Goal: Task Accomplishment & Management: Complete application form

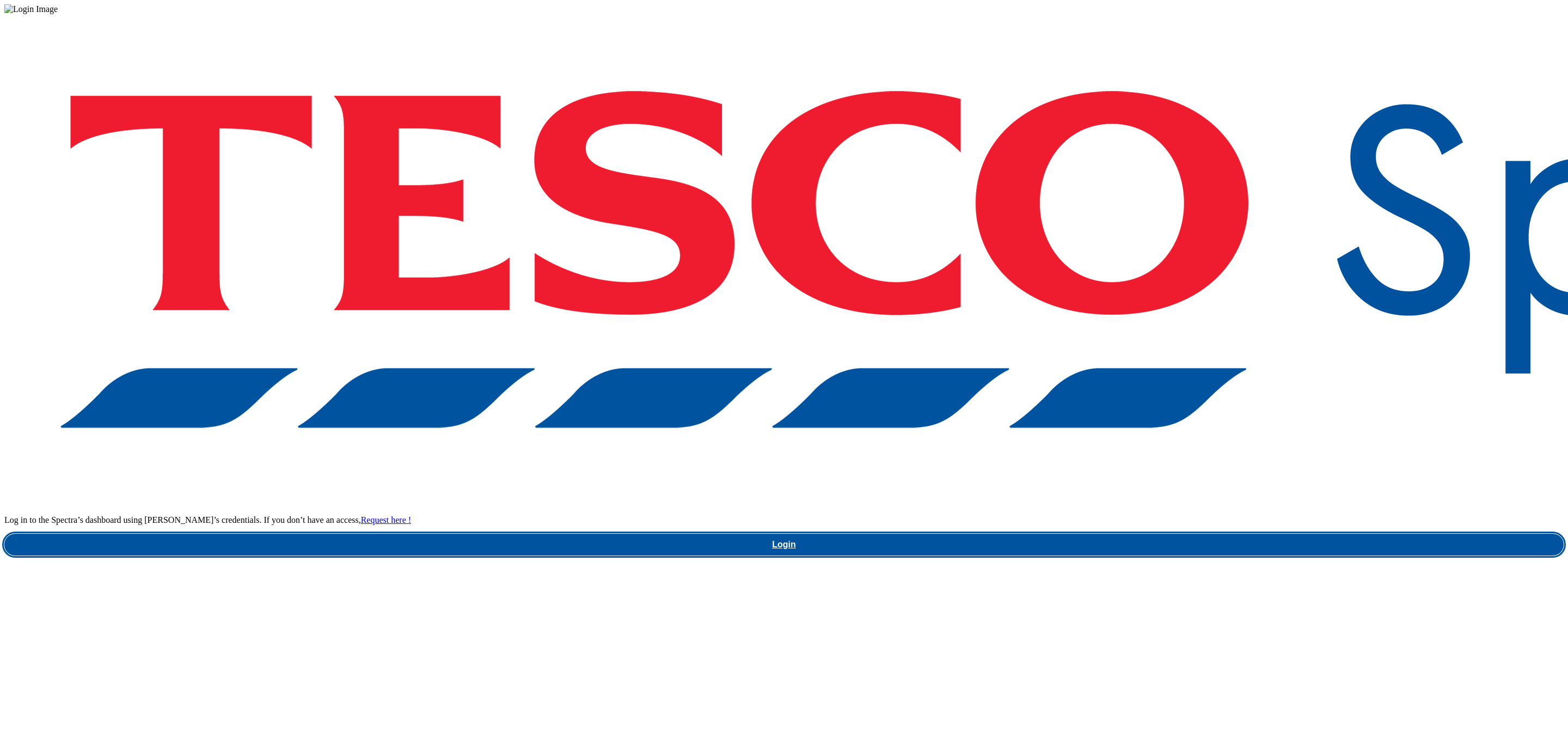
click at [1181, 534] on link "Login" at bounding box center [784, 544] width 1559 height 22
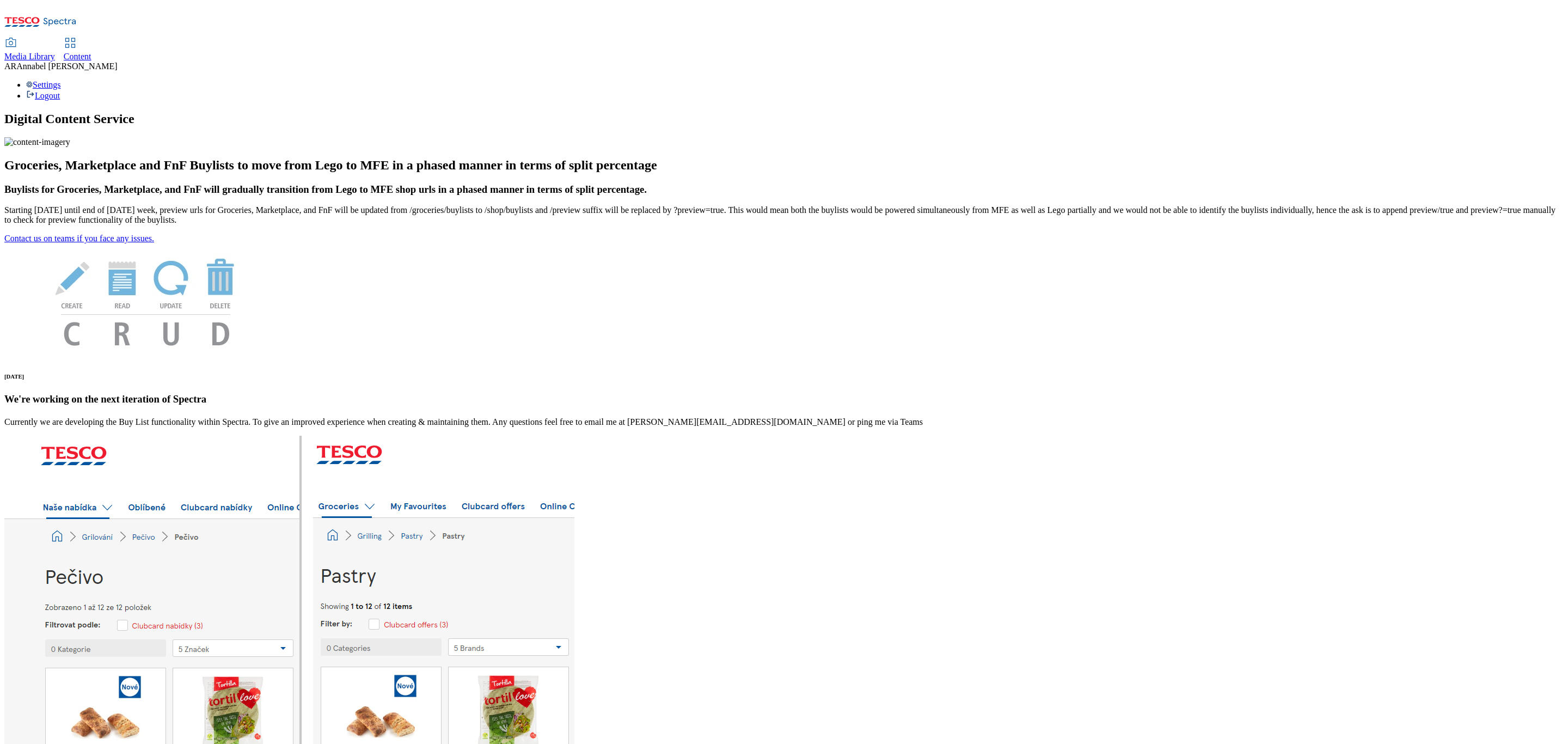
click at [92, 52] on span "Content" at bounding box center [78, 57] width 28 height 9
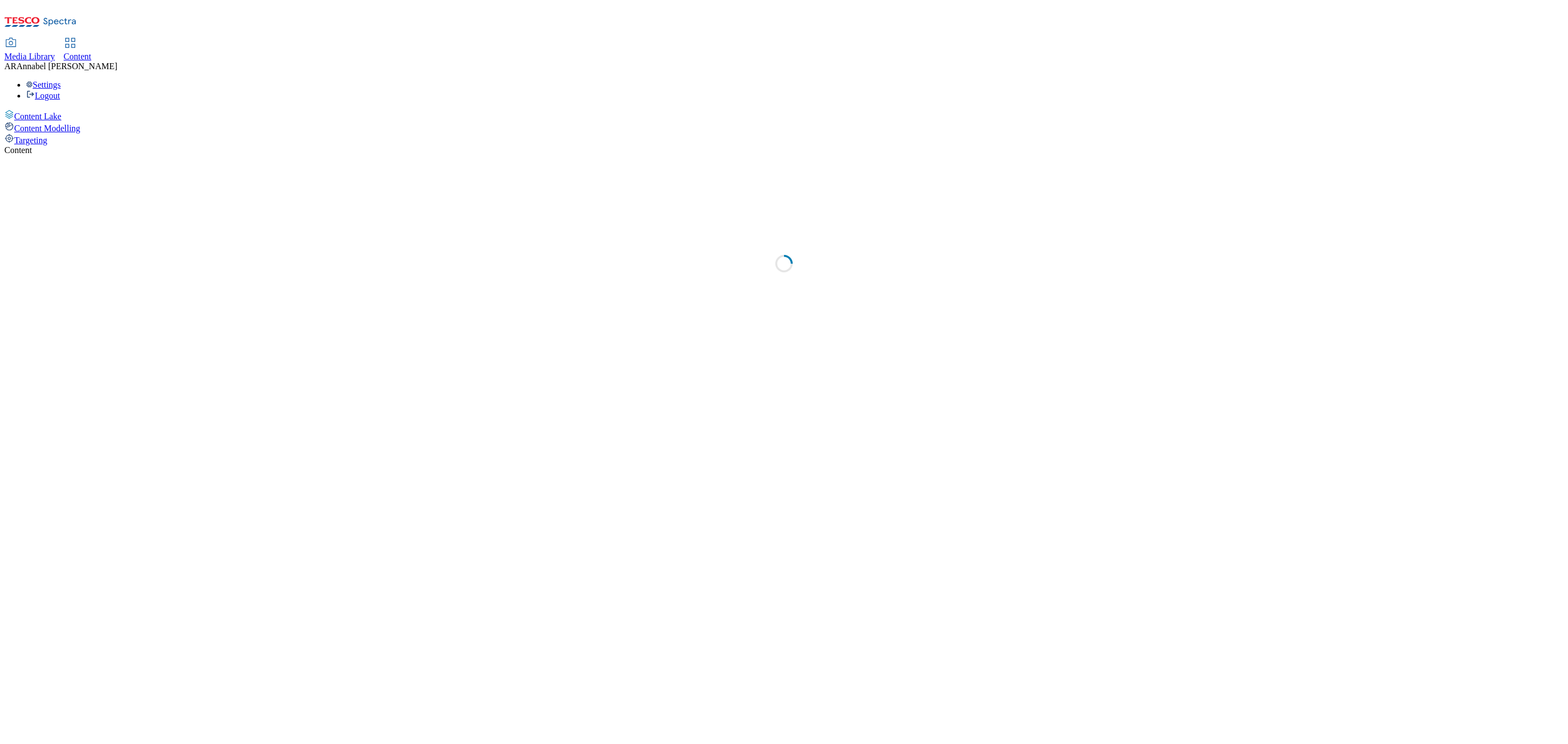
select select "ghs-uk"
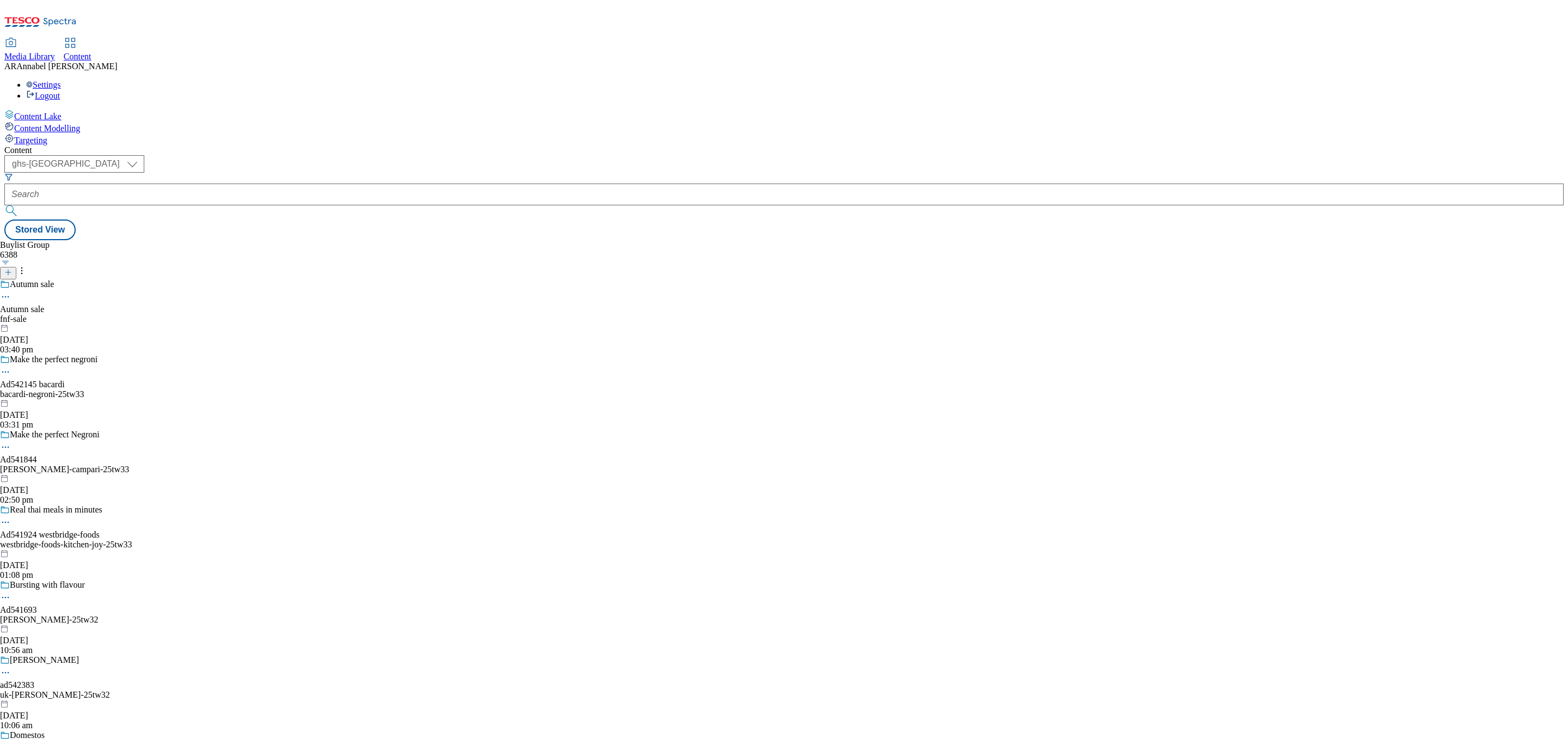
click at [12, 268] on icon at bounding box center [9, 272] width 8 height 8
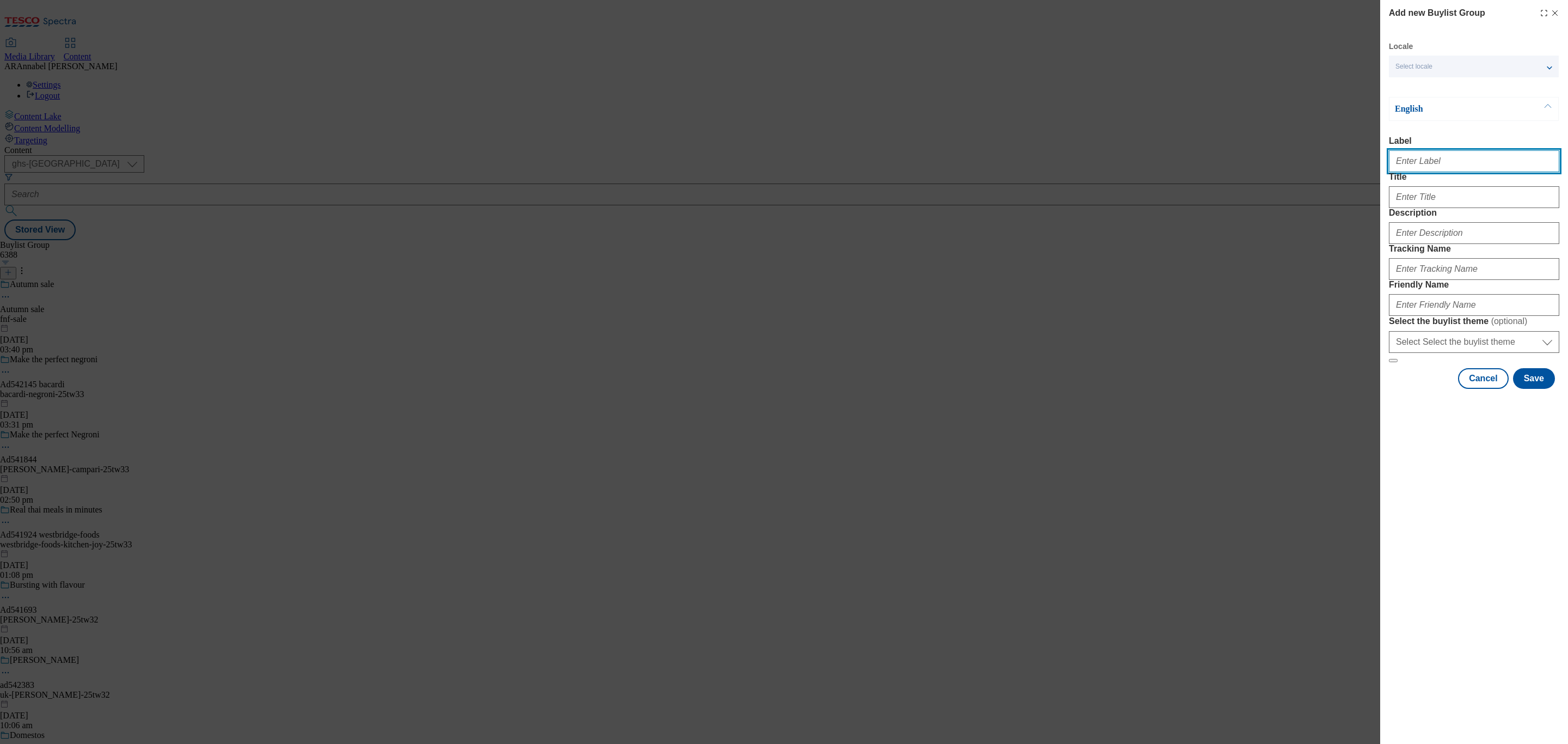
click at [1412, 167] on input "Label" at bounding box center [1474, 161] width 171 height 22
paste input "542398"
type input "ad542398"
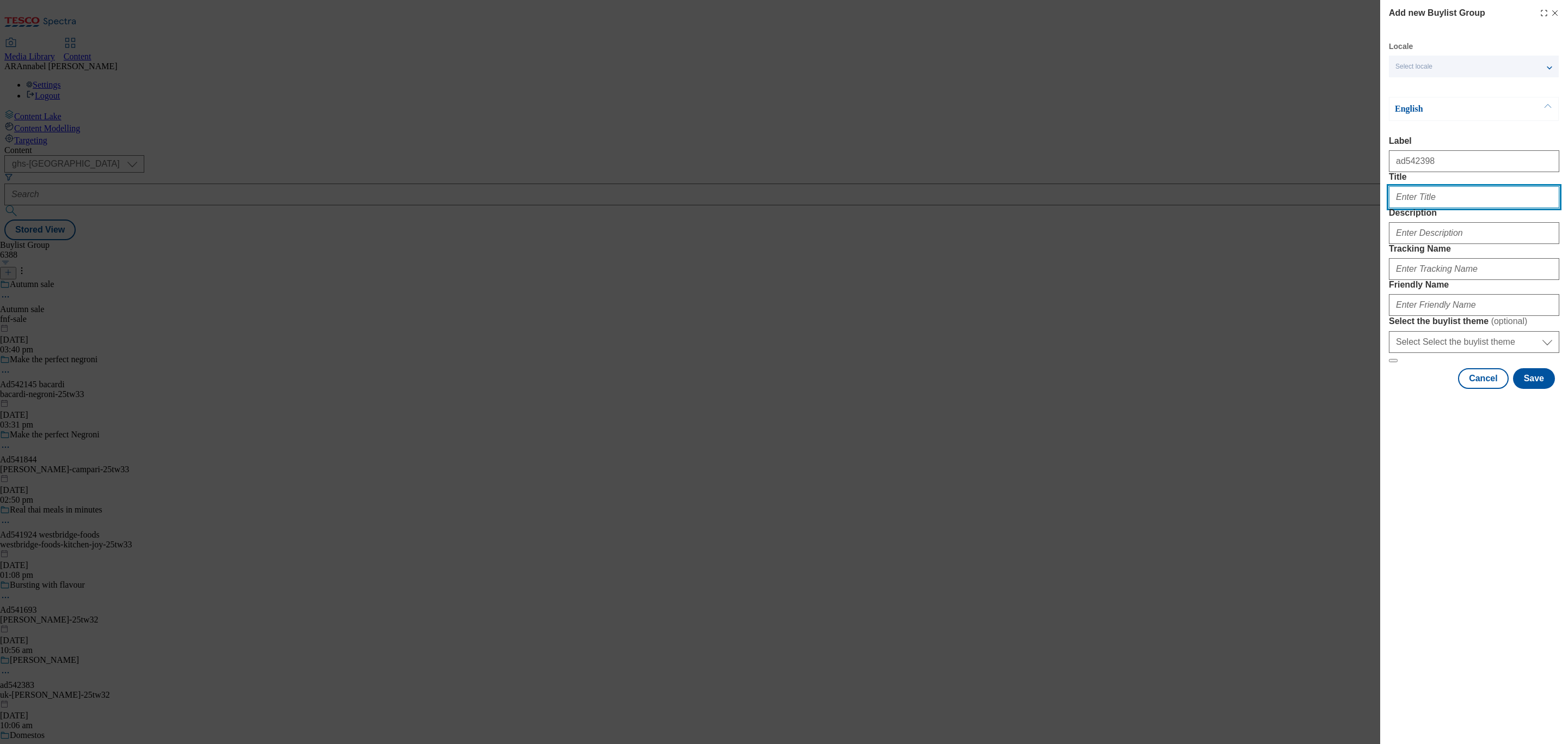
click at [1412, 208] on input "Title" at bounding box center [1474, 197] width 171 height 22
type input "Namdong"
click at [1448, 244] on input "Description" at bounding box center [1474, 233] width 171 height 22
type input "UL_Namdong"
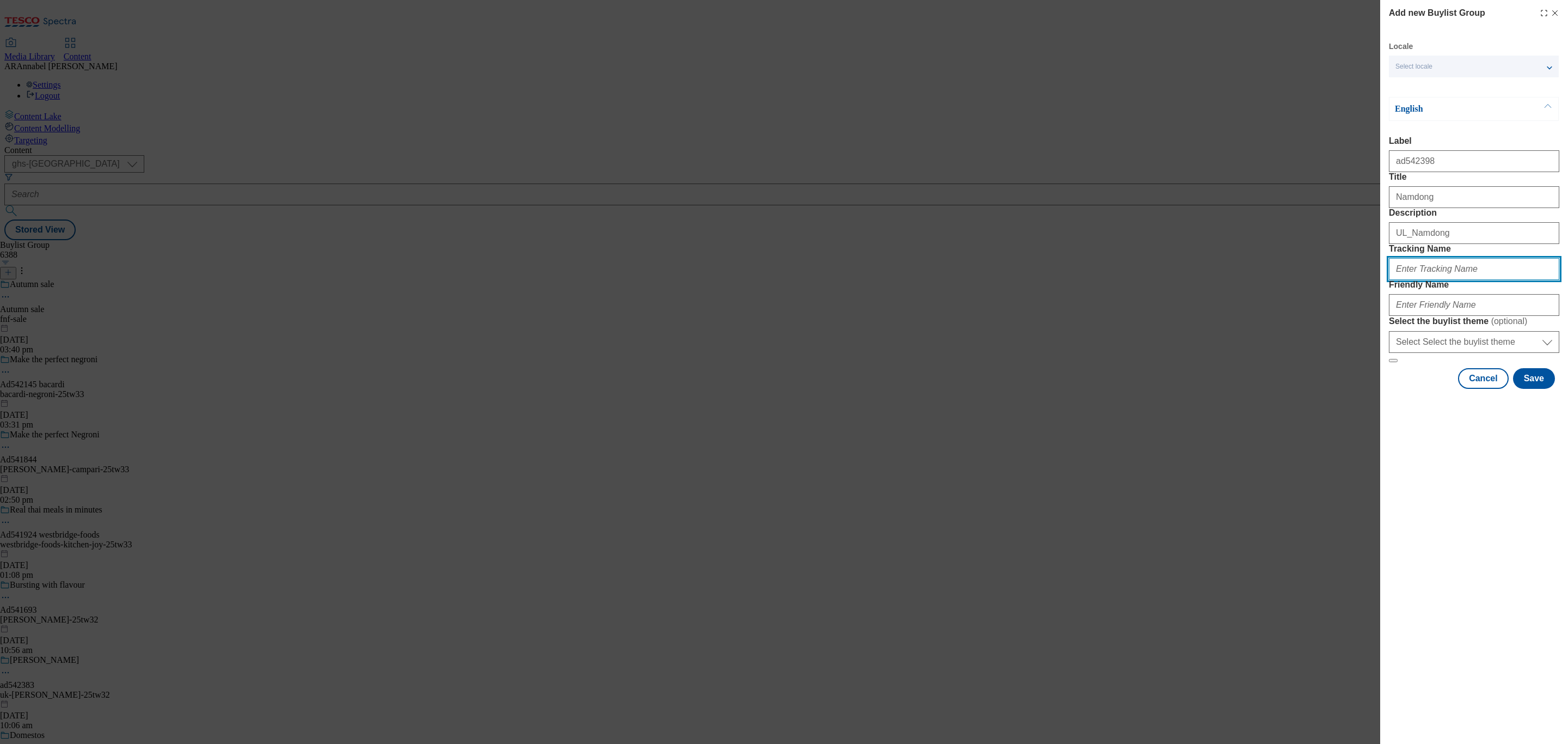
click at [1431, 280] on input "Tracking Name" at bounding box center [1474, 269] width 171 height 22
paste input "542398"
type input "DH_ad542398"
click at [1411, 316] on input "Friendly Name" at bounding box center [1474, 304] width 171 height 22
paste input "542398"
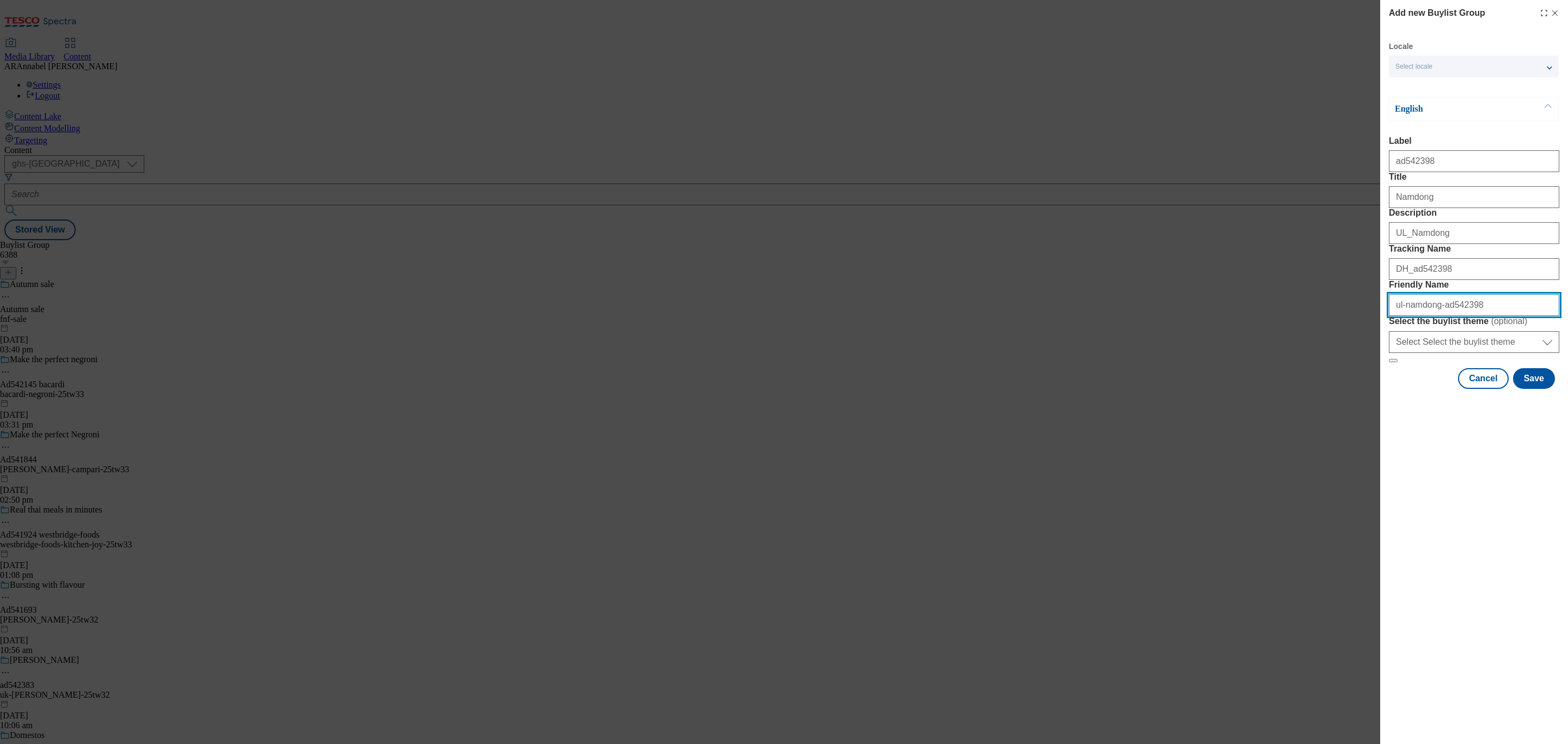
click at [1461, 316] on input "ul-namdong-ad542398" at bounding box center [1474, 304] width 171 height 22
type input "ul-namdong-pots"
click at [1534, 389] on button "Save" at bounding box center [1534, 378] width 42 height 20
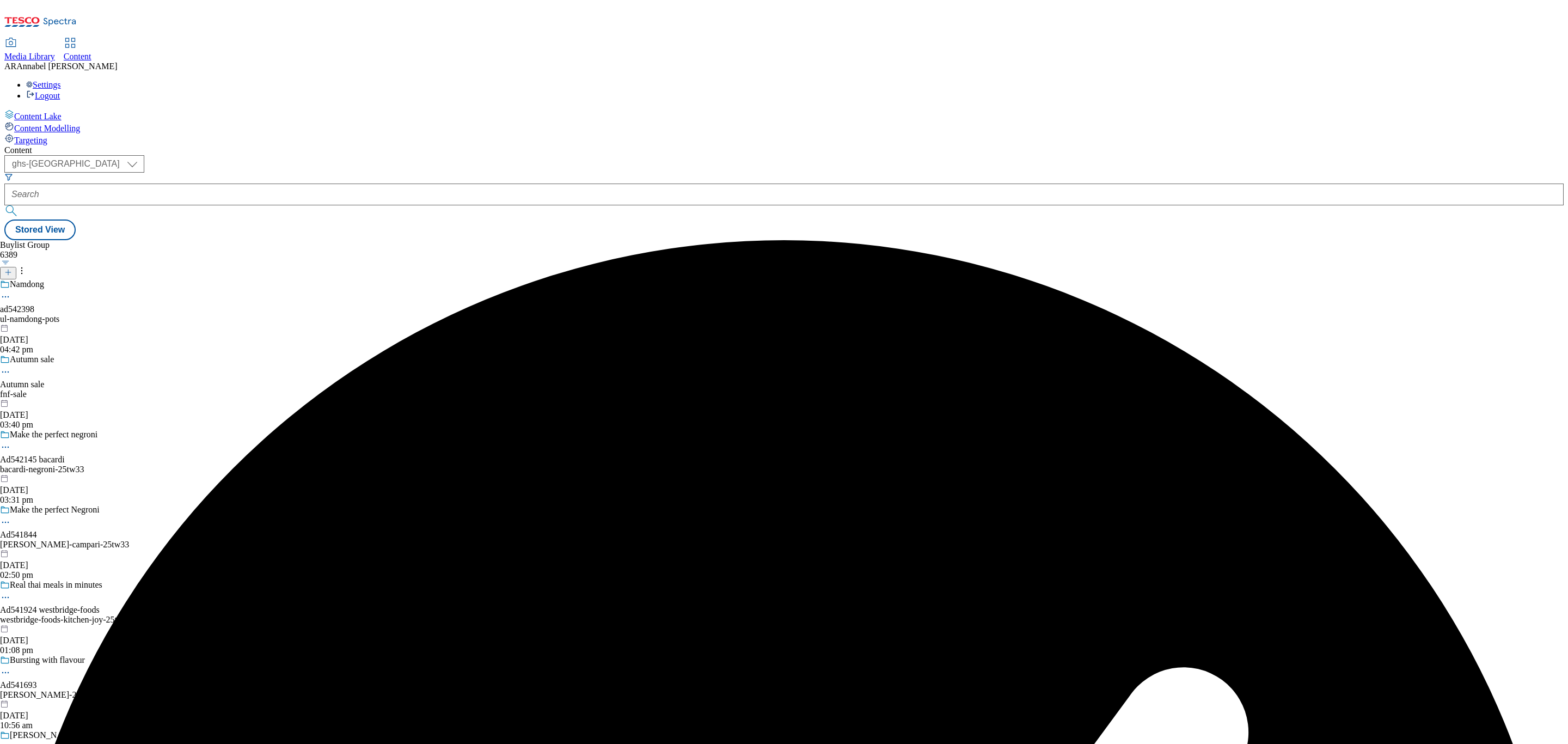
click at [142, 314] on div "ul-namdong-pots" at bounding box center [70, 319] width 142 height 10
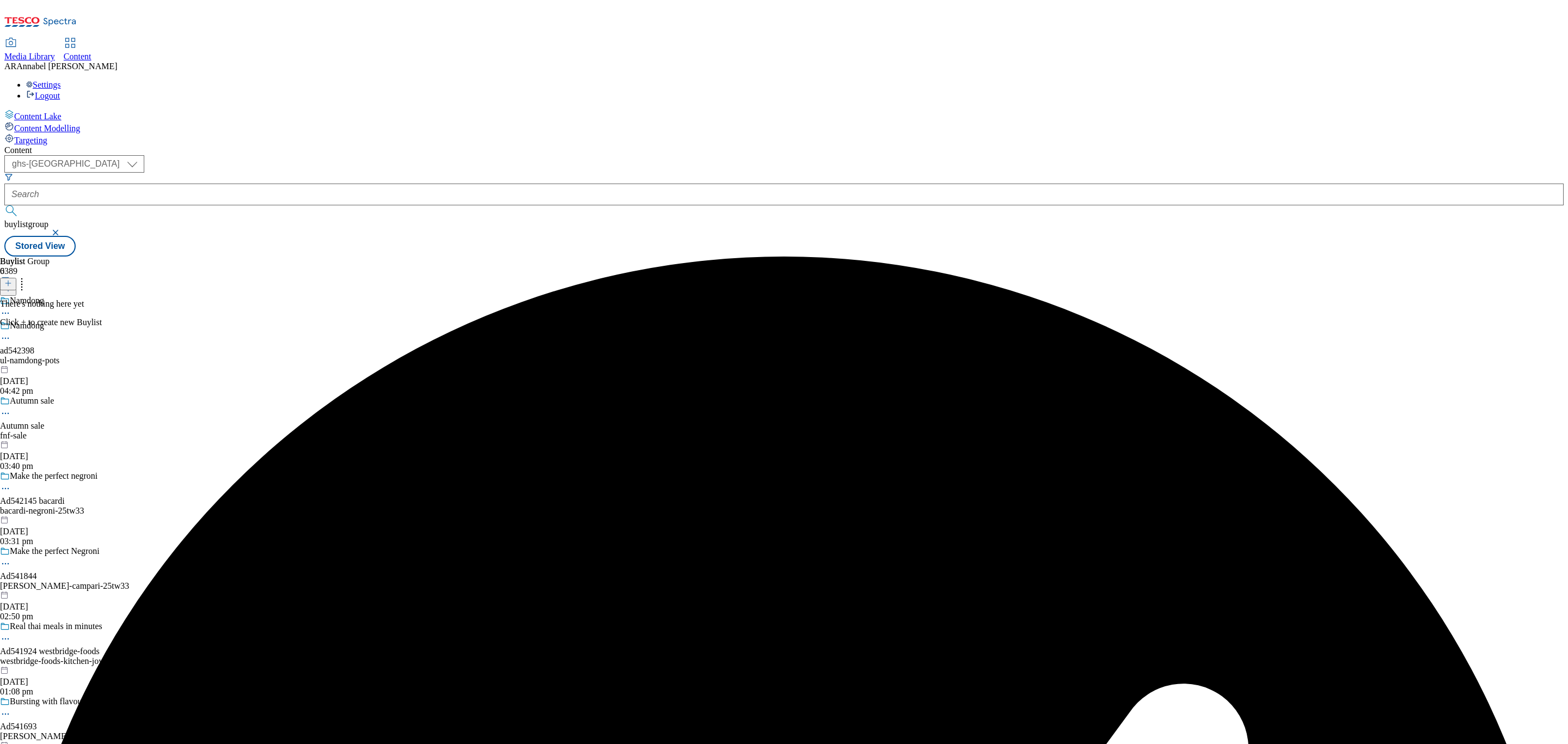
click at [12, 279] on icon at bounding box center [9, 283] width 8 height 8
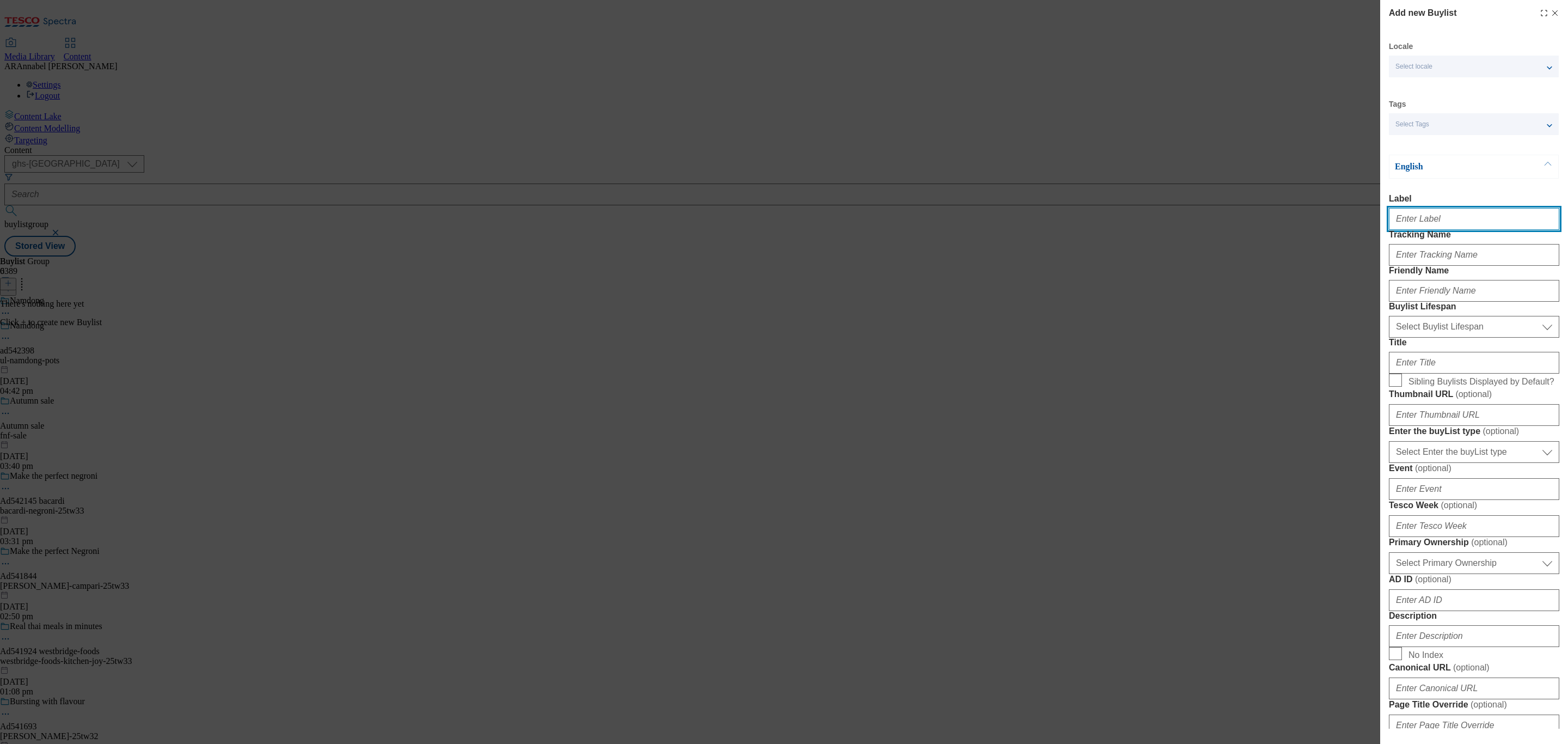
click at [1429, 227] on input "Label" at bounding box center [1474, 219] width 171 height 22
paste input "542398"
type input "ad542398"
click at [1411, 266] on input "Tracking Name" at bounding box center [1474, 254] width 171 height 22
paste input "542398"
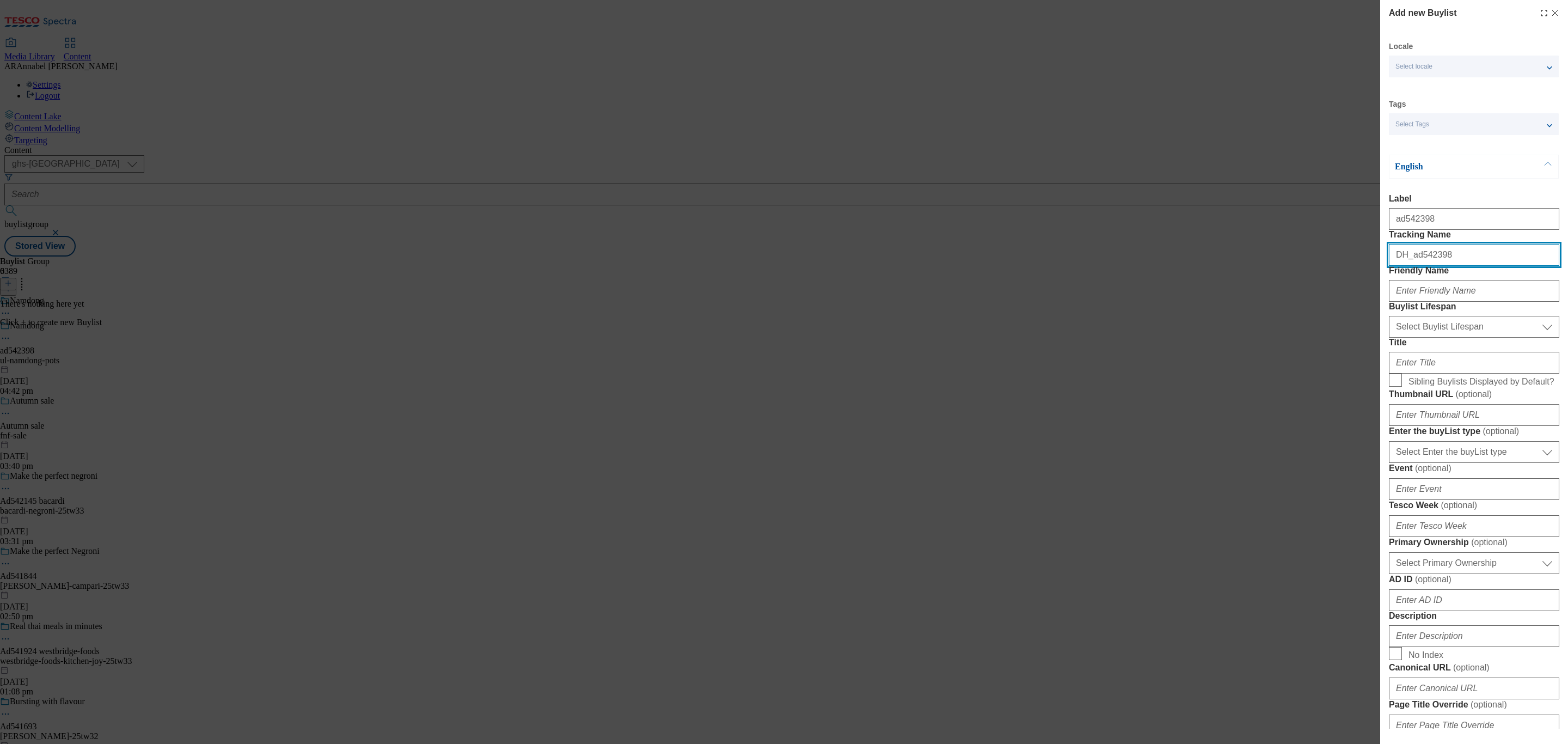
type input "DH_ad542398"
click at [1426, 302] on input "Friendly Name" at bounding box center [1474, 291] width 171 height 22
type input "ul-namdong-pots"
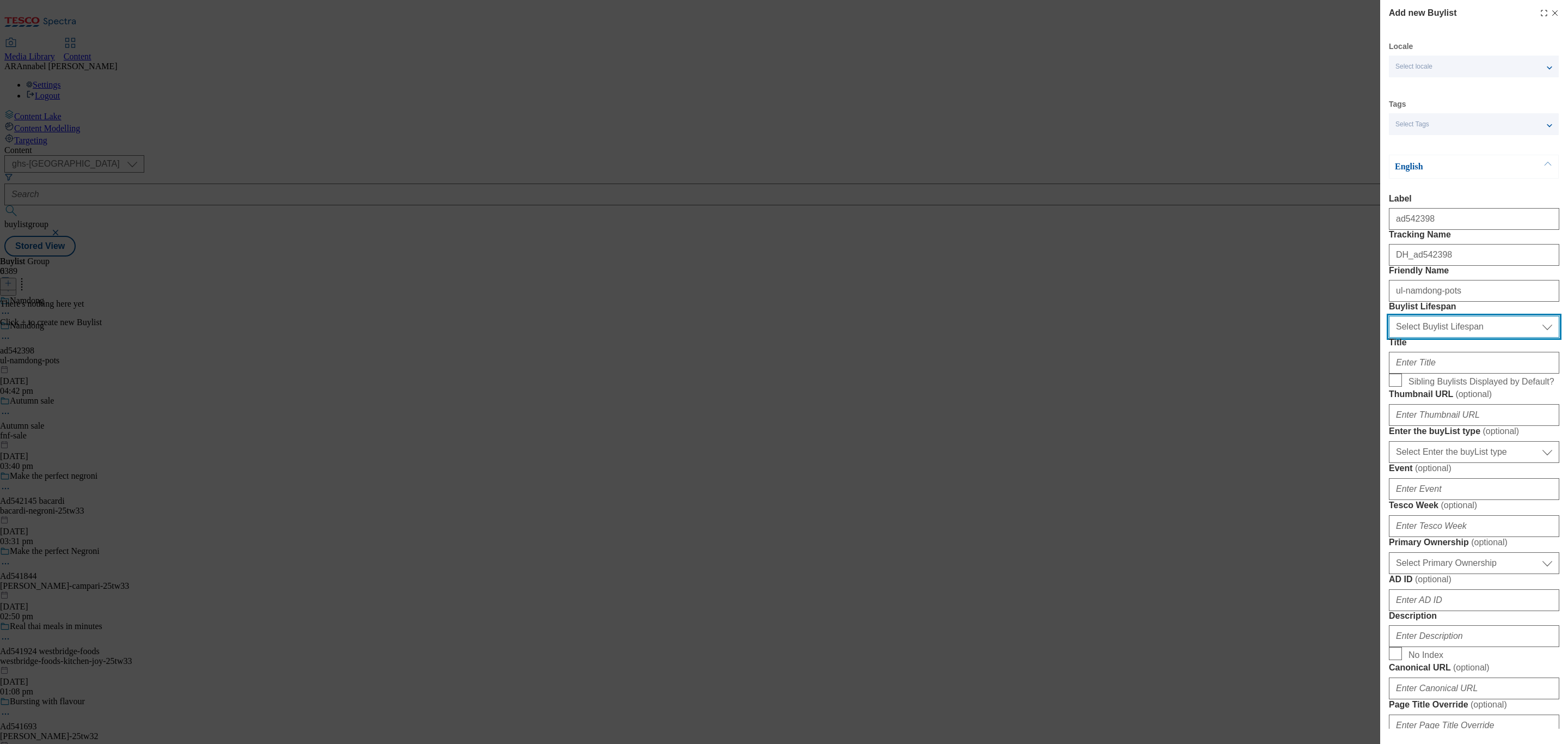
click at [1438, 337] on select "Select Buylist Lifespan evergreen seasonal tactical" at bounding box center [1474, 326] width 171 height 22
select select "tactical"
click at [1389, 337] on select "Select Buylist Lifespan evergreen seasonal tactical" at bounding box center [1474, 326] width 171 height 22
click at [1423, 374] on input "Title" at bounding box center [1474, 362] width 171 height 22
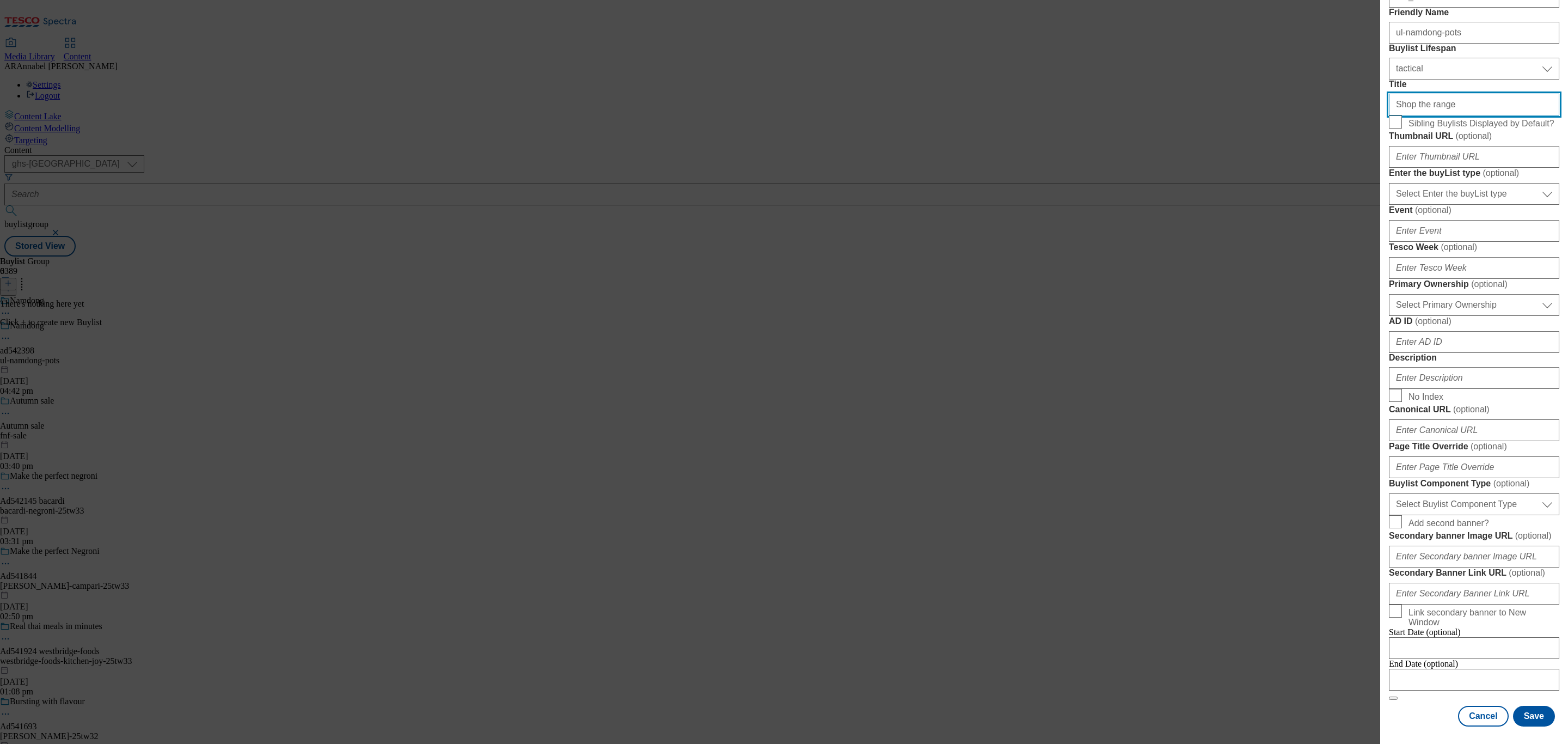
scroll to position [490, 0]
type input "Shop the range"
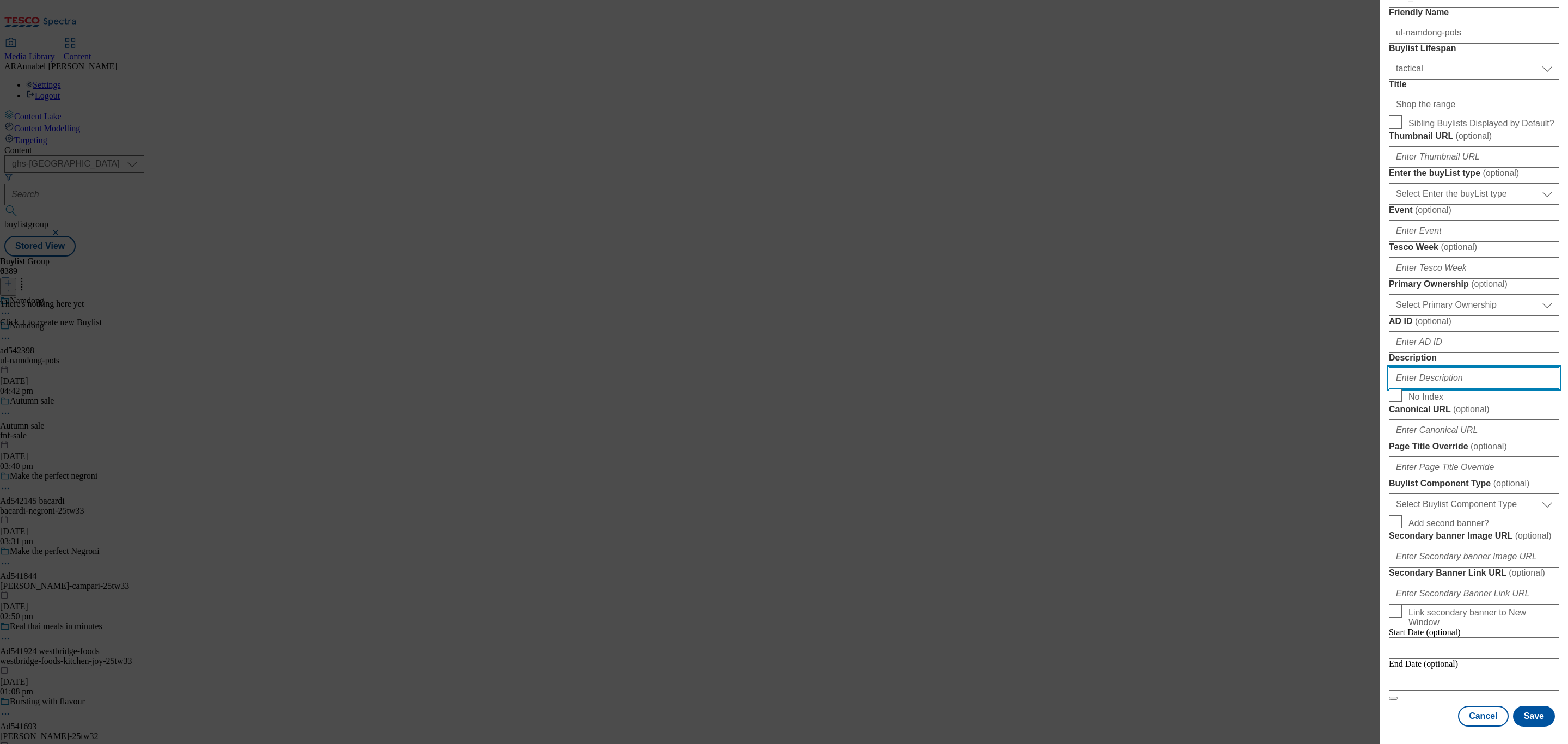
click at [1457, 367] on input "Description" at bounding box center [1474, 378] width 171 height 22
type input "UL_Namdong"
click at [1517, 706] on button "Save" at bounding box center [1534, 716] width 42 height 20
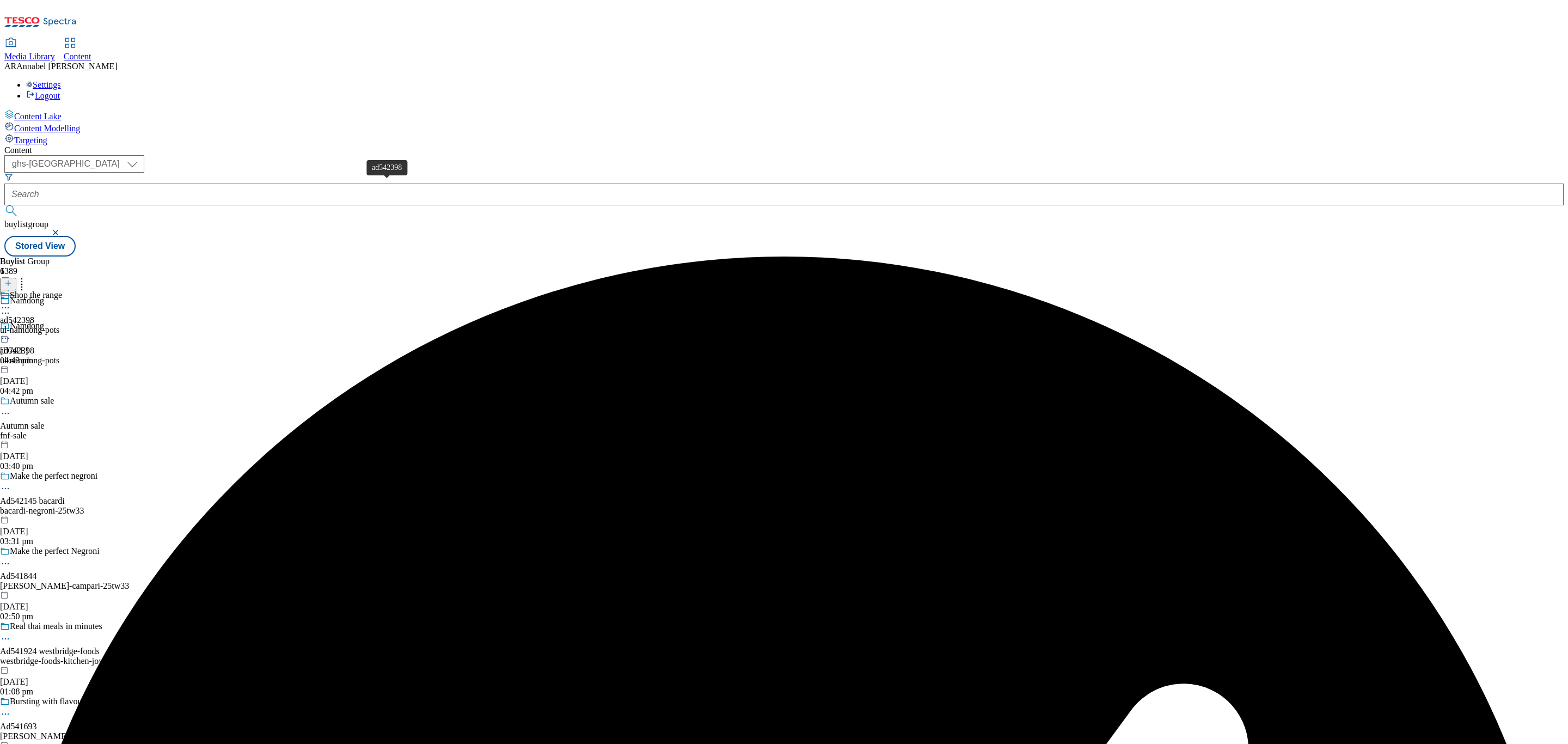
click at [34, 316] on span "ad542398" at bounding box center [17, 320] width 34 height 10
click at [12, 279] on icon at bounding box center [9, 283] width 8 height 8
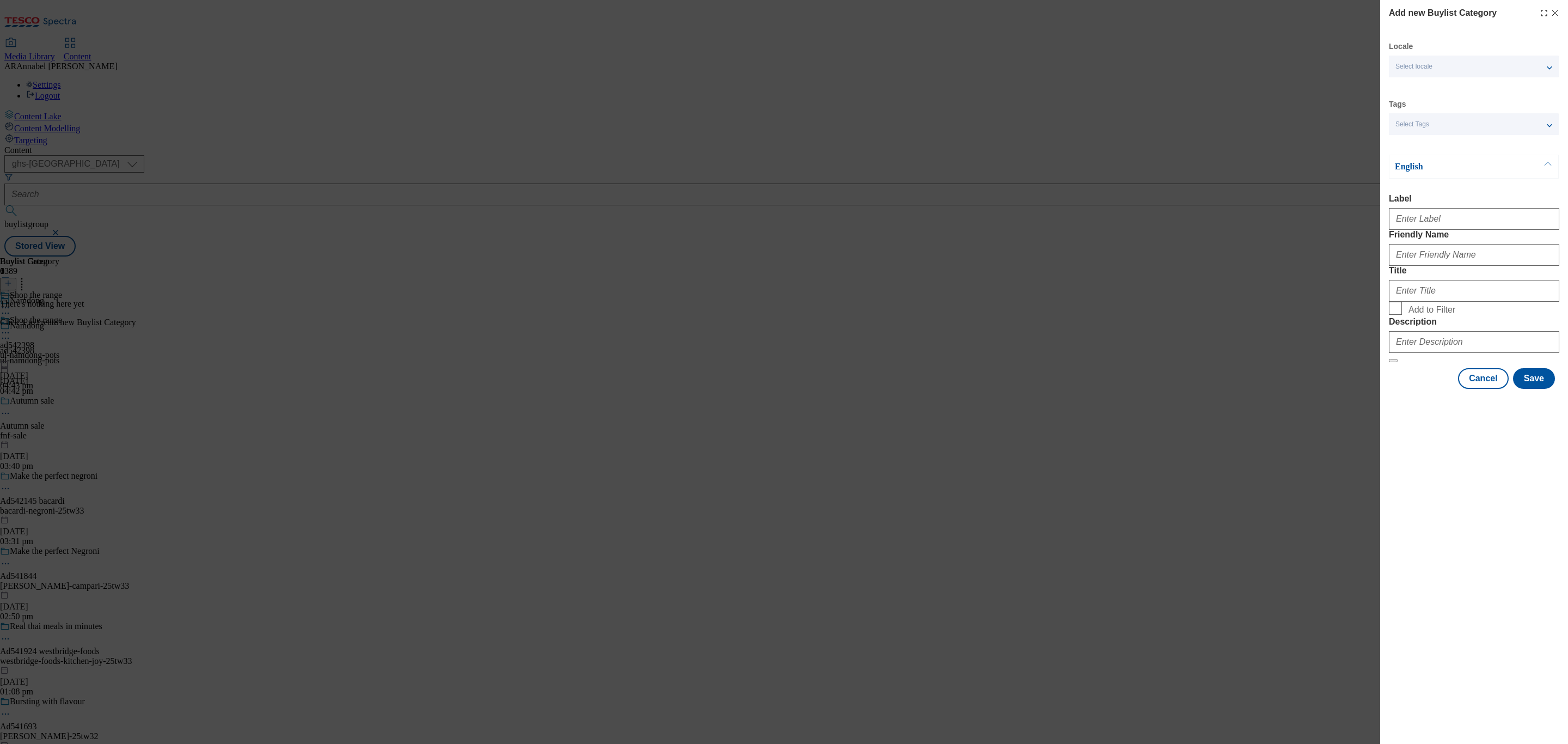
click at [1424, 230] on div "Modal" at bounding box center [1474, 217] width 171 height 26
click at [1425, 230] on input "Label" at bounding box center [1474, 219] width 171 height 22
paste input "542398"
type input "ad542398"
click at [1407, 266] on input "Friendly Name" at bounding box center [1474, 254] width 171 height 22
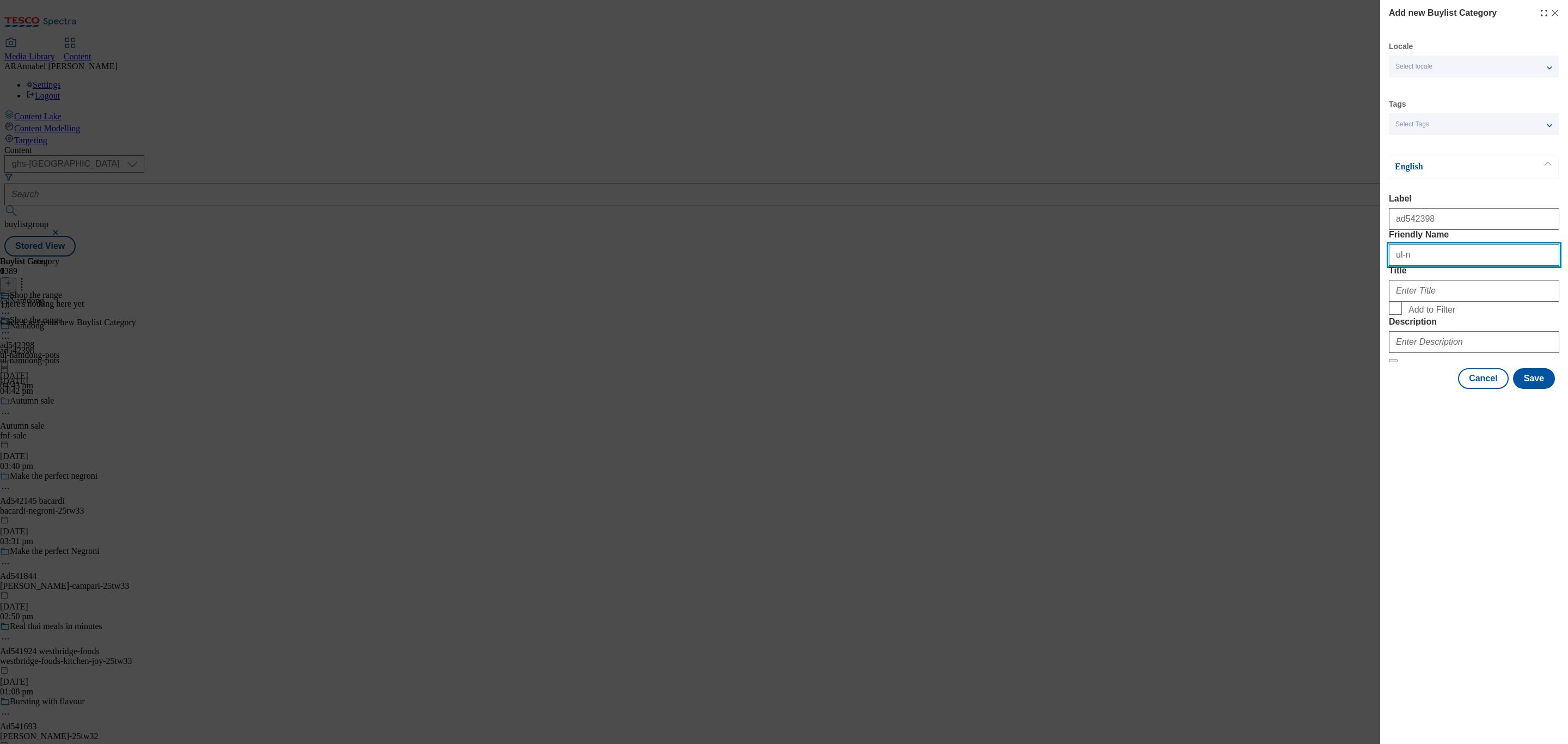
type input "ul-namdong-pots"
click at [1405, 302] on input "Title" at bounding box center [1474, 291] width 171 height 22
type input "Shop the range"
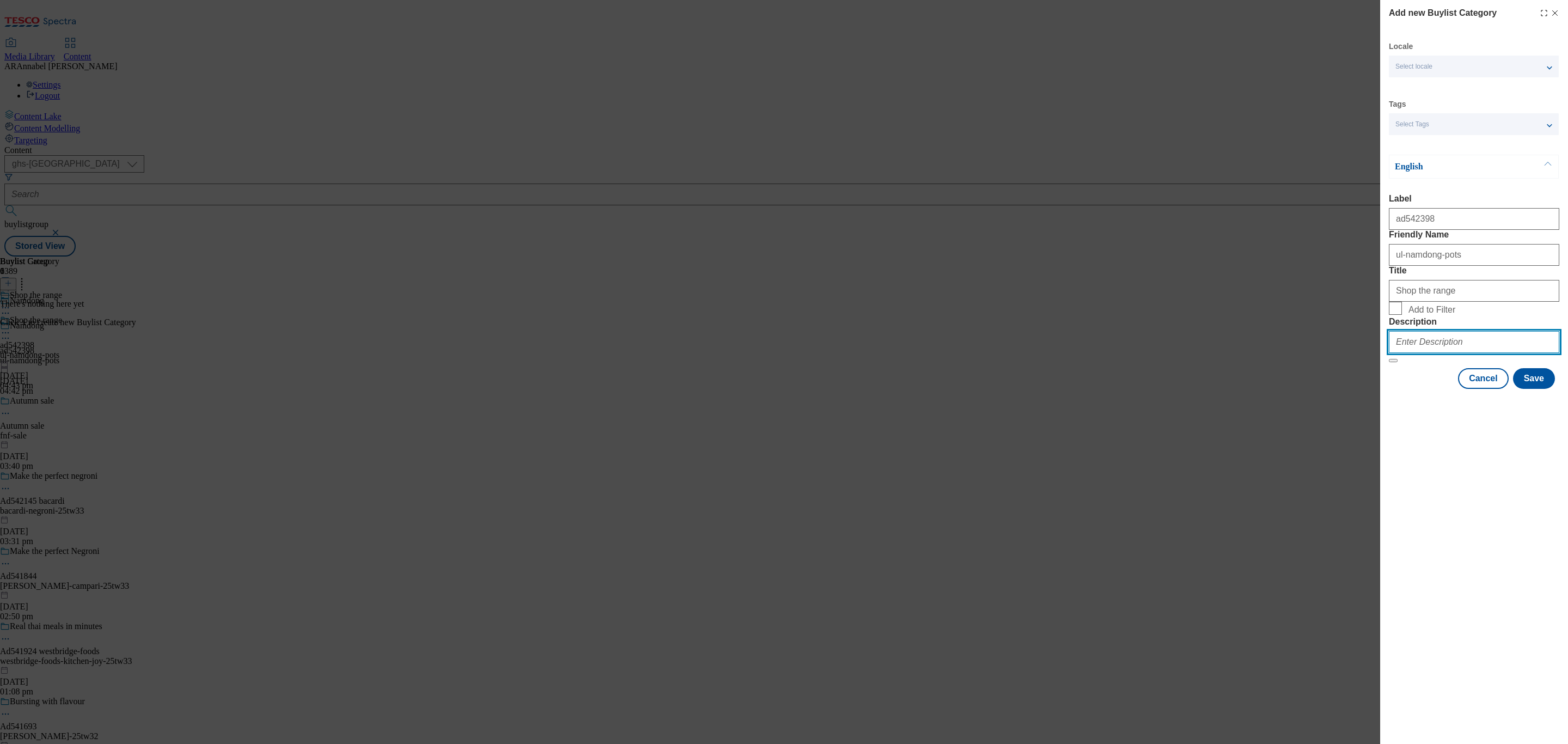
click at [1455, 353] on input "Description" at bounding box center [1474, 341] width 171 height 22
type input "UL_Namdong"
click at [1528, 389] on button "Save" at bounding box center [1534, 378] width 42 height 20
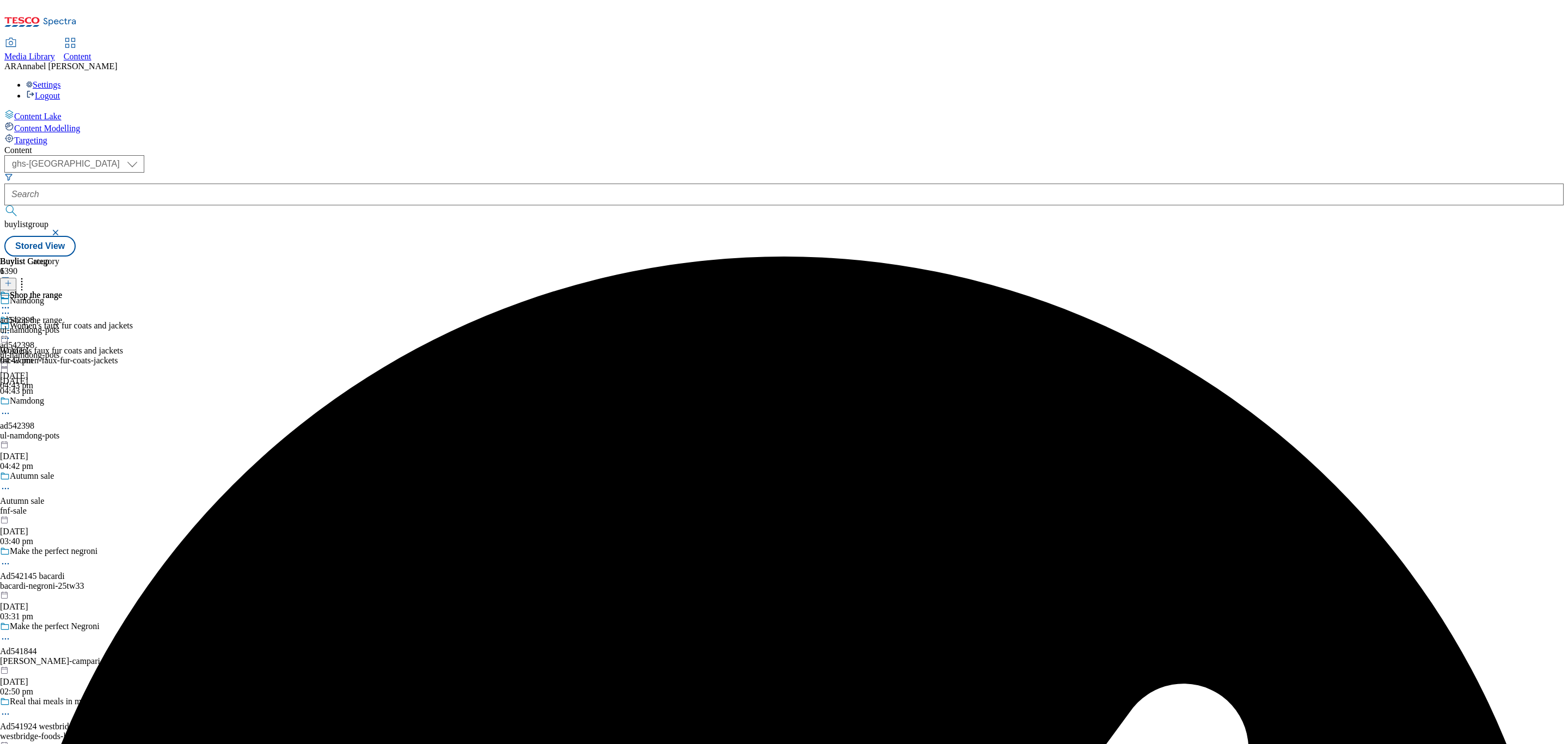
click at [62, 325] on div "ul-namdong-pots" at bounding box center [31, 329] width 62 height 10
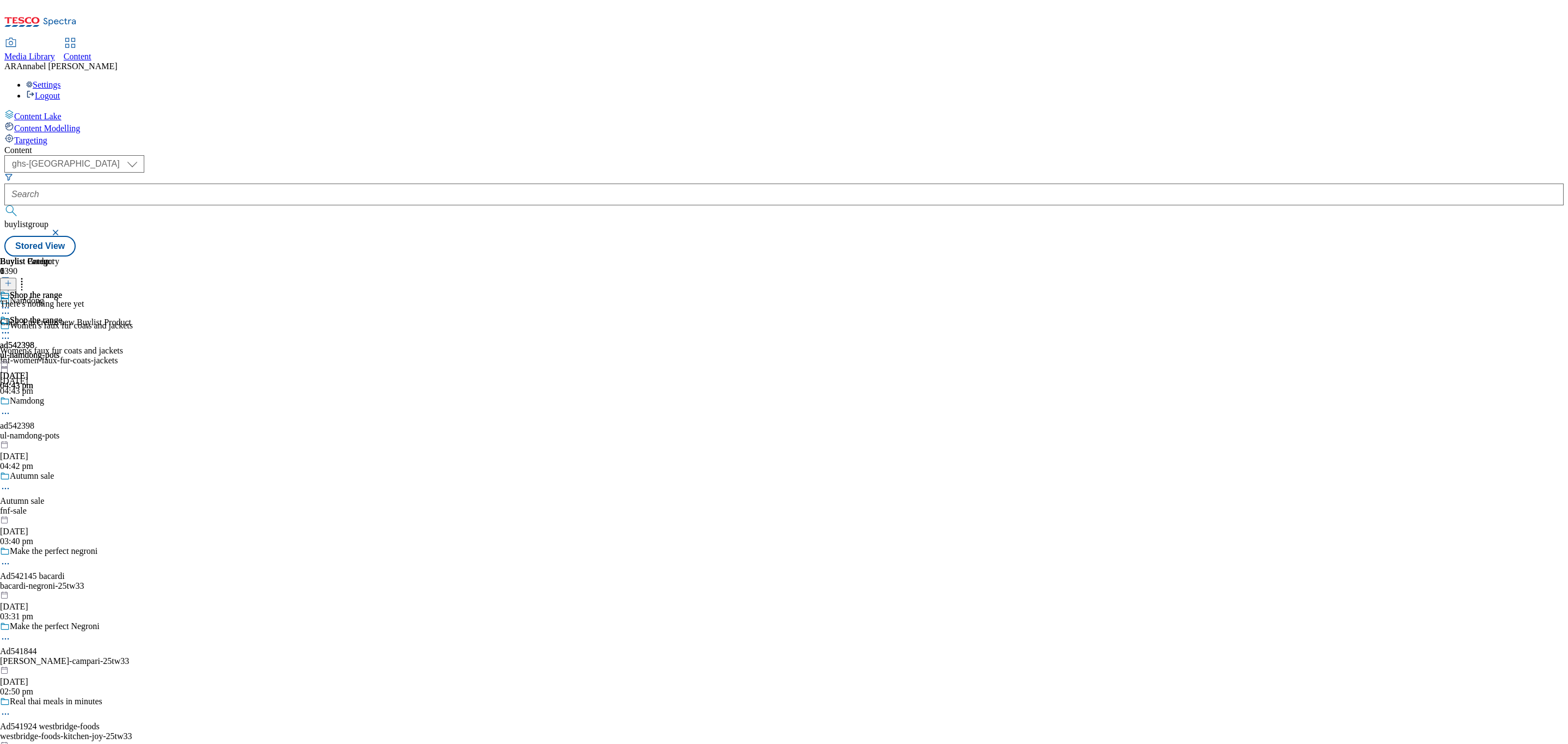
click at [12, 279] on icon at bounding box center [9, 283] width 8 height 8
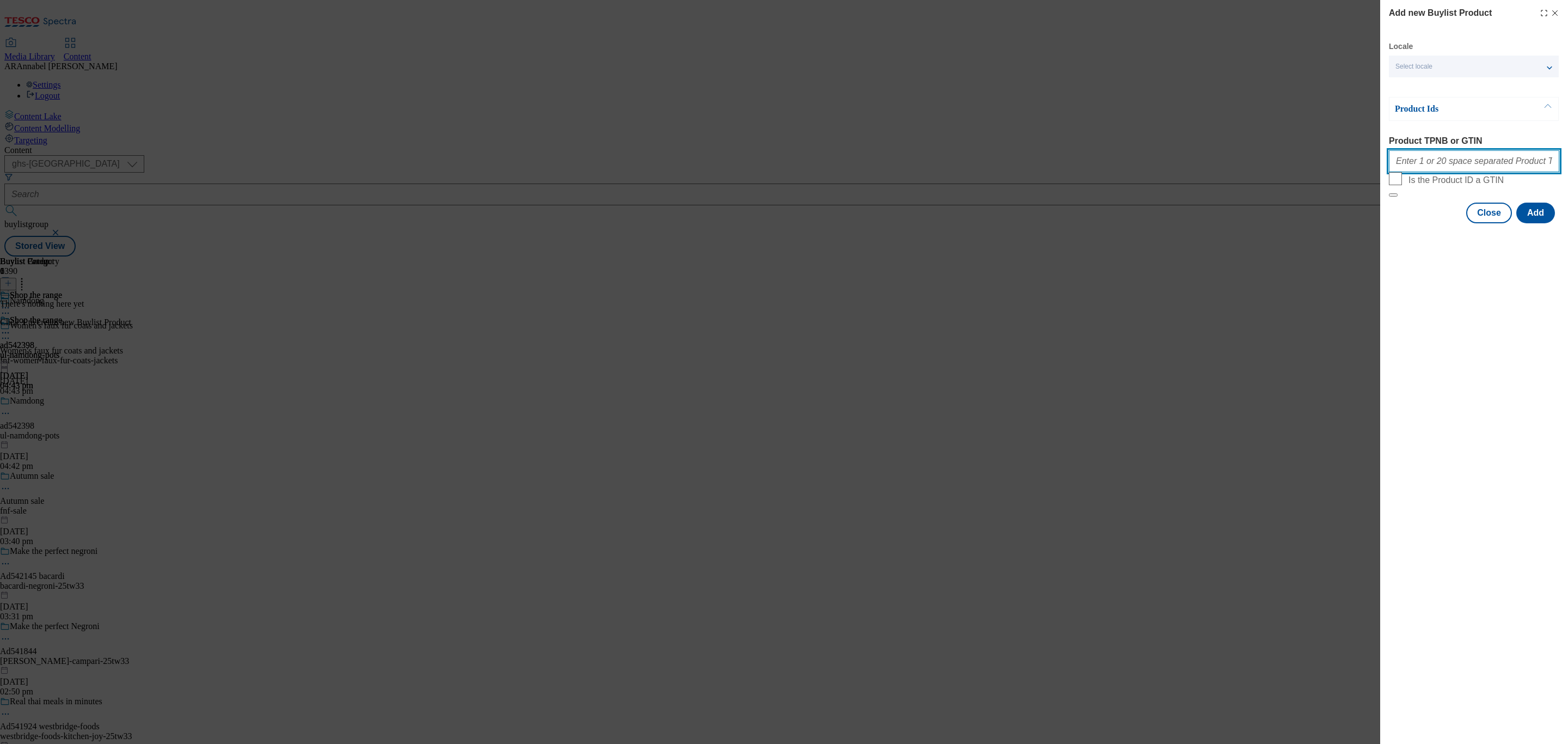
click at [1452, 160] on input "Product TPNB or GTIN" at bounding box center [1474, 161] width 171 height 22
paste input "96709433 97024227 96977638"
click at [1548, 223] on button "Add" at bounding box center [1536, 212] width 39 height 20
click at [1476, 164] on input "96709433 97024227 96977638" at bounding box center [1474, 161] width 171 height 22
drag, startPoint x: 1493, startPoint y: 165, endPoint x: 1283, endPoint y: 165, distance: 210.0
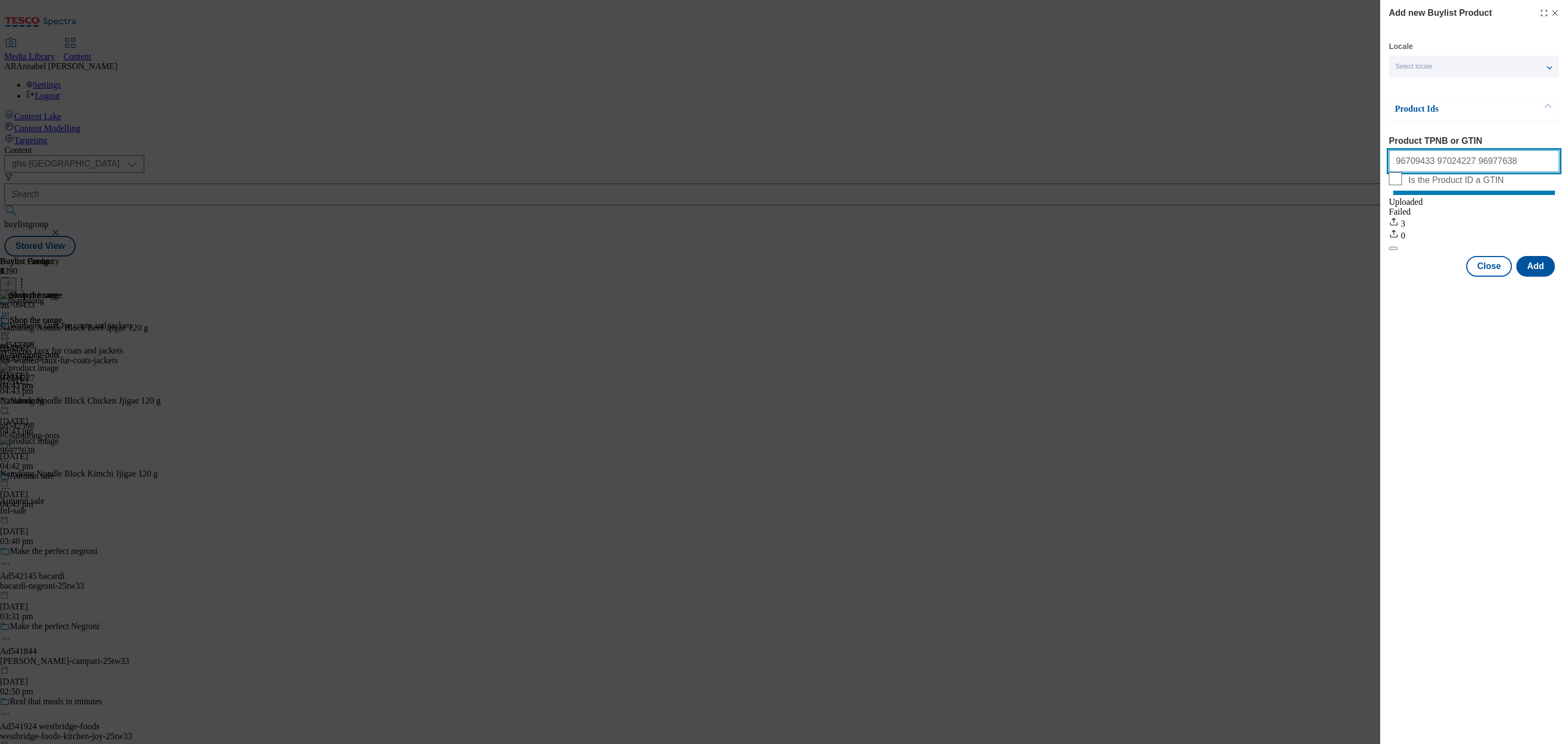
click at [1283, 165] on div "Add new Buylist Product Locale Select locale English Welsh Product Ids Product …" at bounding box center [784, 372] width 1568 height 744
paste input "877002"
click at [1546, 276] on button "Add" at bounding box center [1536, 266] width 39 height 20
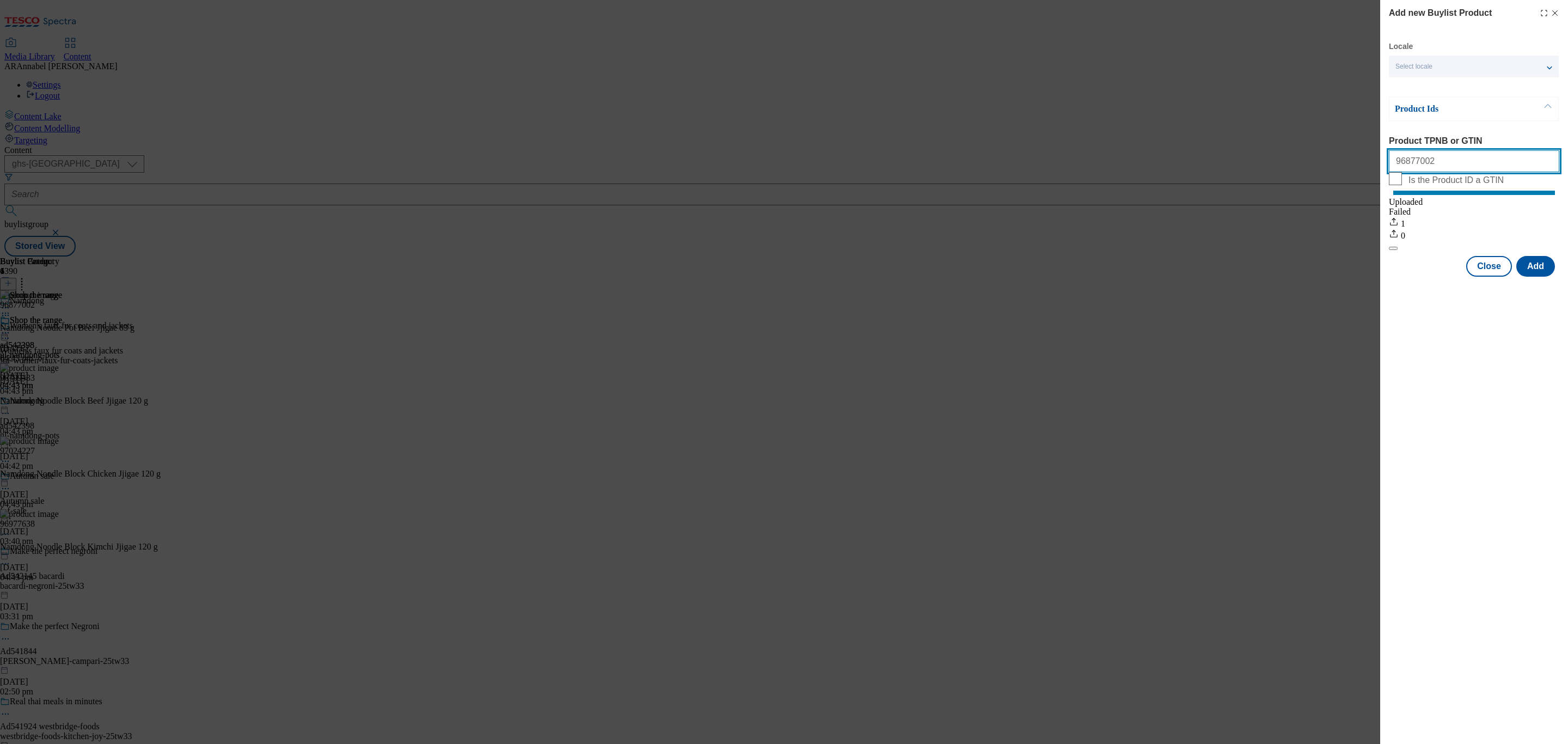
drag, startPoint x: 1469, startPoint y: 175, endPoint x: 1351, endPoint y: 178, distance: 118.0
click at [1335, 173] on div "Add new Buylist Product Locale Select locale English Welsh Product Ids Product …" at bounding box center [784, 372] width 1568 height 744
paste input "321967407"
click at [1546, 277] on button "Add" at bounding box center [1536, 266] width 39 height 20
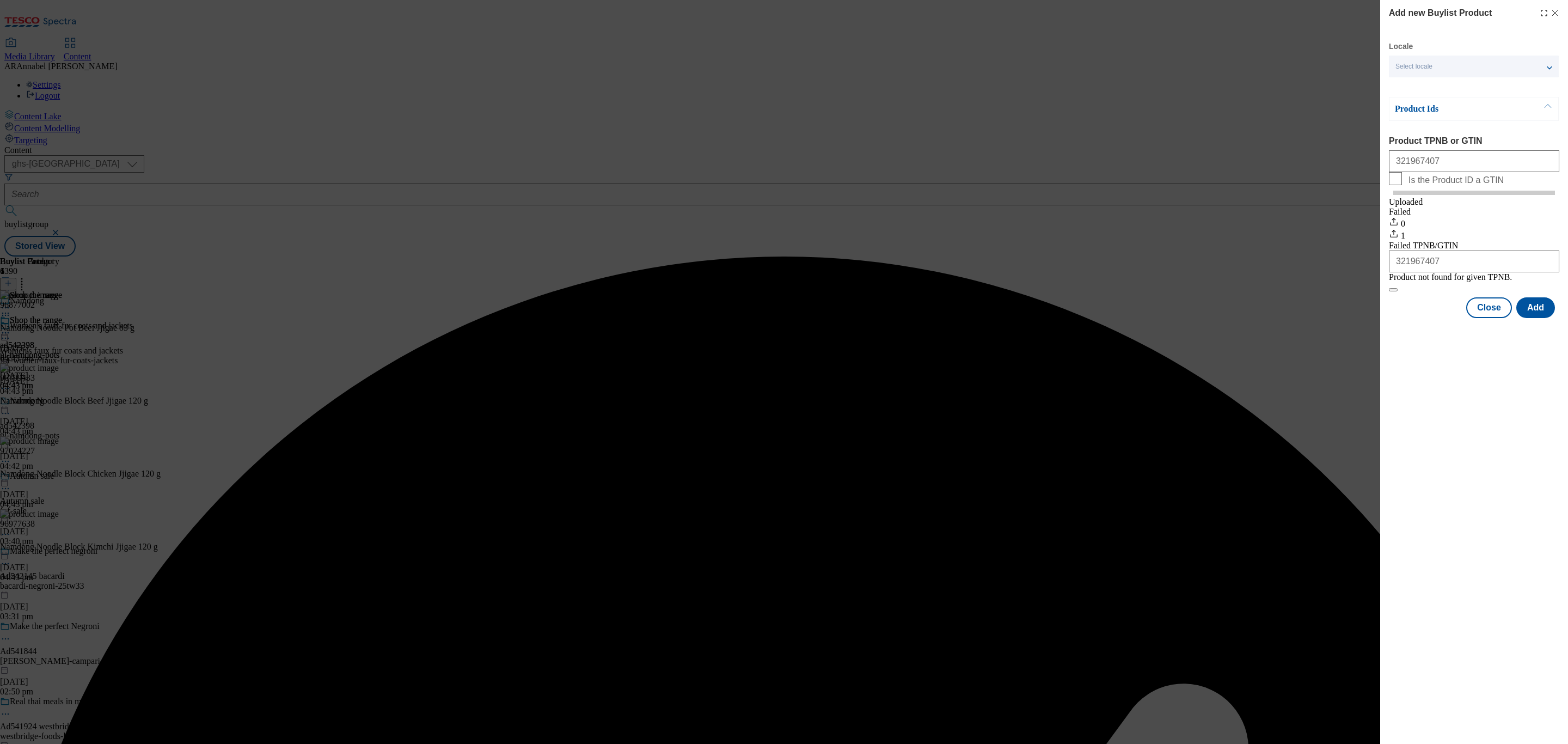
drag, startPoint x: 1456, startPoint y: 152, endPoint x: 1431, endPoint y: 152, distance: 25.0
click at [1431, 152] on div "321967407" at bounding box center [1474, 159] width 171 height 26
click at [1441, 156] on input "321967407" at bounding box center [1474, 161] width 171 height 22
drag, startPoint x: 1453, startPoint y: 161, endPoint x: 1270, endPoint y: 157, distance: 183.0
click at [1270, 157] on div "Add new Buylist Product Locale Select locale English Welsh Product Ids Product …" at bounding box center [784, 372] width 1568 height 744
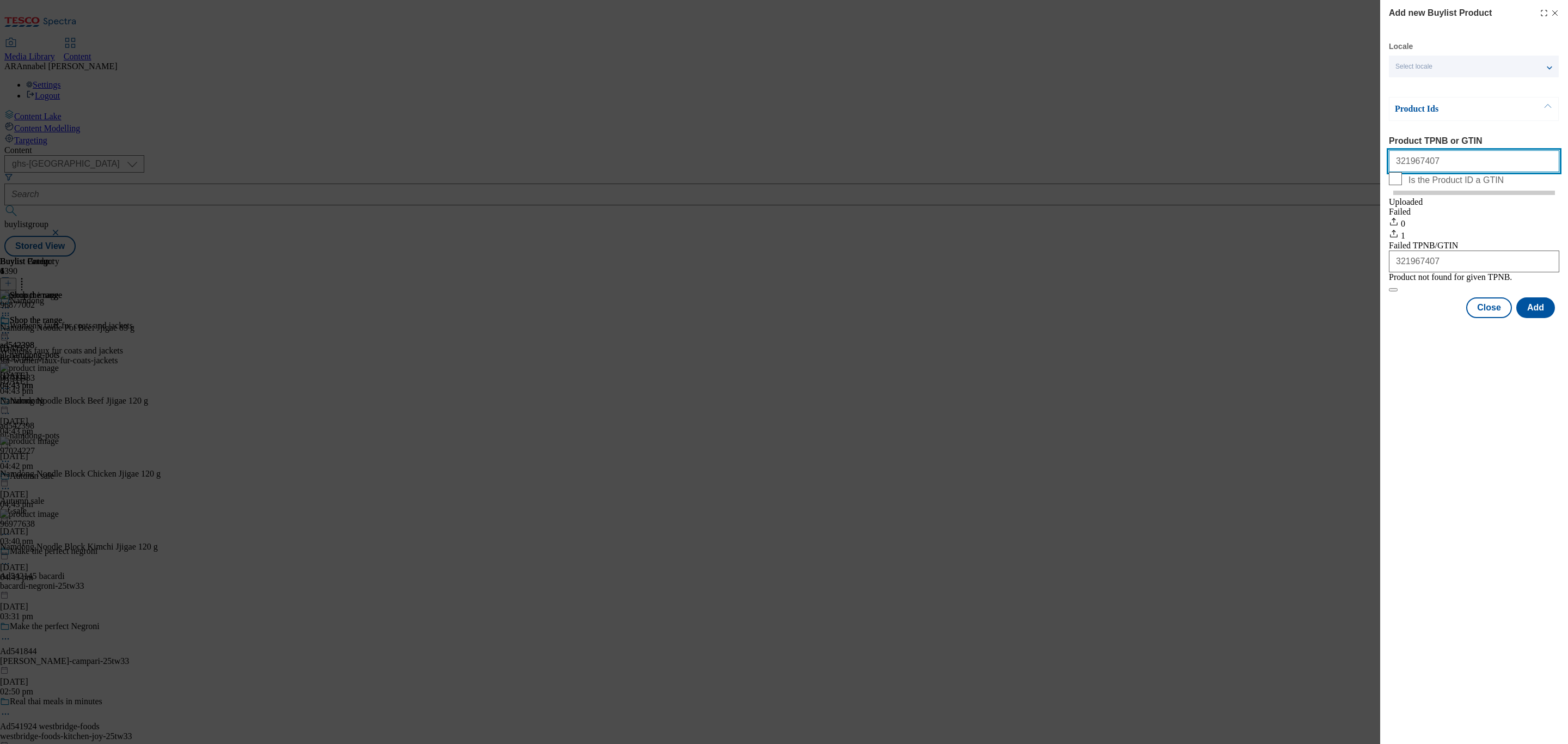
paste input "96881906"
click at [1539, 318] on button "Add" at bounding box center [1536, 307] width 39 height 20
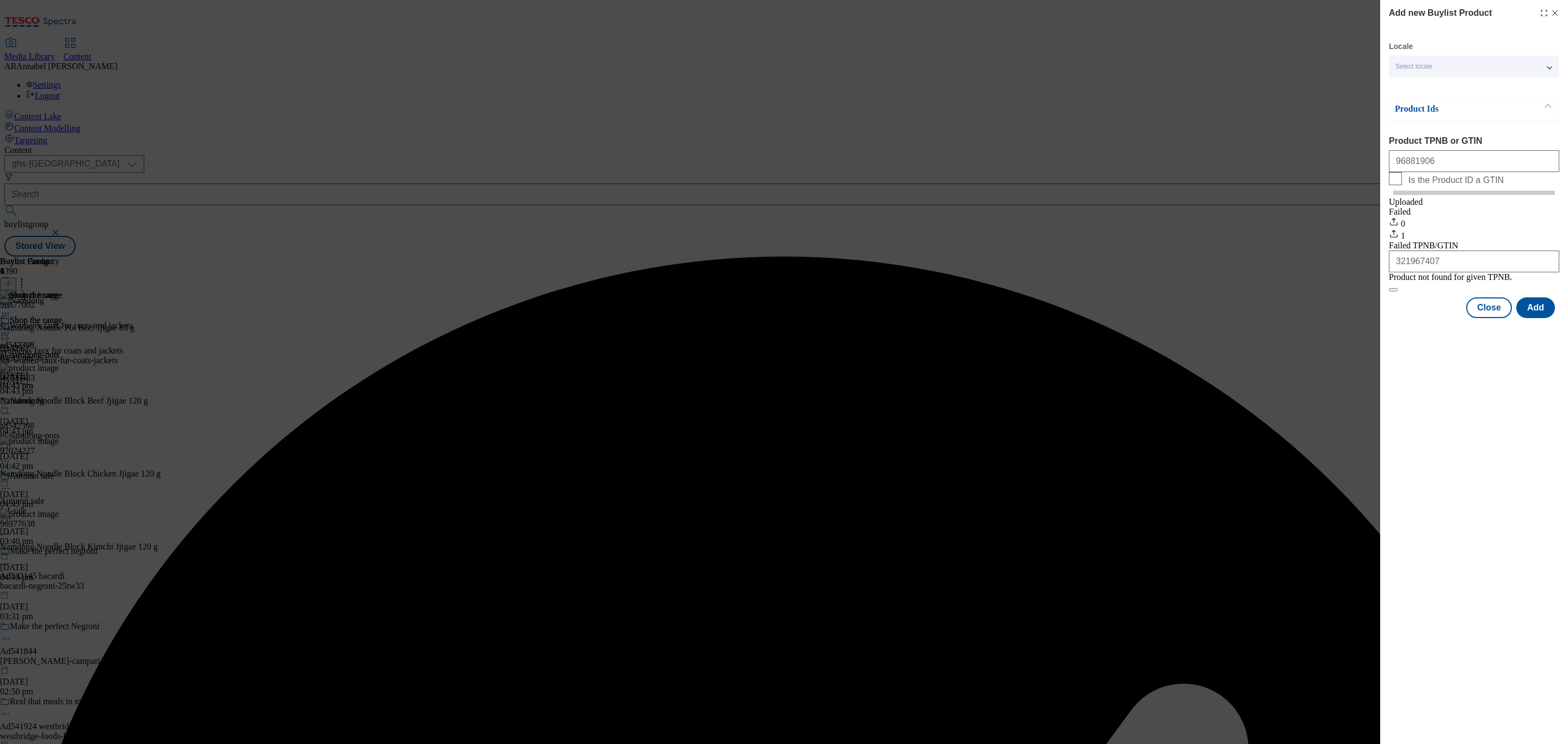
click at [1488, 103] on div "Product Ids" at bounding box center [1474, 109] width 170 height 24
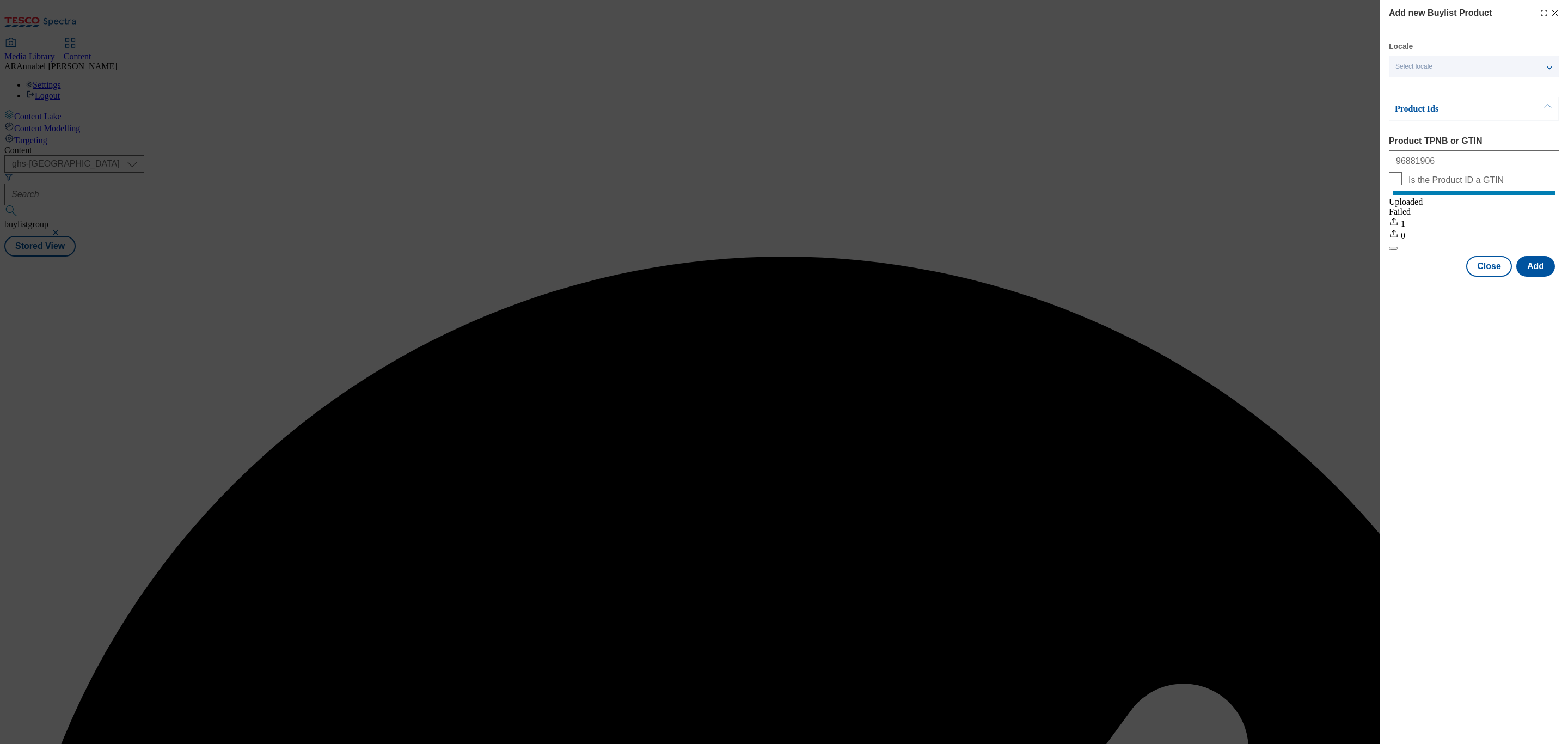
click at [1479, 113] on p "Product Ids" at bounding box center [1452, 109] width 115 height 11
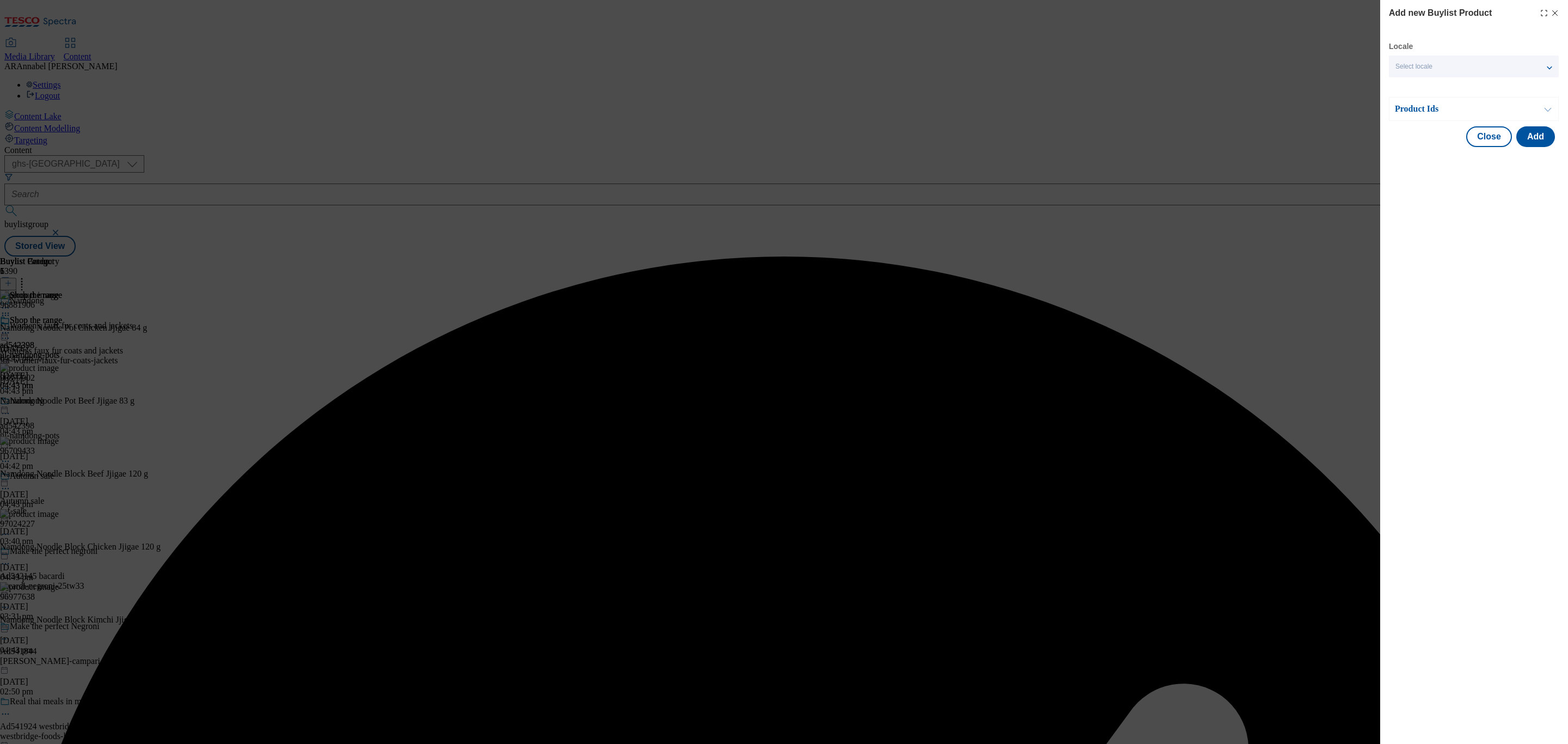
click at [1497, 115] on p "Product Ids" at bounding box center [1452, 109] width 115 height 11
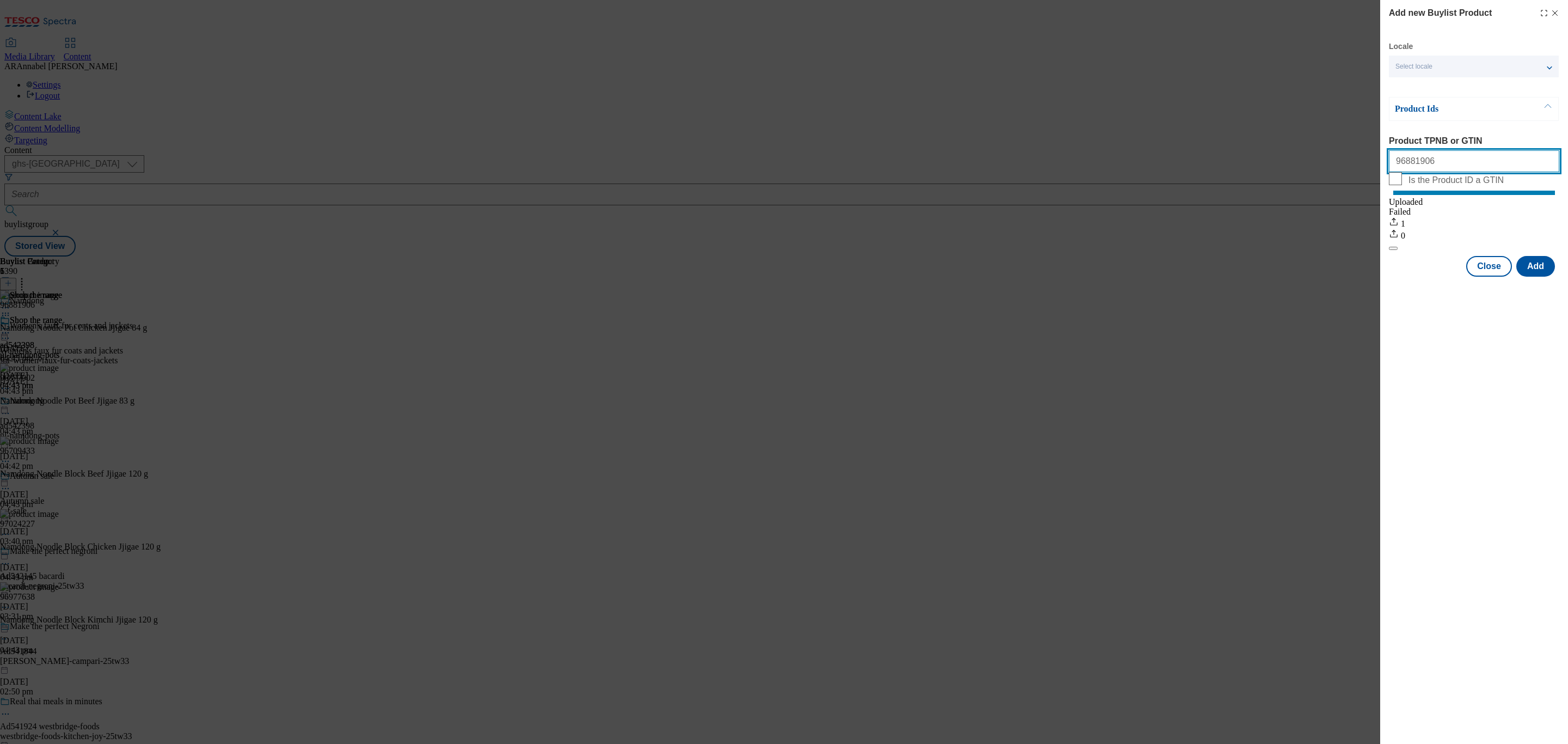
drag, startPoint x: 1433, startPoint y: 164, endPoint x: 1173, endPoint y: 168, distance: 260.0
click at [1173, 168] on div "Add new Buylist Product Locale Select locale English Welsh Product Ids Product …" at bounding box center [784, 372] width 1568 height 744
paste input "777247"
type input "96777247"
click at [1544, 277] on button "Add" at bounding box center [1536, 266] width 39 height 20
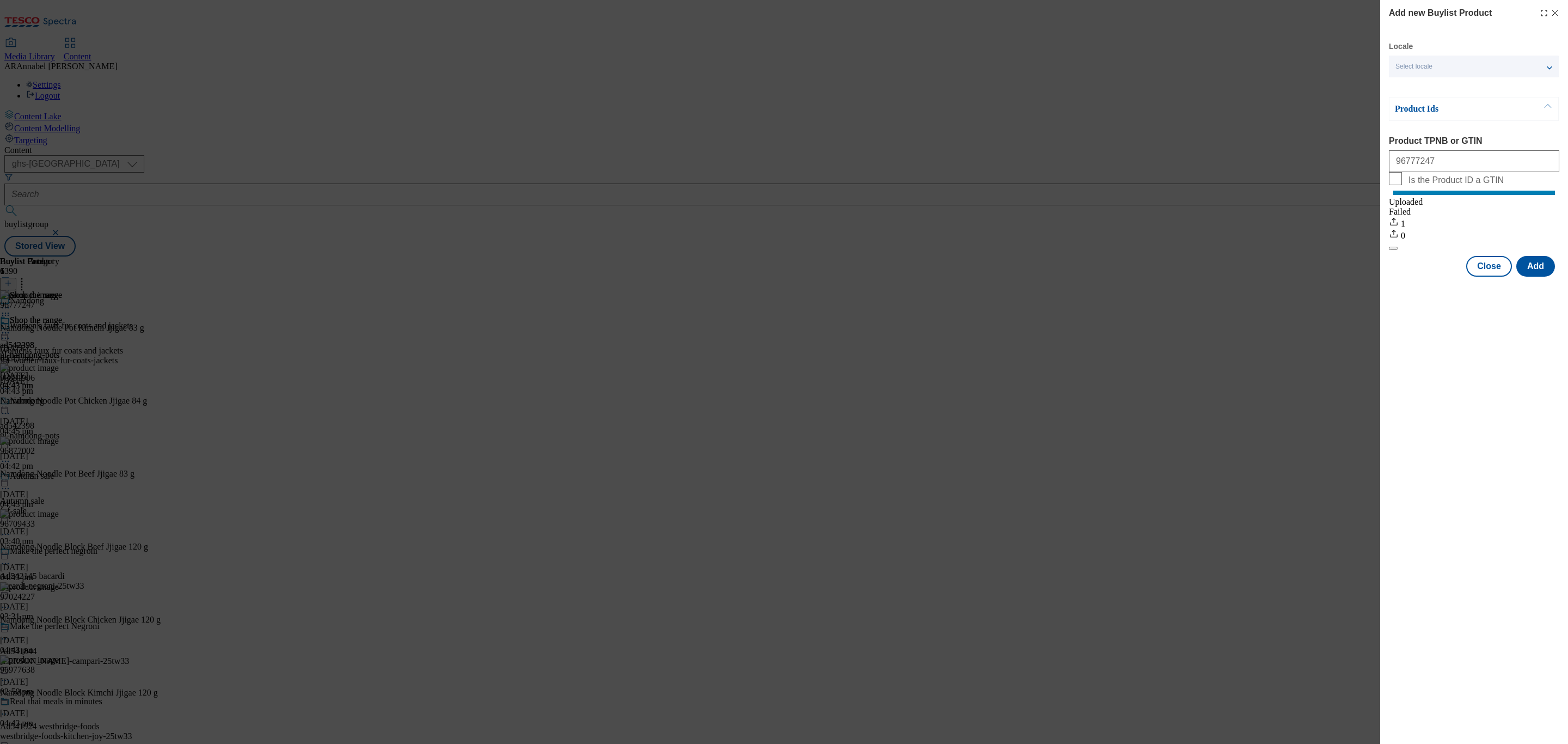
click at [924, 125] on div "Add new Buylist Product Locale Select locale English Welsh Product Ids Product …" at bounding box center [784, 372] width 1568 height 744
click at [1551, 12] on icon "Modal" at bounding box center [1555, 13] width 9 height 9
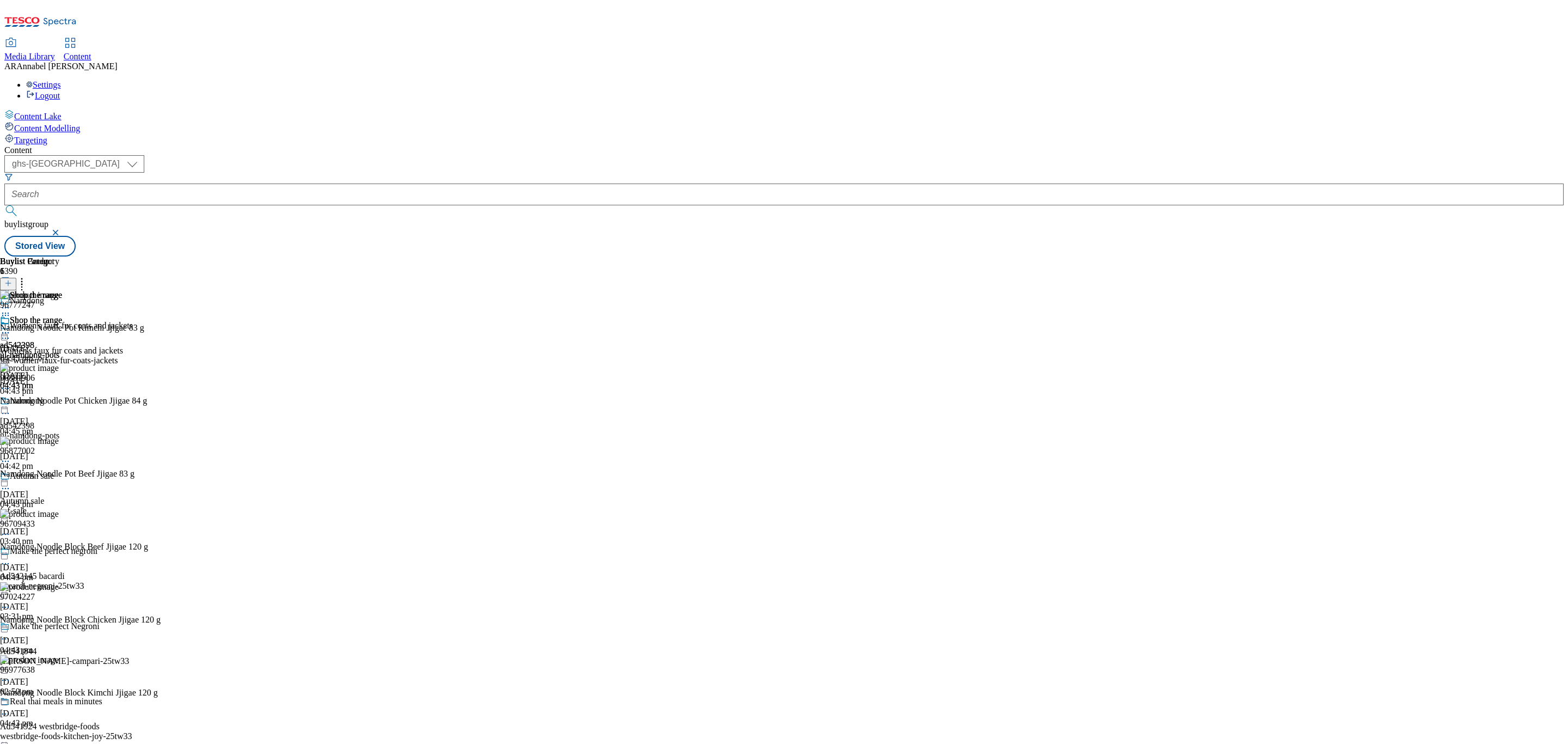
click at [23, 284] on circle at bounding box center [22, 285] width 1 height 1
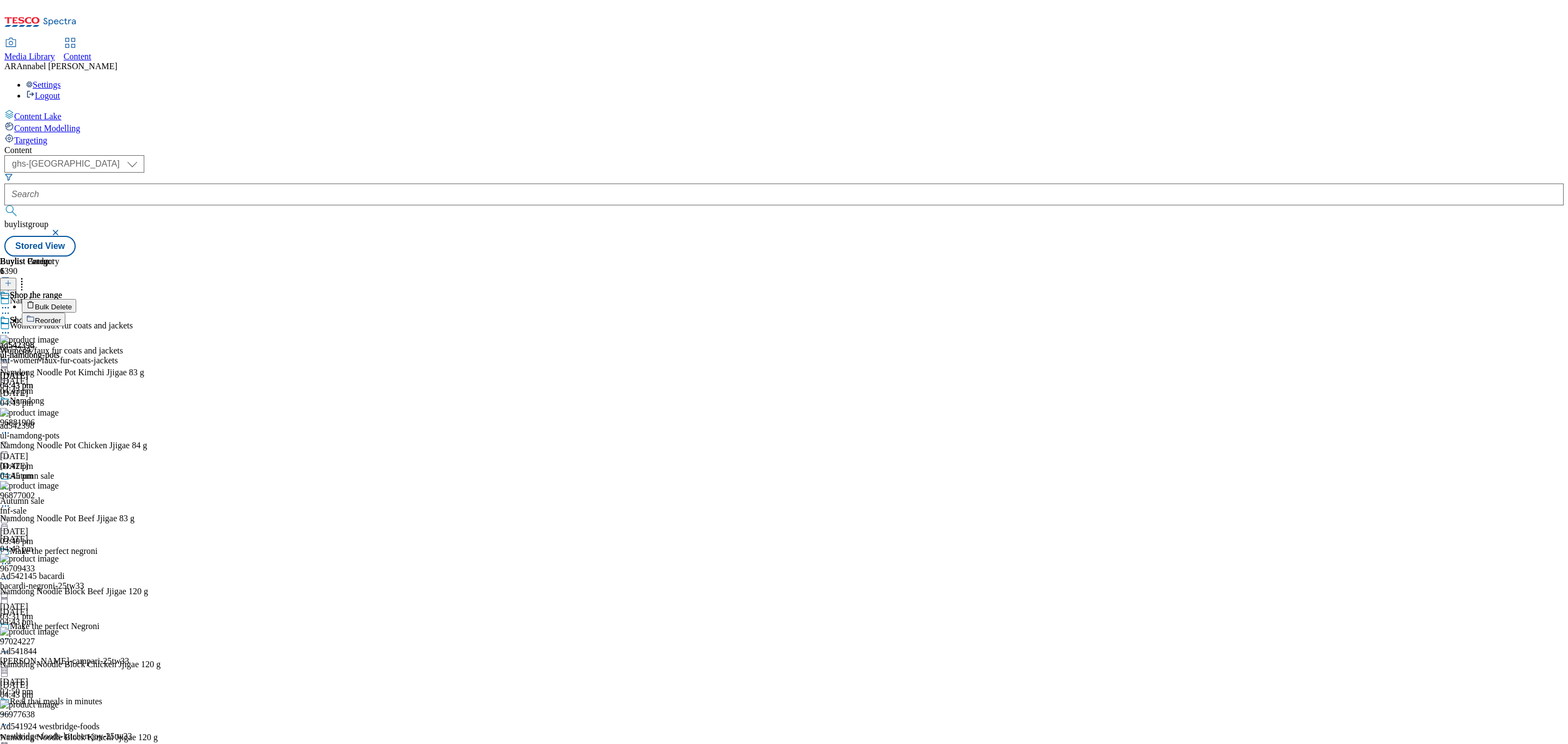
click at [61, 316] on span "Reorder" at bounding box center [48, 320] width 26 height 8
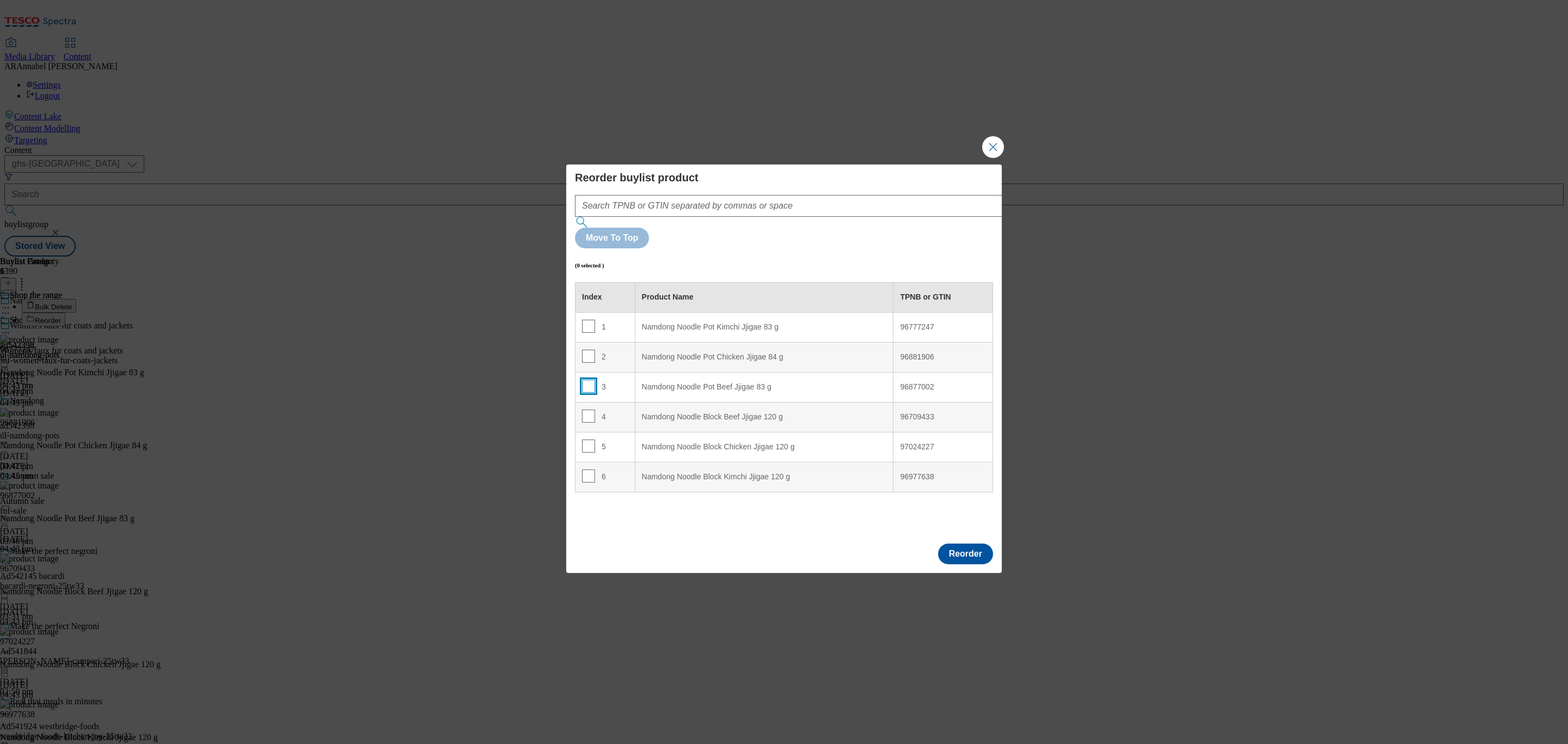
click at [586, 380] on input "Modal" at bounding box center [588, 386] width 13 height 13
checkbox input "true"
click at [704, 322] on div "Namdong Noodle Pot Kimchi Jjigae 83 g" at bounding box center [764, 327] width 245 height 10
click at [959, 544] on button "Reorder" at bounding box center [965, 554] width 55 height 20
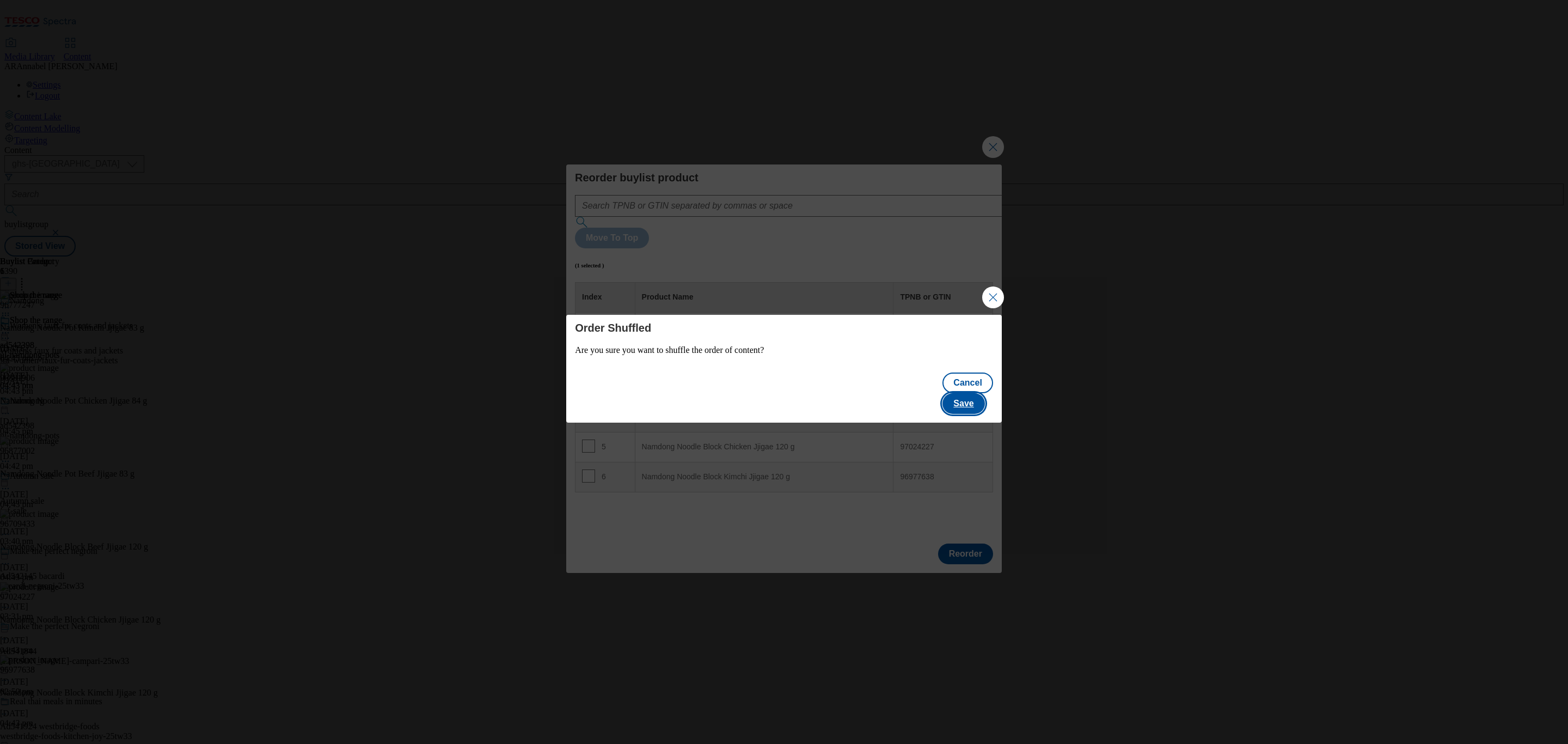
click at [971, 397] on button "Save" at bounding box center [964, 403] width 42 height 20
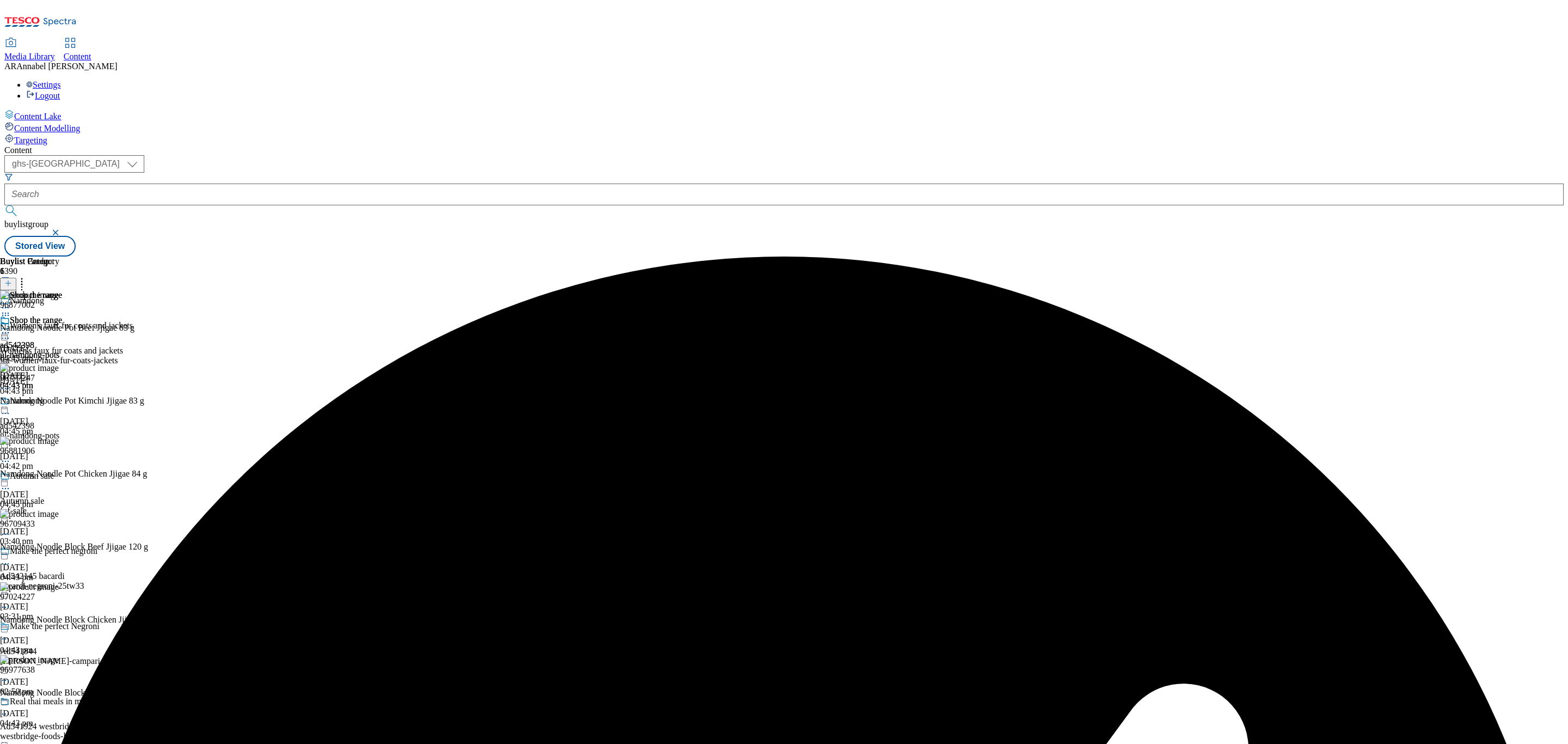
click at [11, 328] on icon at bounding box center [5, 333] width 11 height 11
click at [59, 402] on span "Preview" at bounding box center [46, 406] width 26 height 8
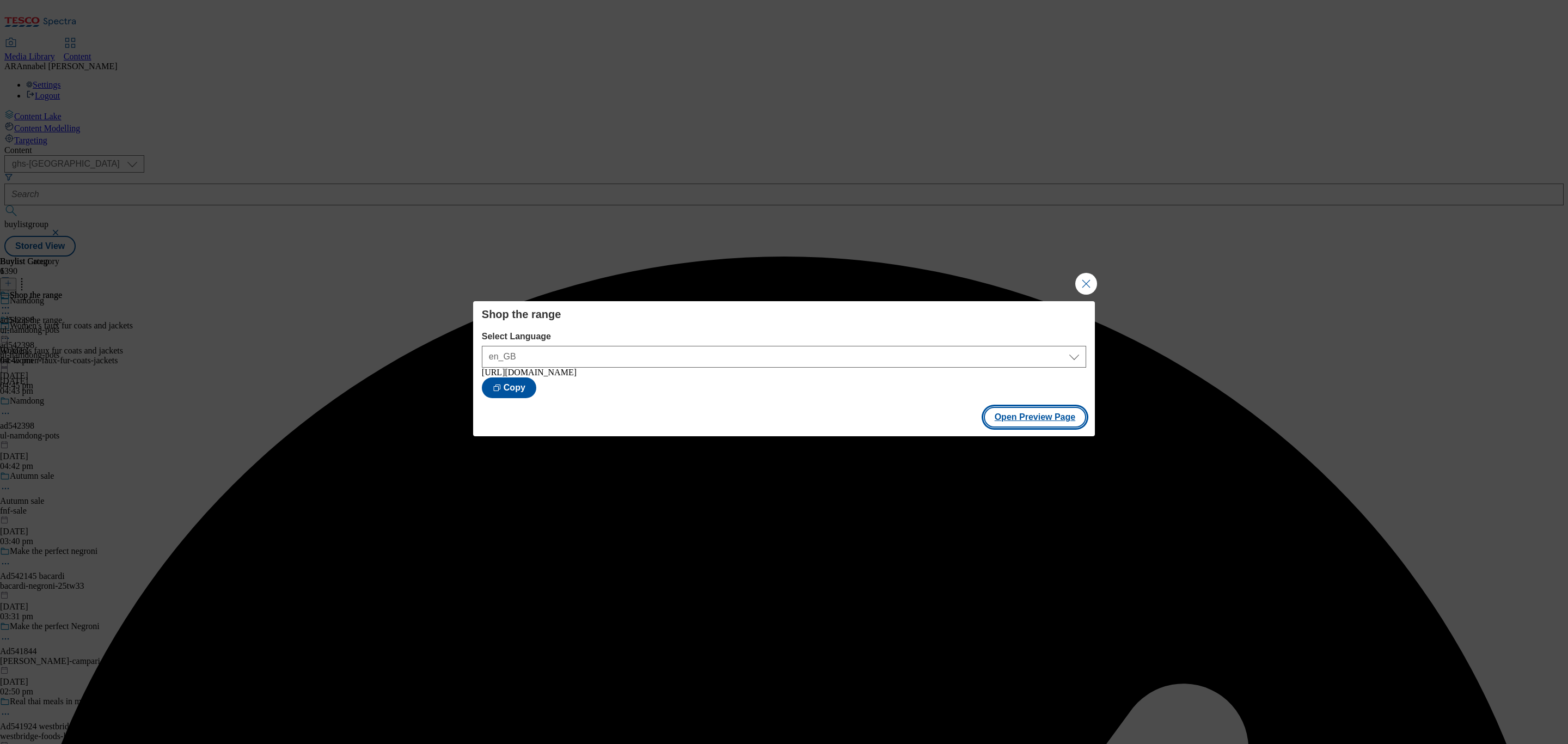
click at [1016, 425] on button "Open Preview Page" at bounding box center [1035, 416] width 103 height 20
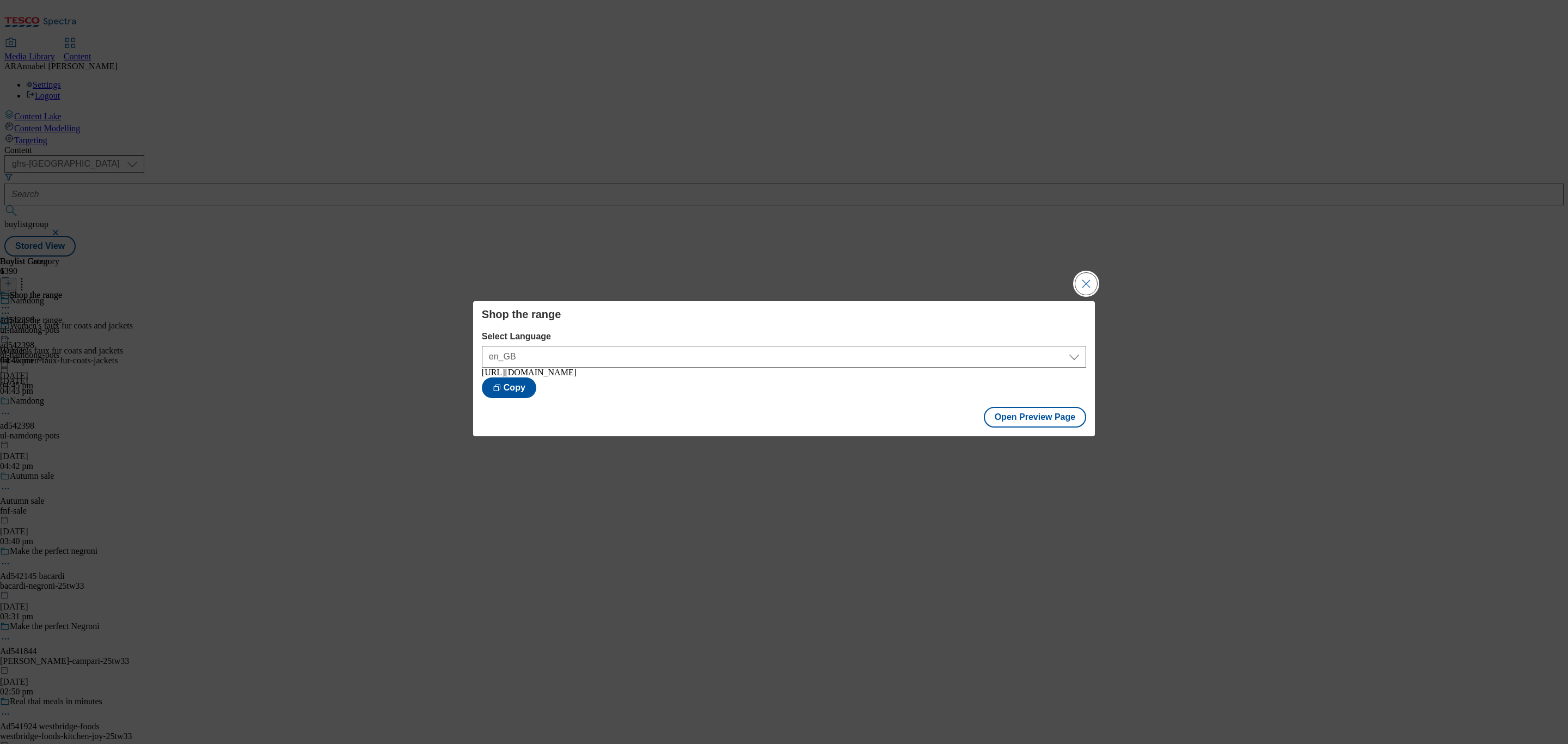
click at [1088, 279] on button "Close Modal" at bounding box center [1086, 283] width 22 height 22
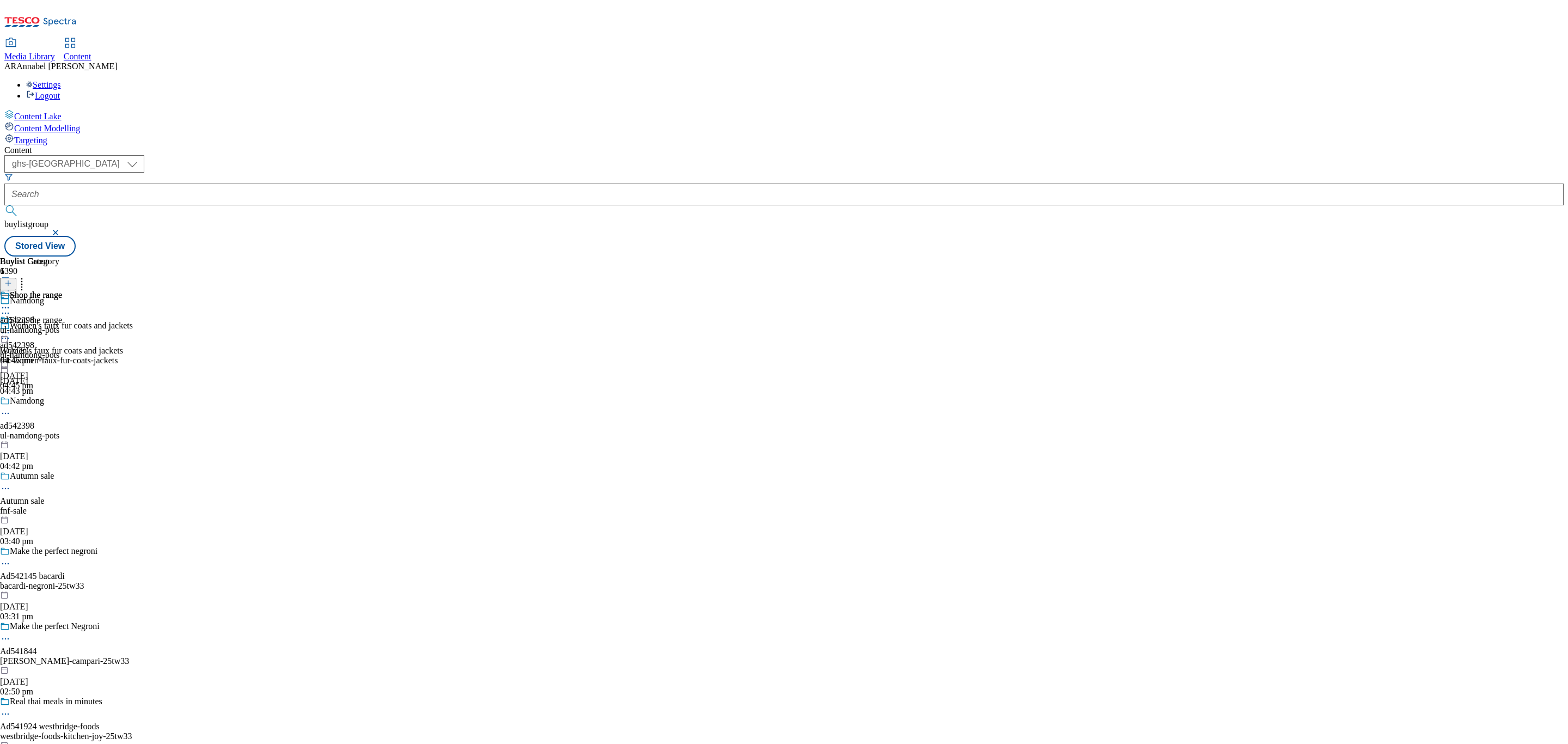
click at [11, 328] on icon at bounding box center [5, 333] width 11 height 11
click at [58, 440] on span "Publish" at bounding box center [45, 444] width 24 height 8
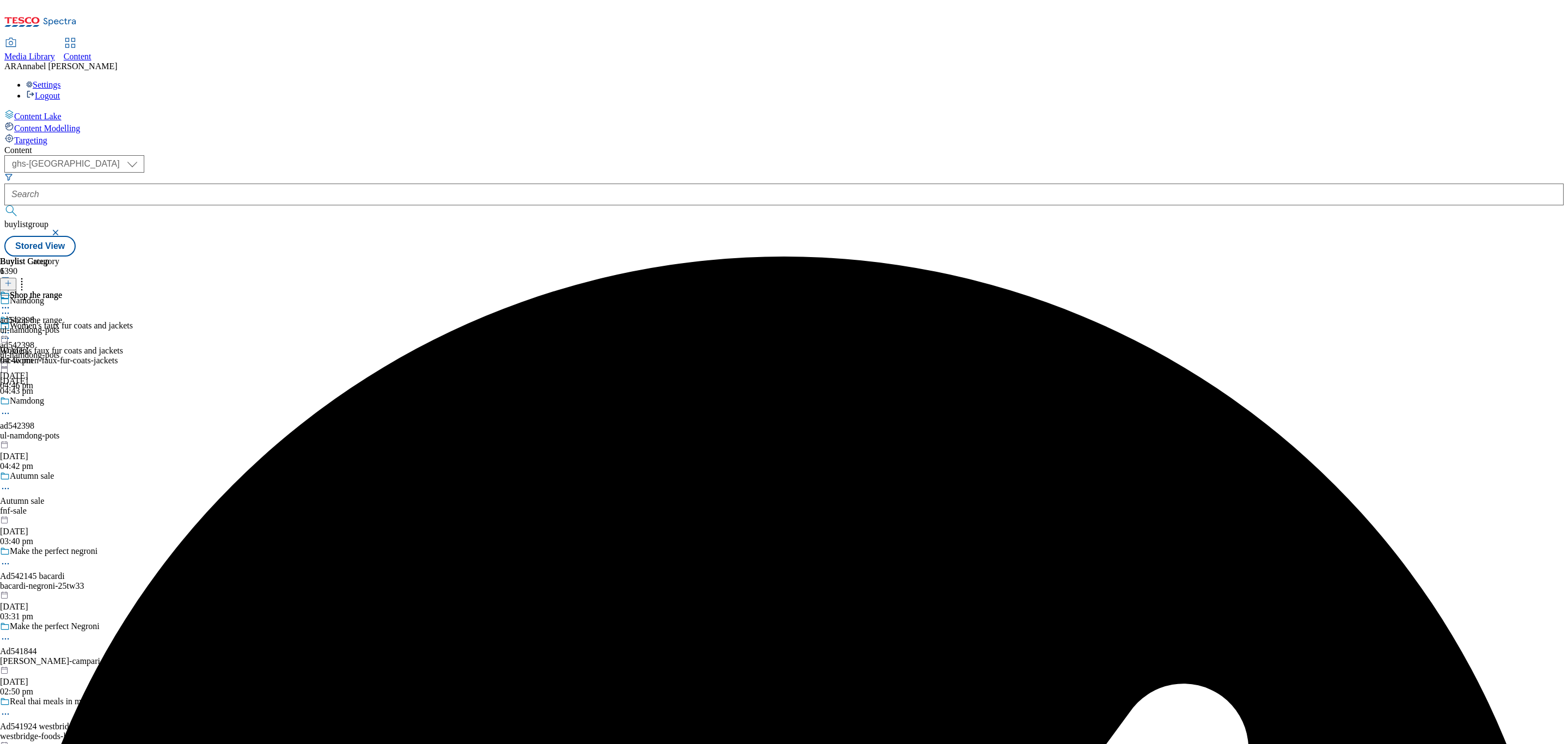
click at [12, 285] on icon at bounding box center [9, 289] width 8 height 8
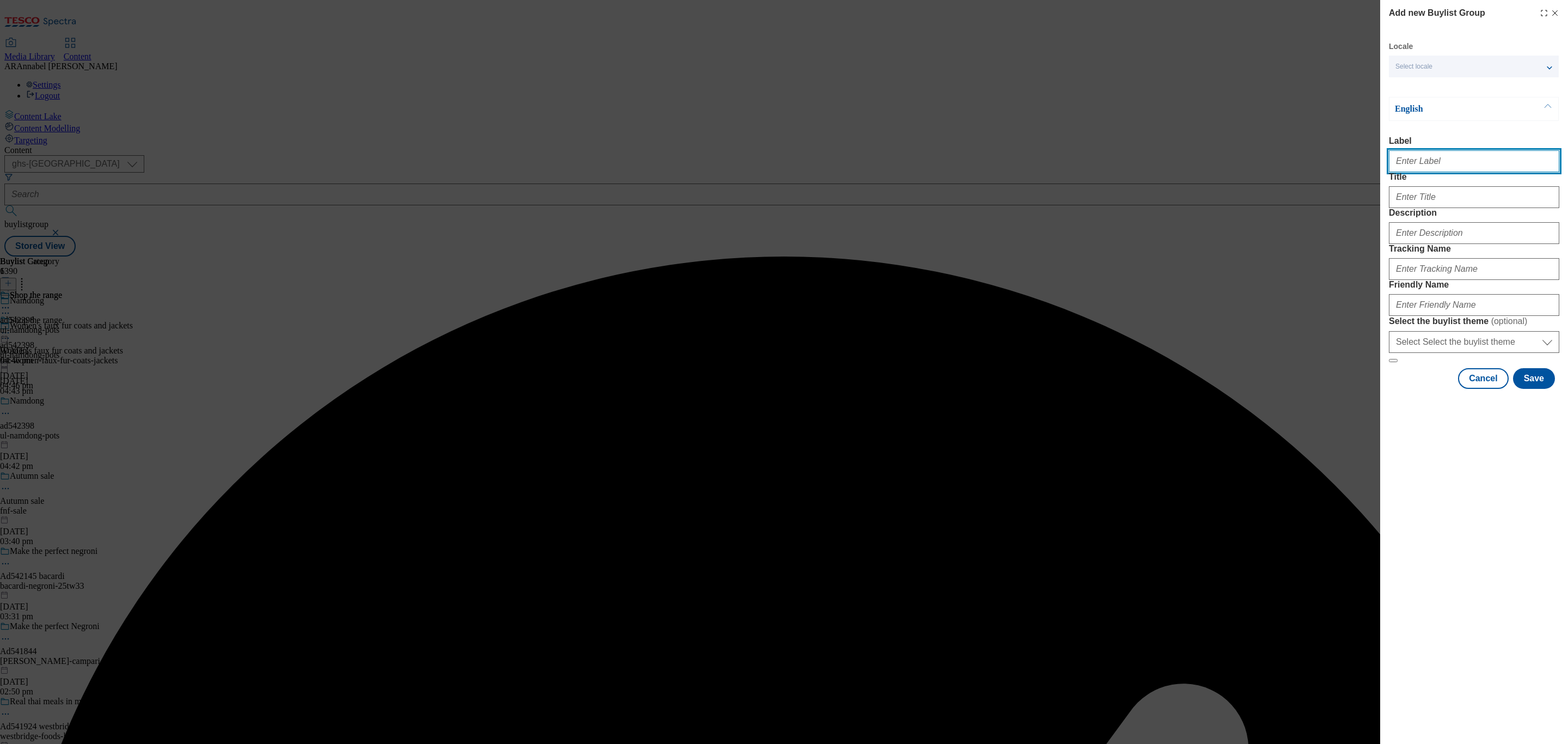
click at [1438, 167] on input "Label" at bounding box center [1474, 161] width 171 height 22
paste input "542377"
type input "ad542377"
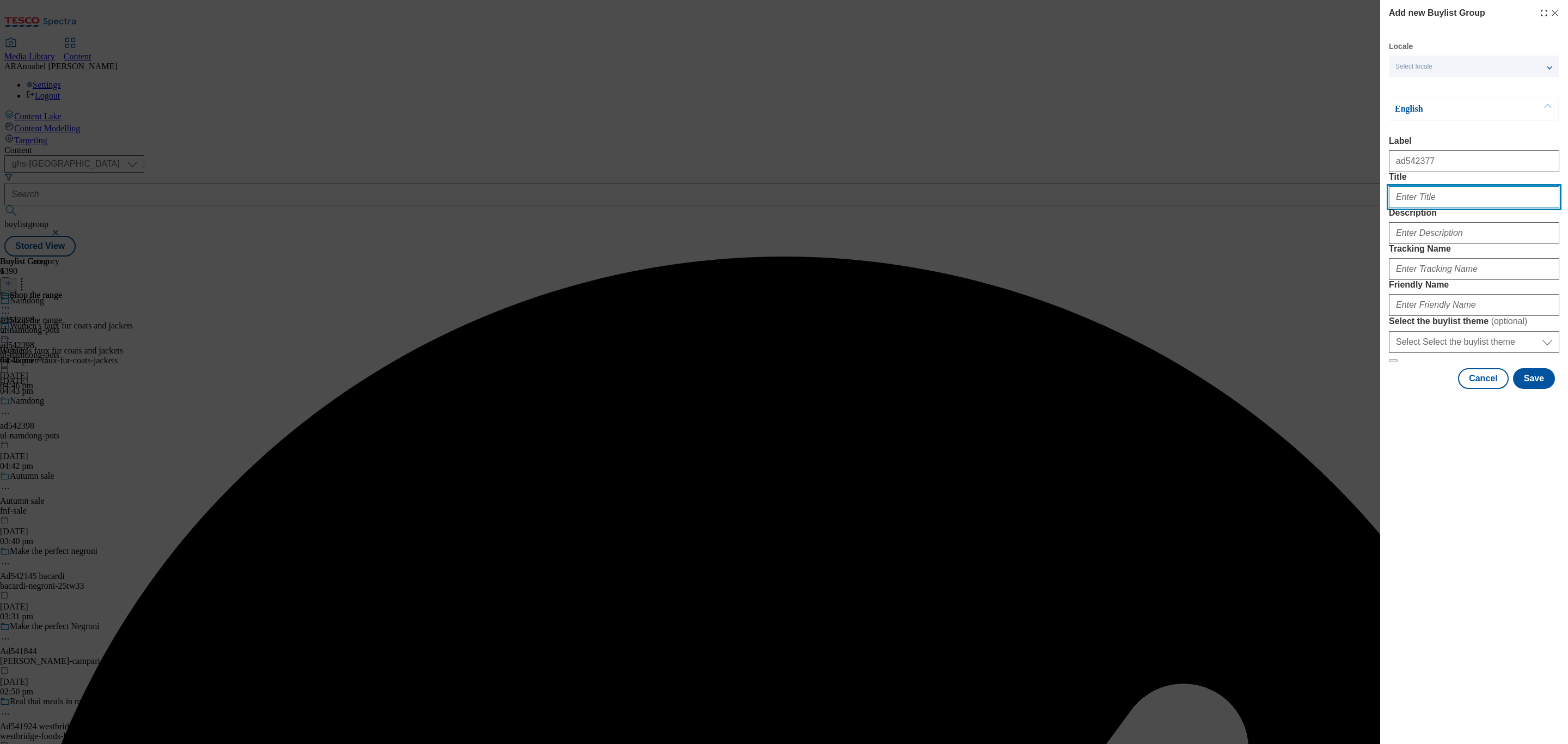
click at [1423, 208] on input "Title" at bounding box center [1474, 197] width 171 height 22
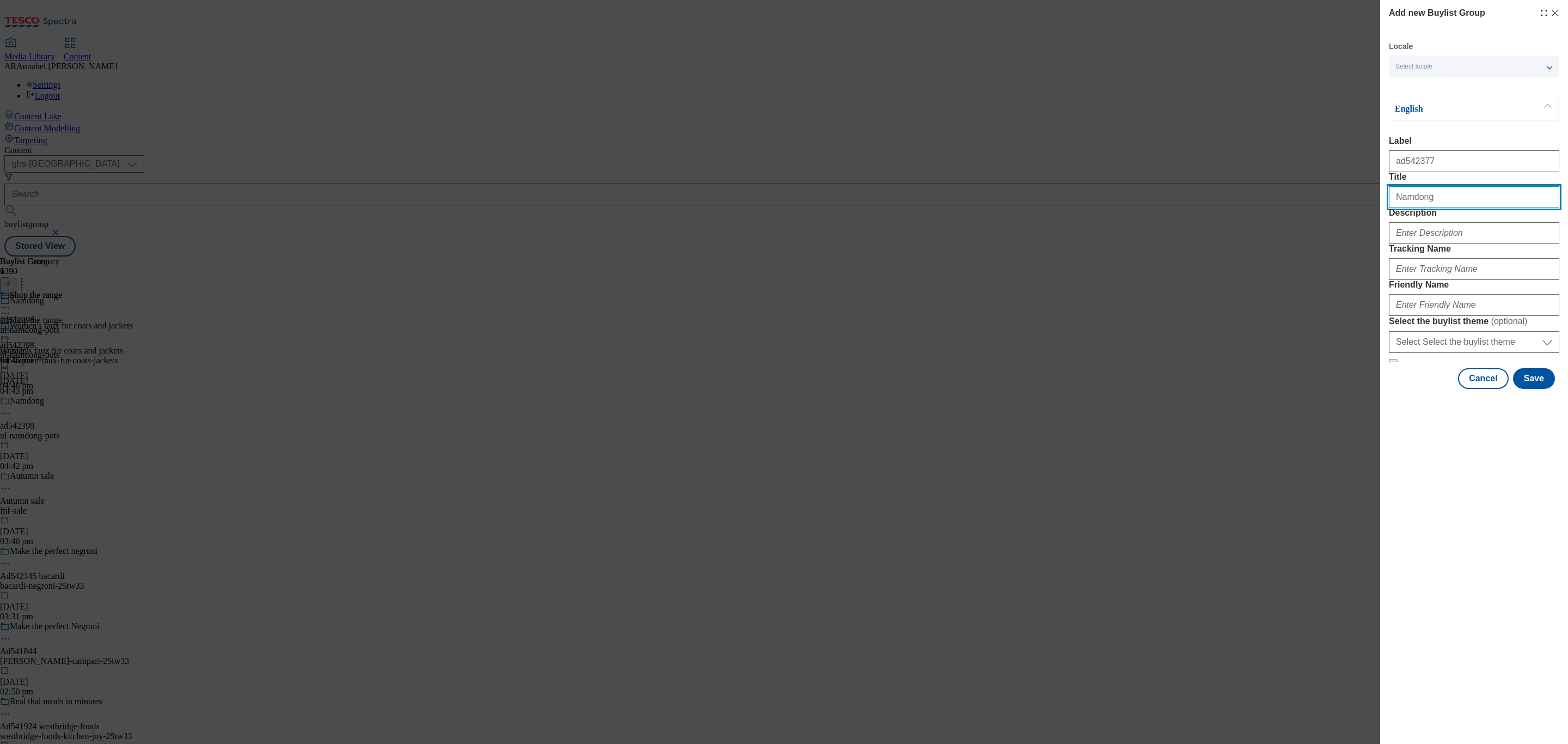
type input "Namdong"
drag, startPoint x: 1416, startPoint y: 270, endPoint x: 1426, endPoint y: 265, distance: 11.2
click at [1416, 244] on input "Description" at bounding box center [1474, 233] width 171 height 22
type input "UL_Namdong"
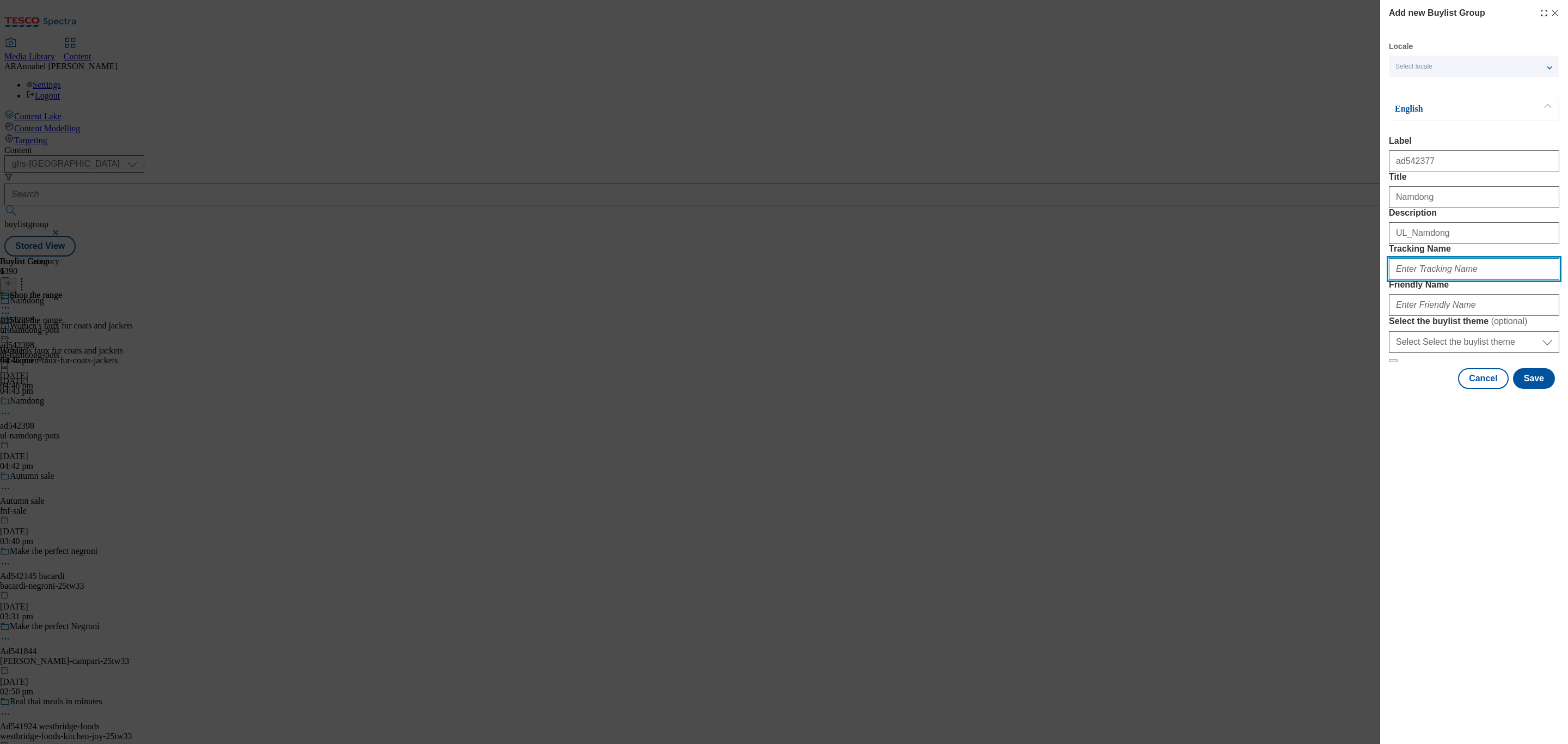
click at [1425, 280] on input "Tracking Name" at bounding box center [1474, 269] width 171 height 22
paste input "542377"
type input "DH_ad542377"
click at [1432, 316] on input "Friendly Name" at bounding box center [1474, 304] width 171 height 22
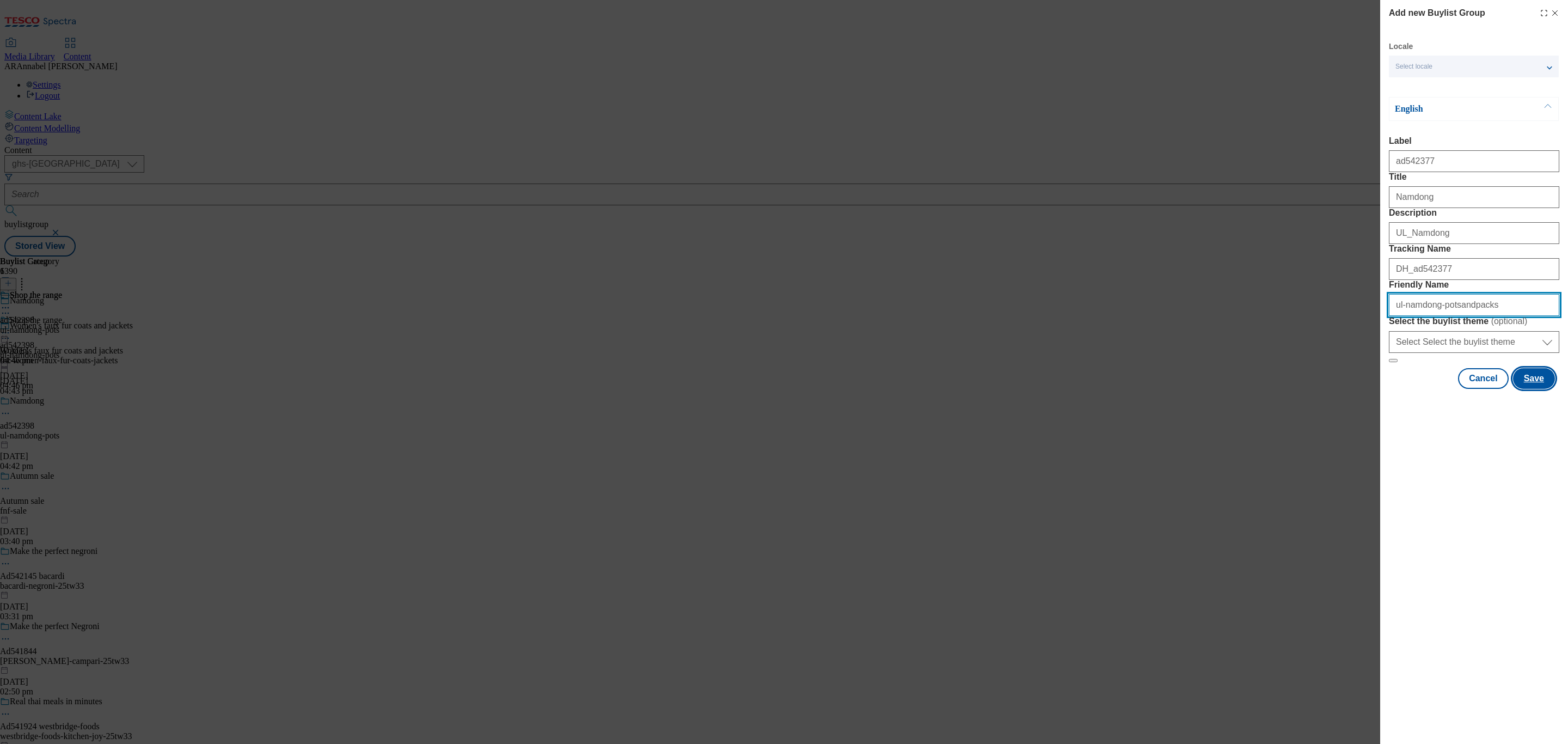
type input "ul-namdong-potsandpacks"
click at [1539, 389] on button "Save" at bounding box center [1534, 378] width 42 height 20
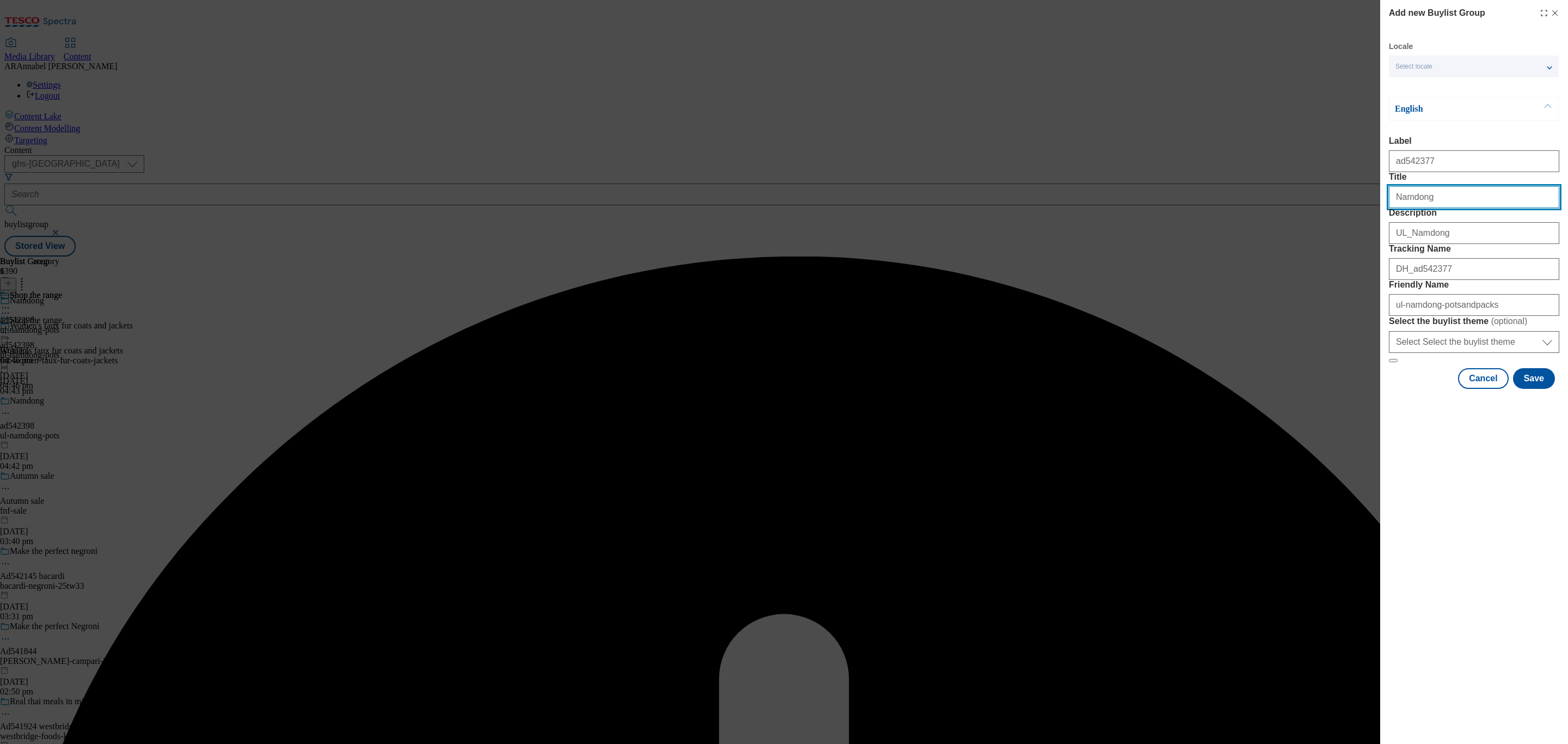
click at [1440, 208] on input "Title" at bounding box center [1474, 197] width 171 height 22
type input "Namdong"
click at [1536, 389] on button "Save" at bounding box center [1534, 378] width 42 height 20
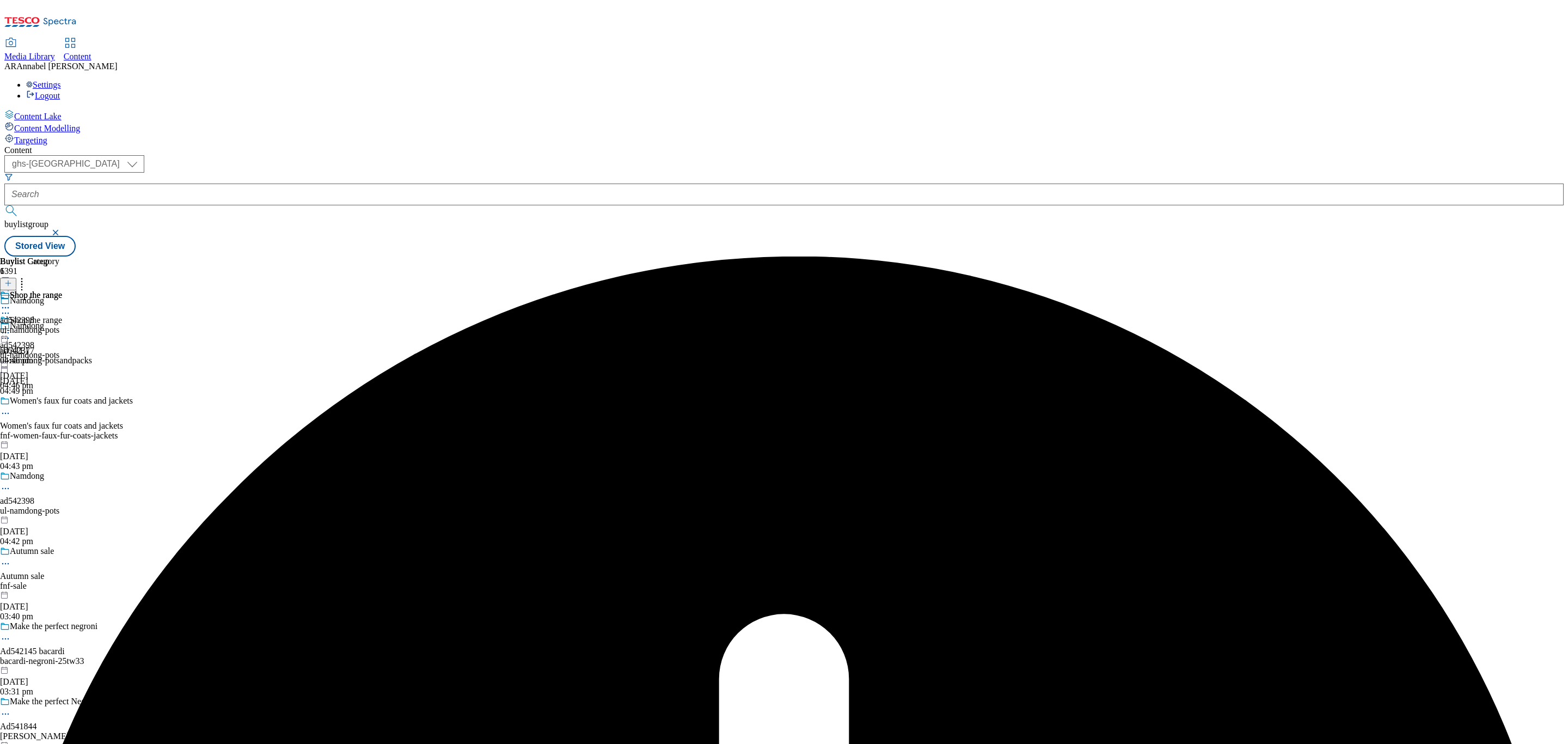
click at [134, 321] on div "Namdong ad542377 ul-namdong-potsandpacks 29 Sept 2025 04:49 pm" at bounding box center [67, 358] width 134 height 75
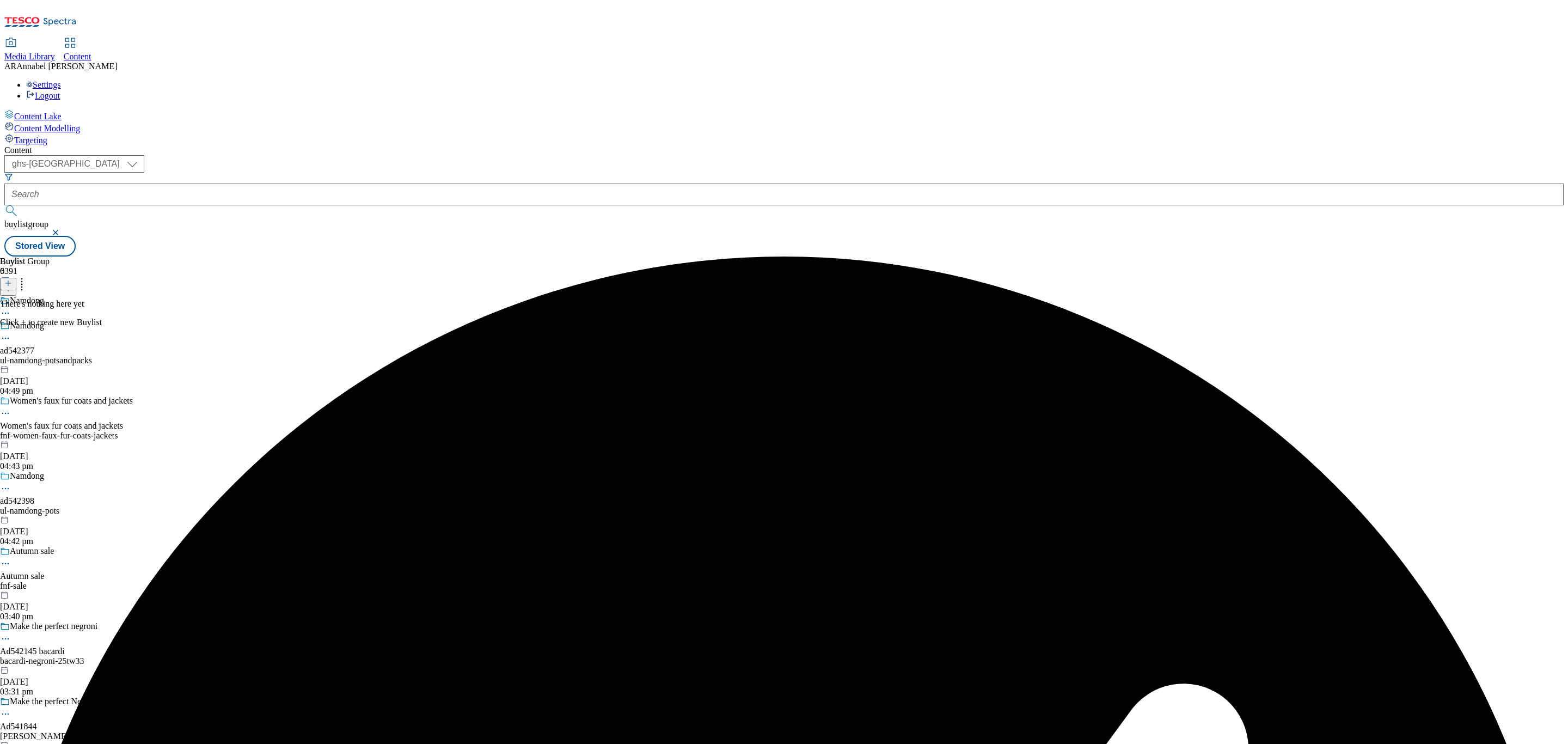
click at [12, 279] on icon at bounding box center [9, 283] width 8 height 8
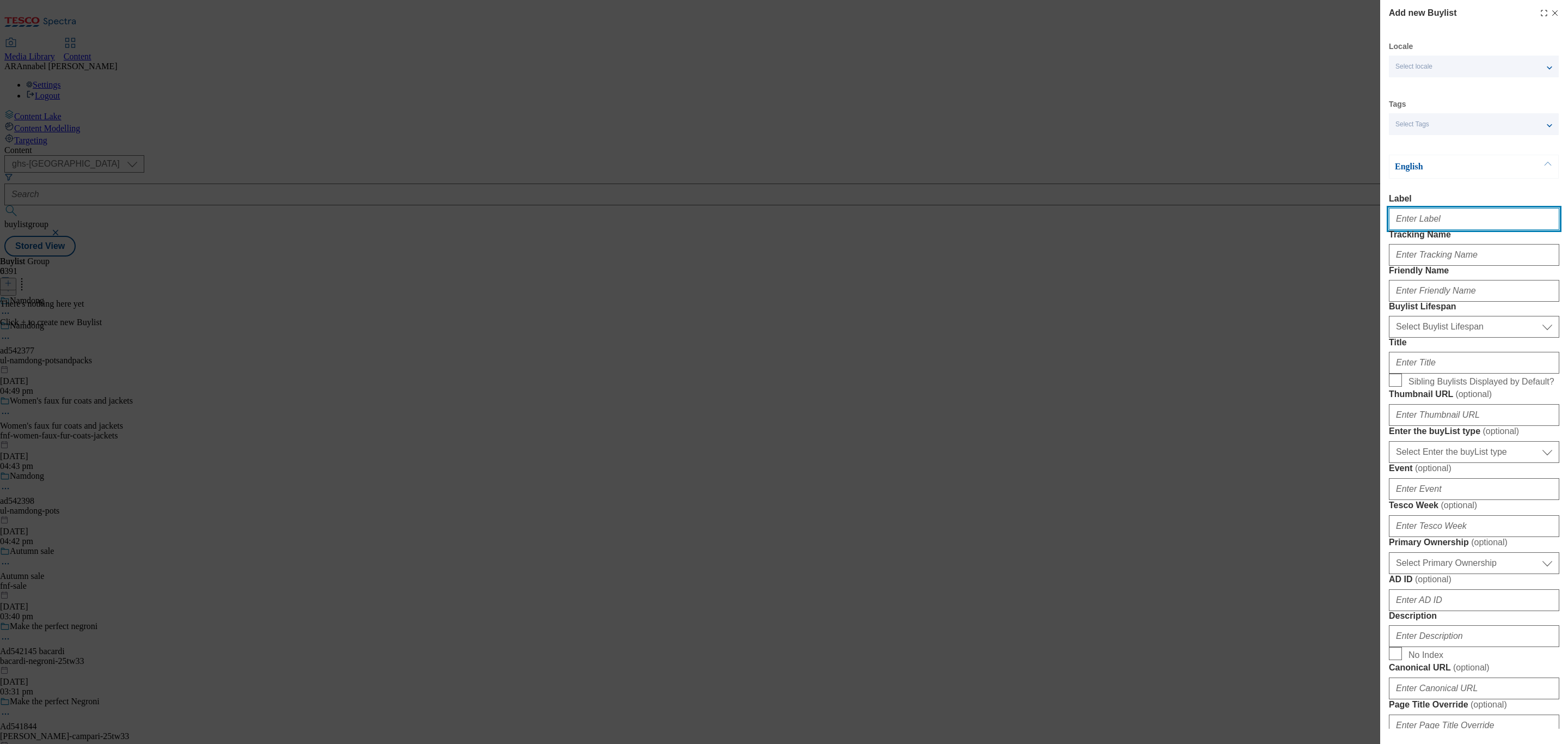
click at [1428, 229] on input "Label" at bounding box center [1474, 219] width 171 height 22
paste input "542377"
type input "ad542377"
click at [1416, 266] on input "Tracking Name" at bounding box center [1474, 254] width 171 height 22
paste input "542377"
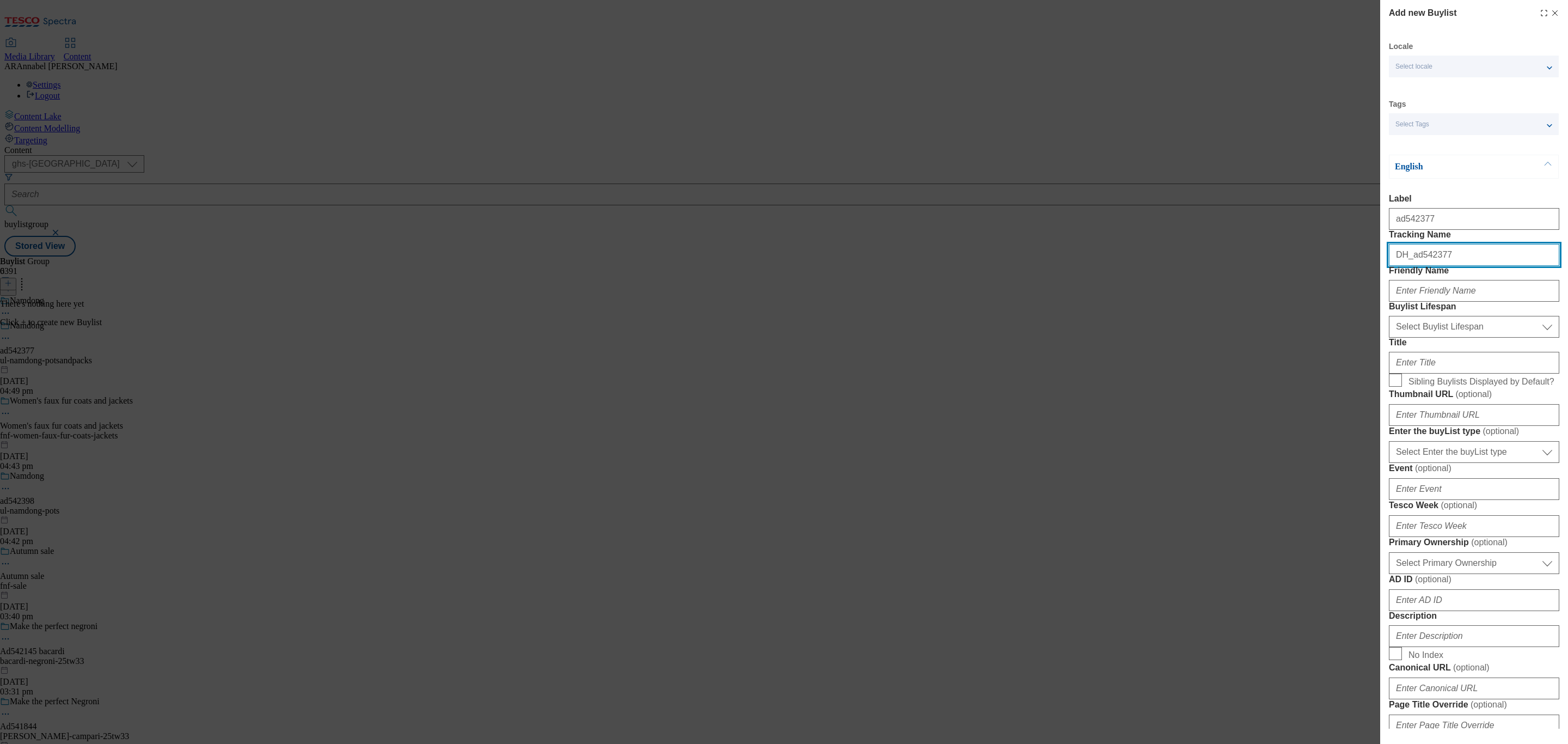
type input "DH_ad542377"
click at [1414, 302] on input "Friendly Name" at bounding box center [1474, 291] width 171 height 22
type input "U"
type input "ul-namdong-potsandpacks"
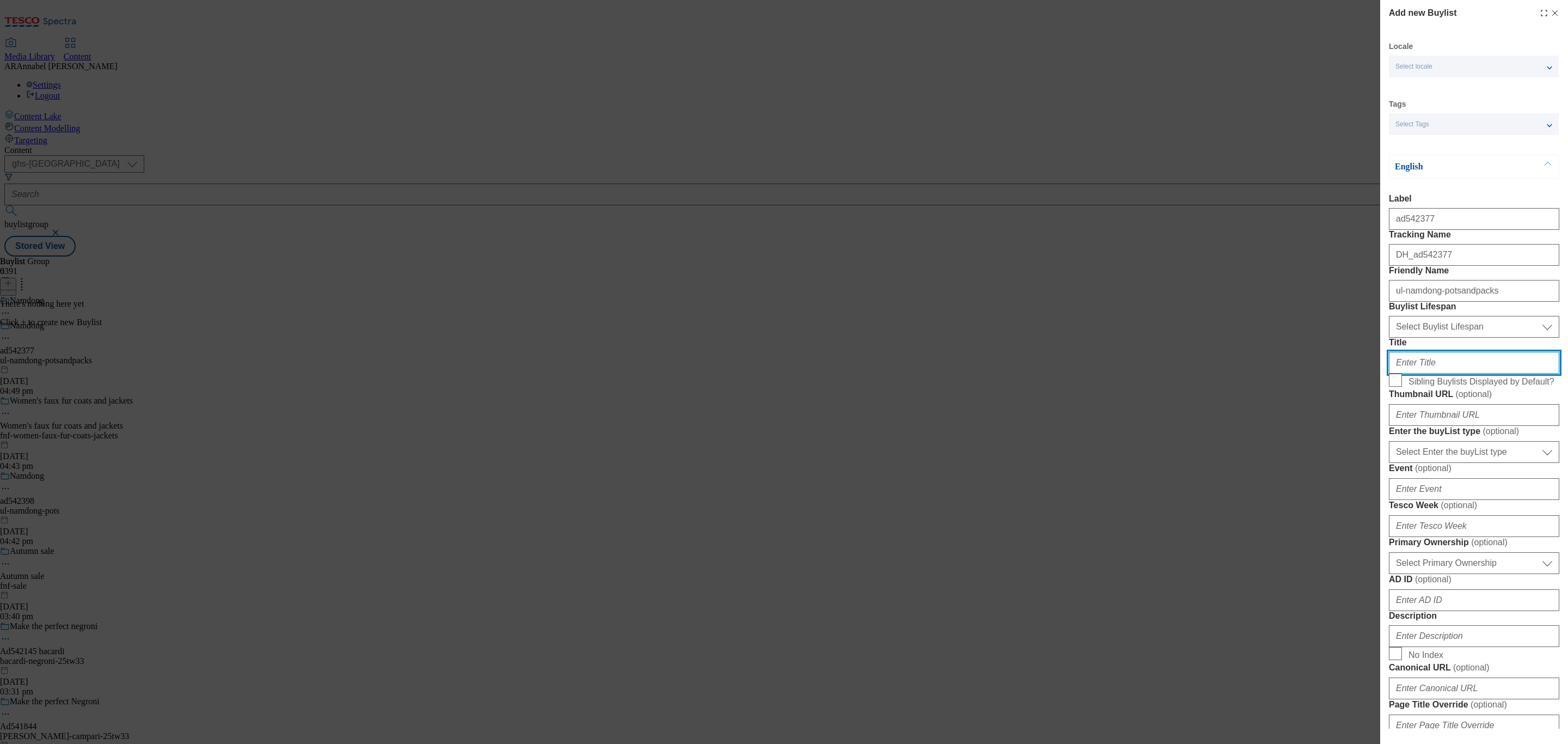
click at [1440, 374] on input "Title" at bounding box center [1474, 362] width 171 height 22
click at [1453, 337] on select "Select Buylist Lifespan evergreen seasonal tactical" at bounding box center [1474, 326] width 171 height 22
select select "tactical"
click at [1389, 337] on select "Select Buylist Lifespan evergreen seasonal tactical" at bounding box center [1474, 326] width 171 height 22
click at [1438, 374] on input "Title" at bounding box center [1474, 362] width 171 height 22
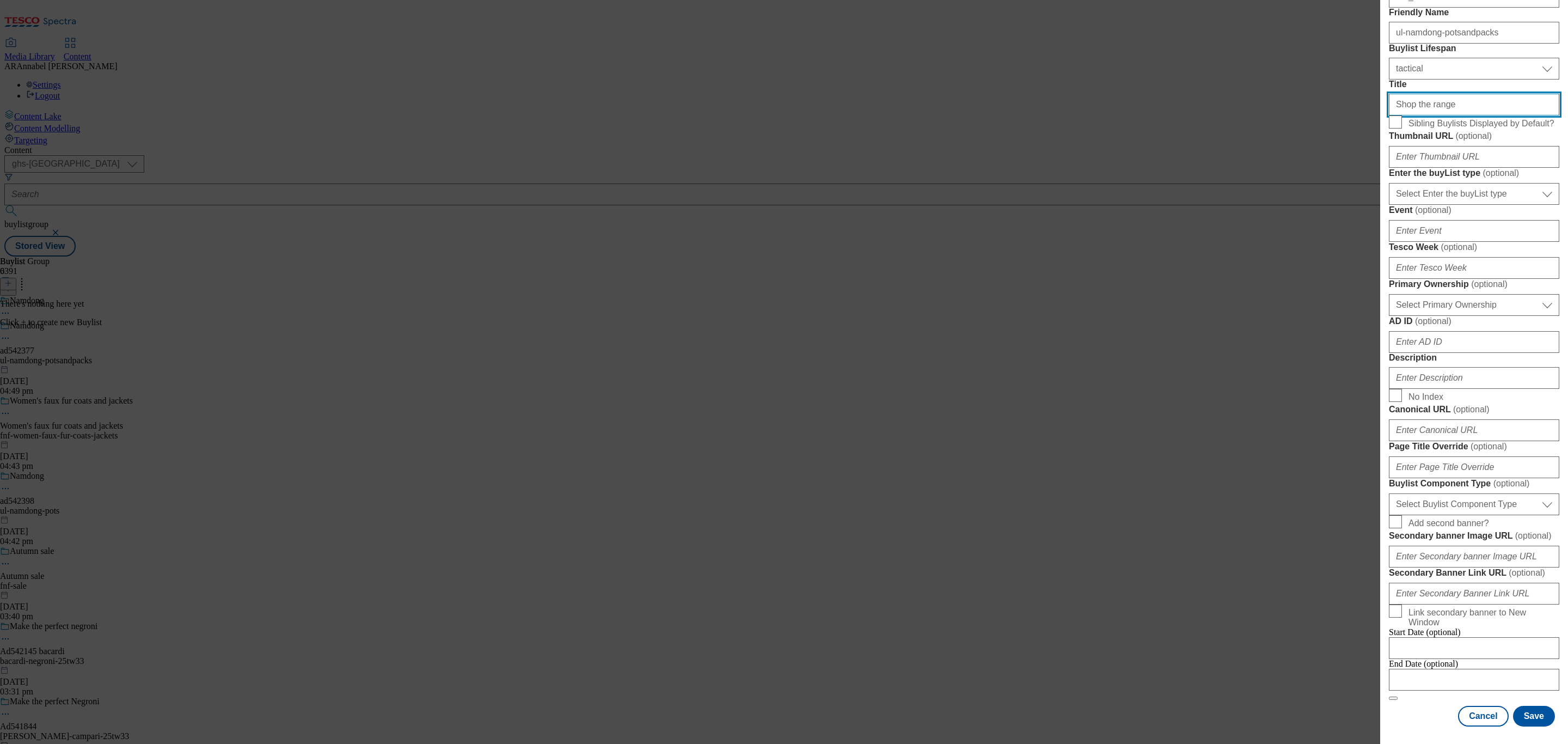
scroll to position [422, 0]
type input "Shop the range"
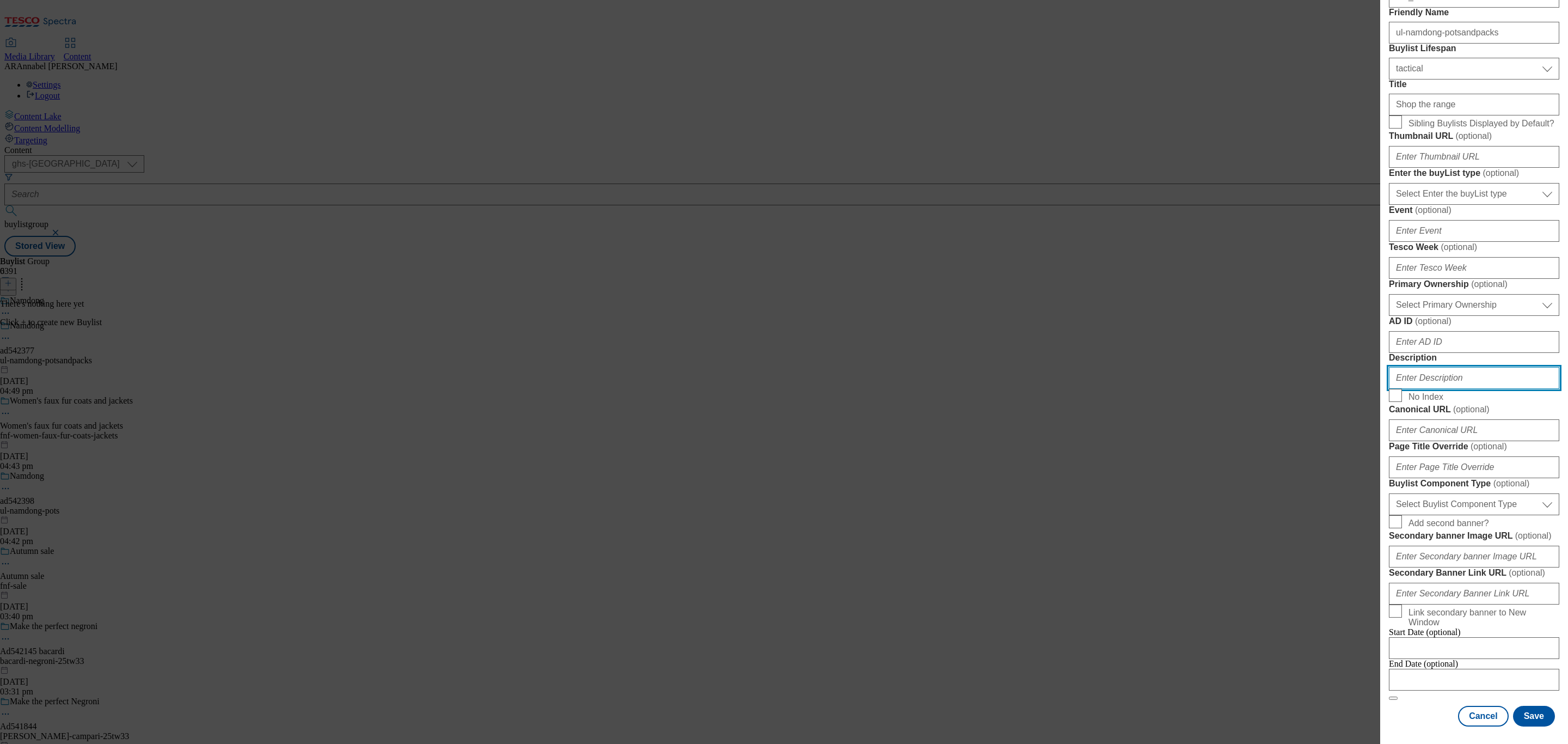
click at [1455, 389] on input "Description" at bounding box center [1474, 378] width 171 height 22
type input "UL_Namdong"
click at [1529, 706] on button "Save" at bounding box center [1534, 716] width 42 height 20
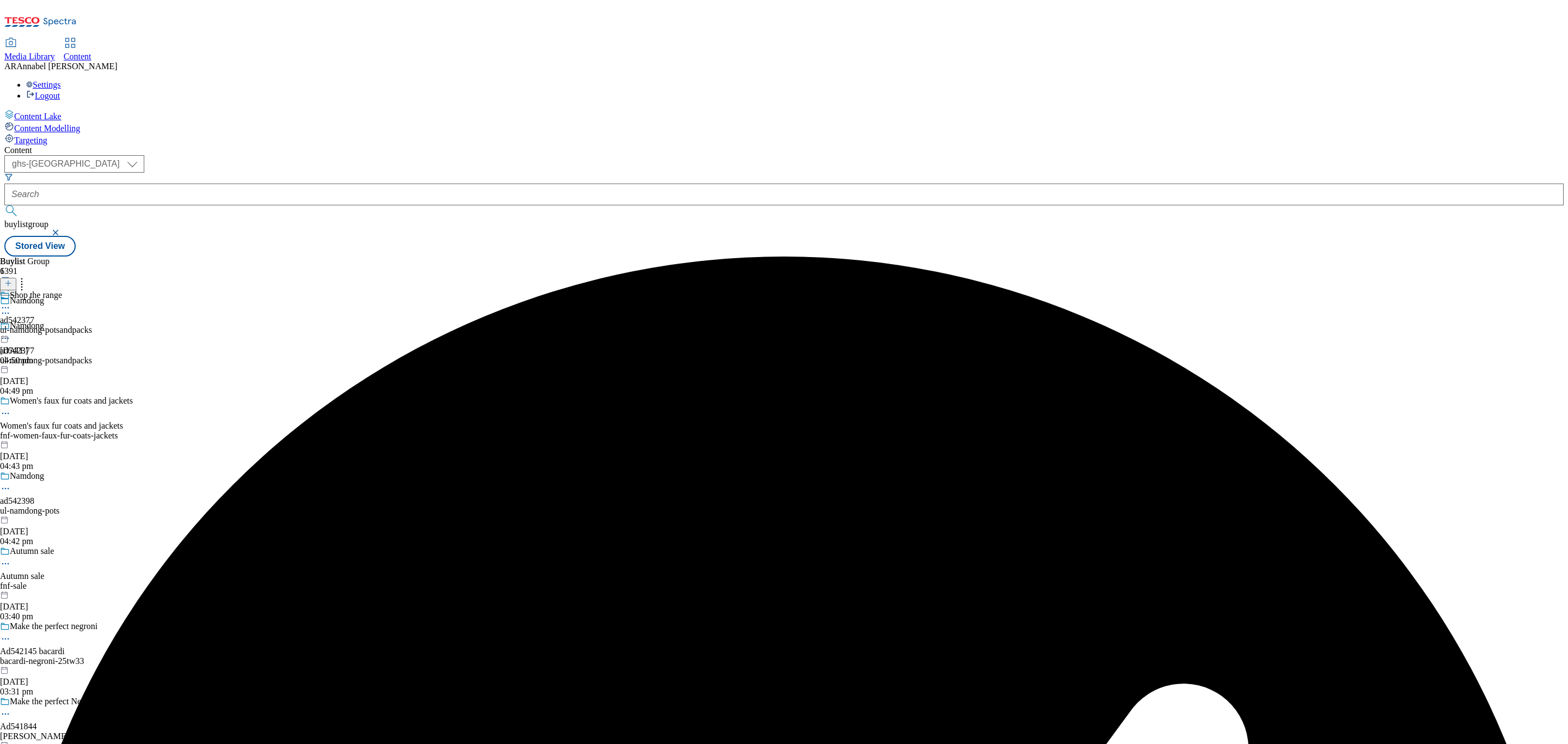
click at [92, 325] on div "ul-namdong-potsandpacks" at bounding box center [46, 329] width 92 height 10
click at [16, 277] on button at bounding box center [8, 283] width 16 height 13
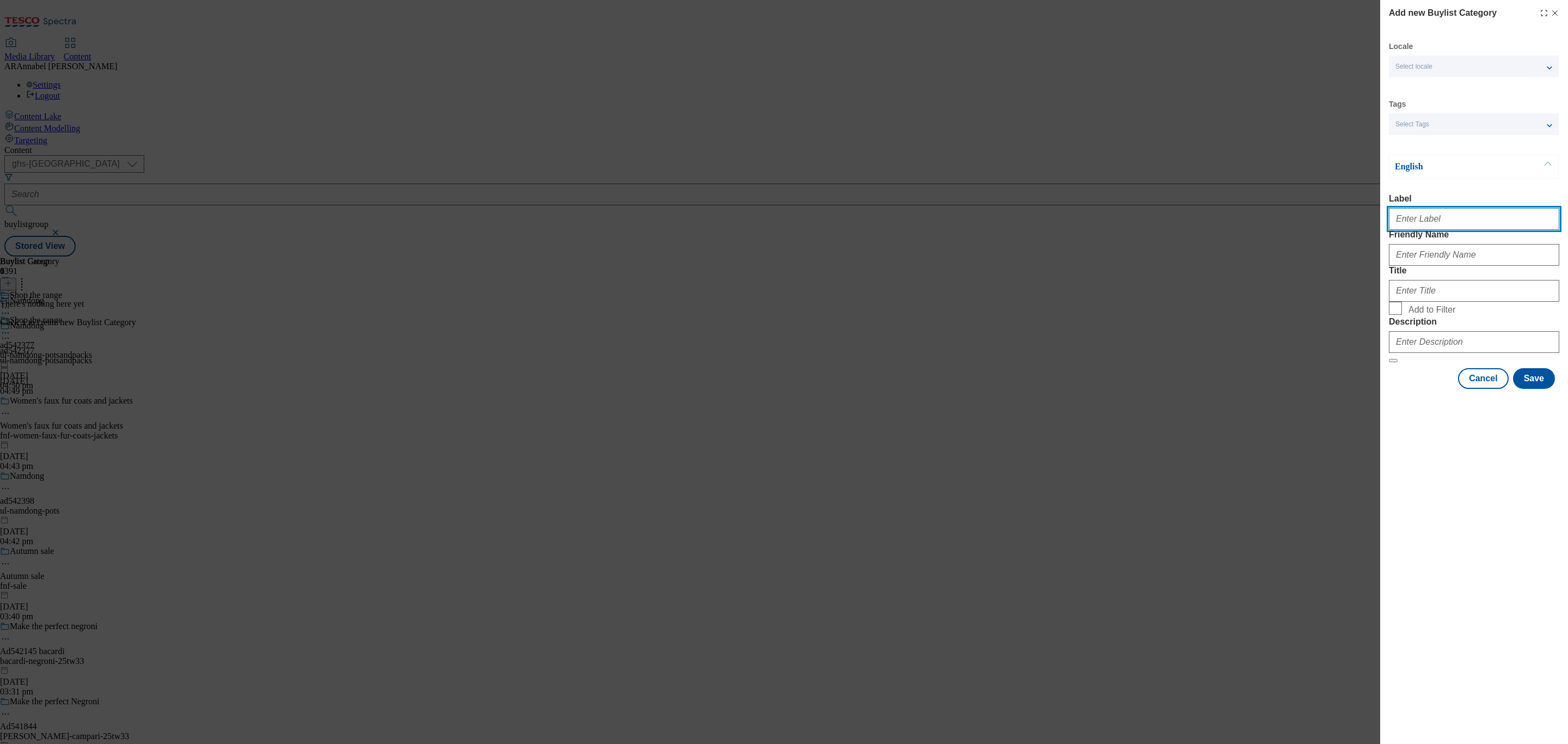
click at [1464, 229] on input "Label" at bounding box center [1474, 219] width 171 height 22
paste input "542377"
type input "ad542377"
click at [1451, 266] on input "Friendly Name" at bounding box center [1474, 254] width 171 height 22
type input "ul-namdong-potsandpacks"
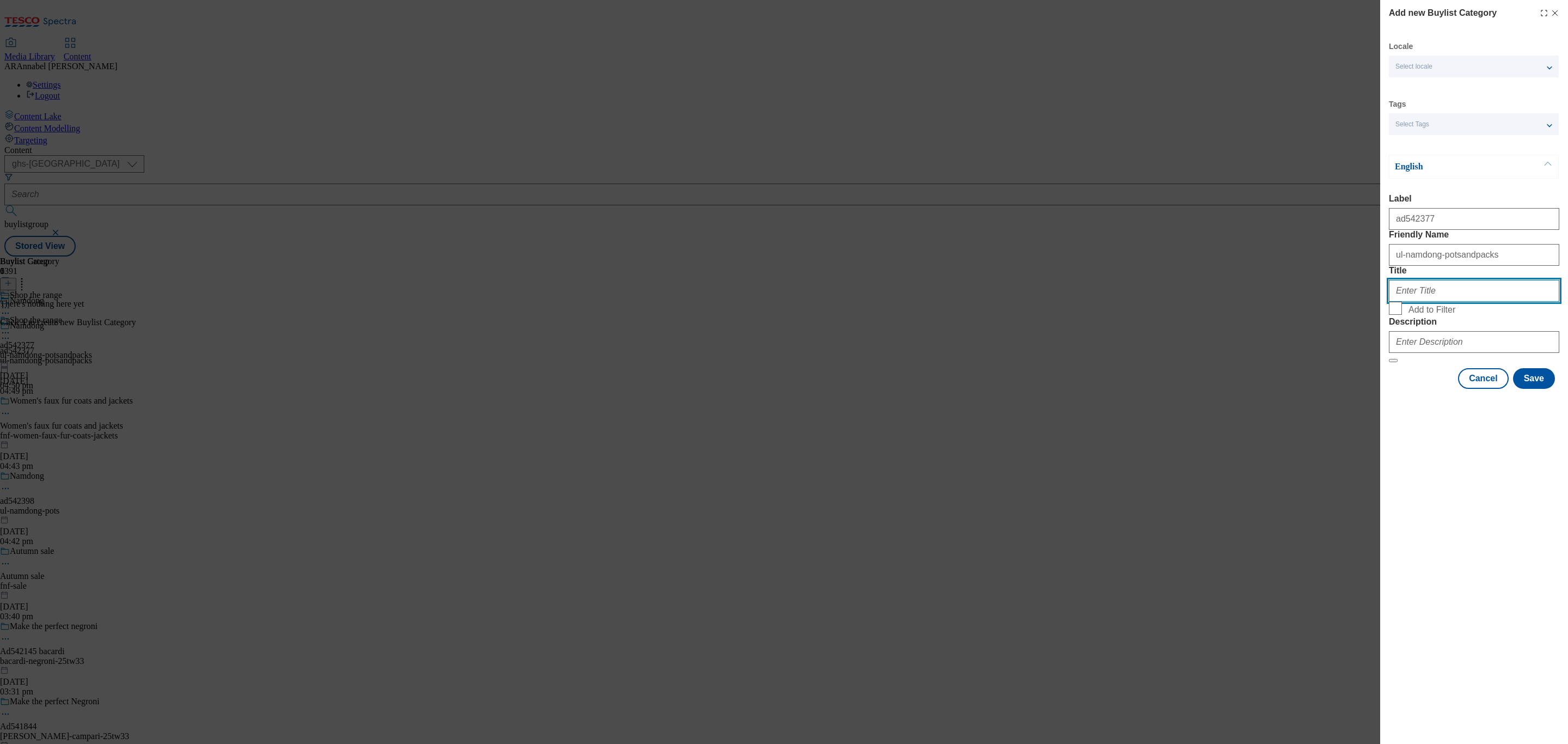
click at [1448, 302] on input "Title" at bounding box center [1474, 291] width 171 height 22
type input "Shop the range"
click at [1441, 353] on input "Description" at bounding box center [1474, 341] width 171 height 22
type input "UL_Namdong"
click at [1534, 389] on button "Save" at bounding box center [1534, 378] width 42 height 20
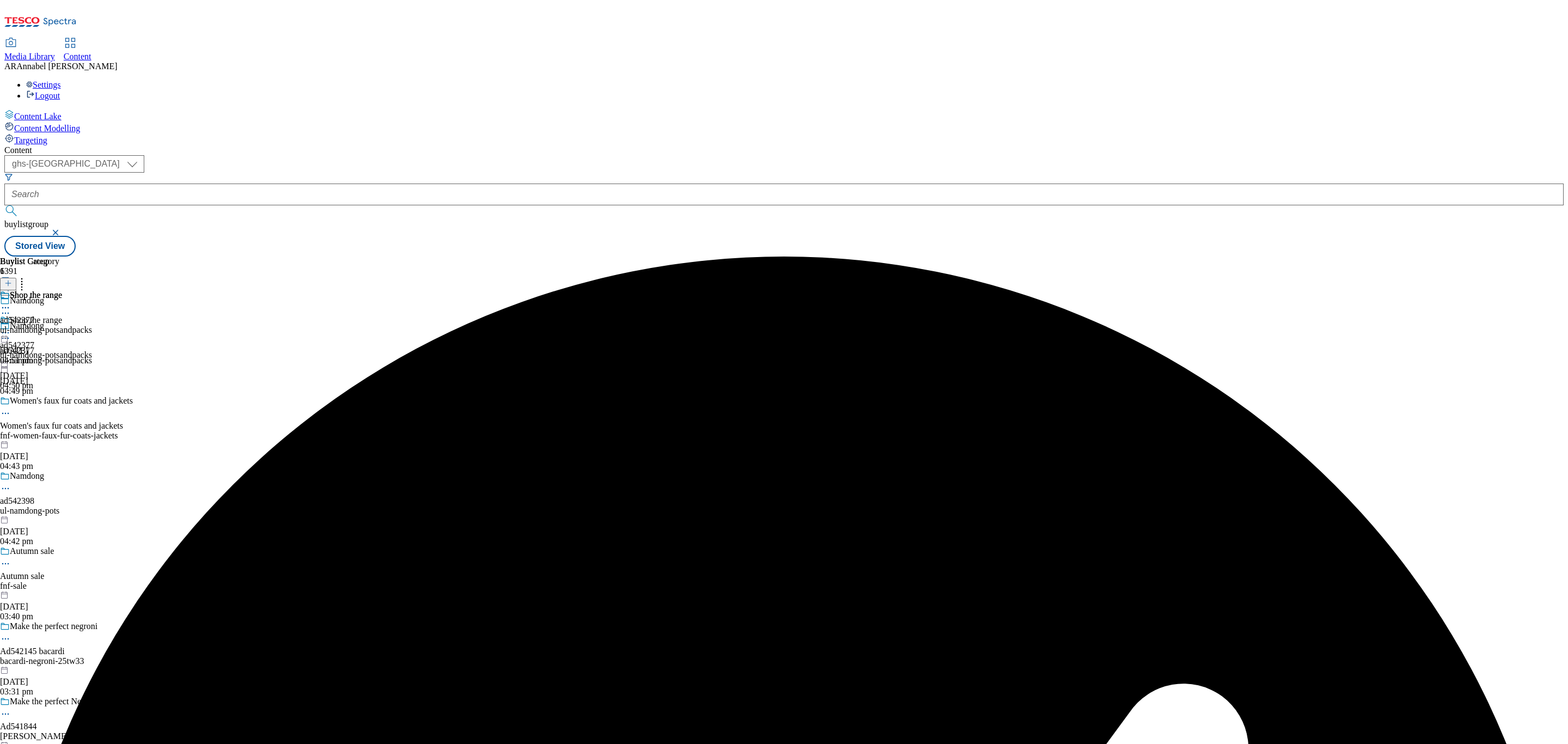
click at [92, 325] on div "ul-namdong-potsandpacks" at bounding box center [46, 329] width 92 height 10
click at [12, 279] on icon at bounding box center [9, 283] width 8 height 8
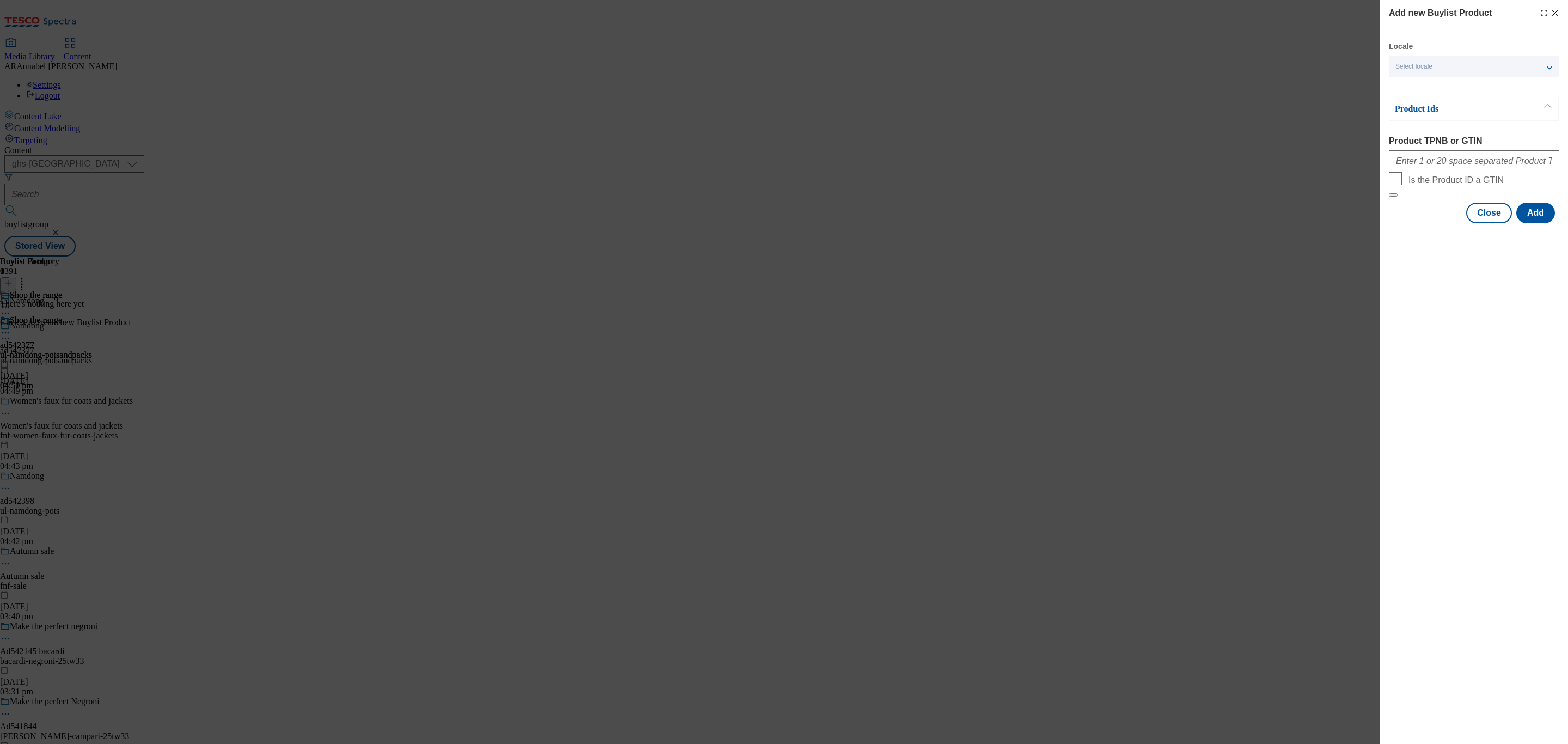
click at [1436, 152] on div "Modal" at bounding box center [1474, 159] width 171 height 26
click at [1434, 165] on input "Product TPNB or GTIN" at bounding box center [1474, 161] width 171 height 22
paste input "96977638 96877002 96709433 97024227"
paste input "96881906"
paste input "96777247"
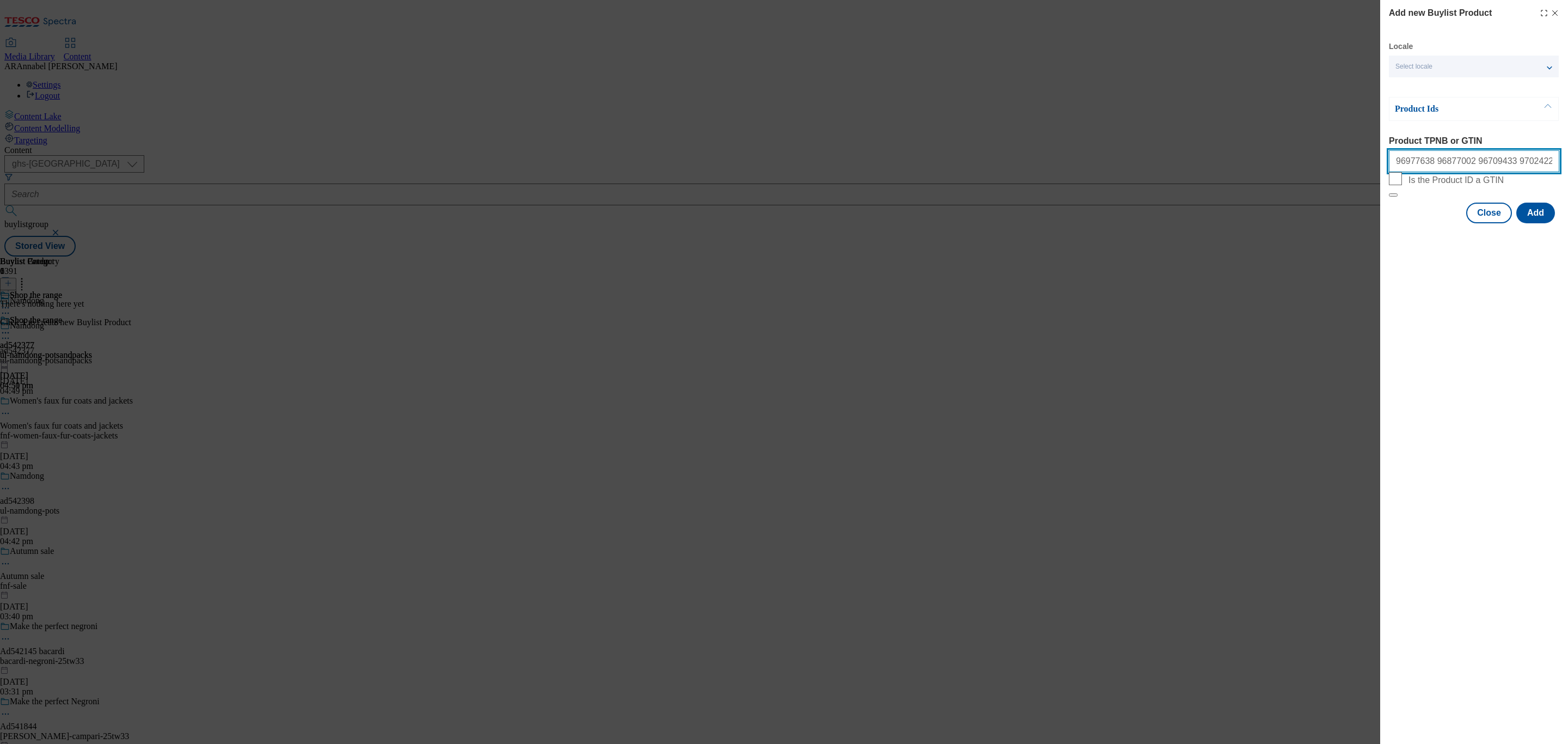
scroll to position [0, 18]
type input "96977638 96877002 96709433 97024227 96881906 96777247"
click at [1536, 223] on button "Add" at bounding box center [1536, 212] width 39 height 20
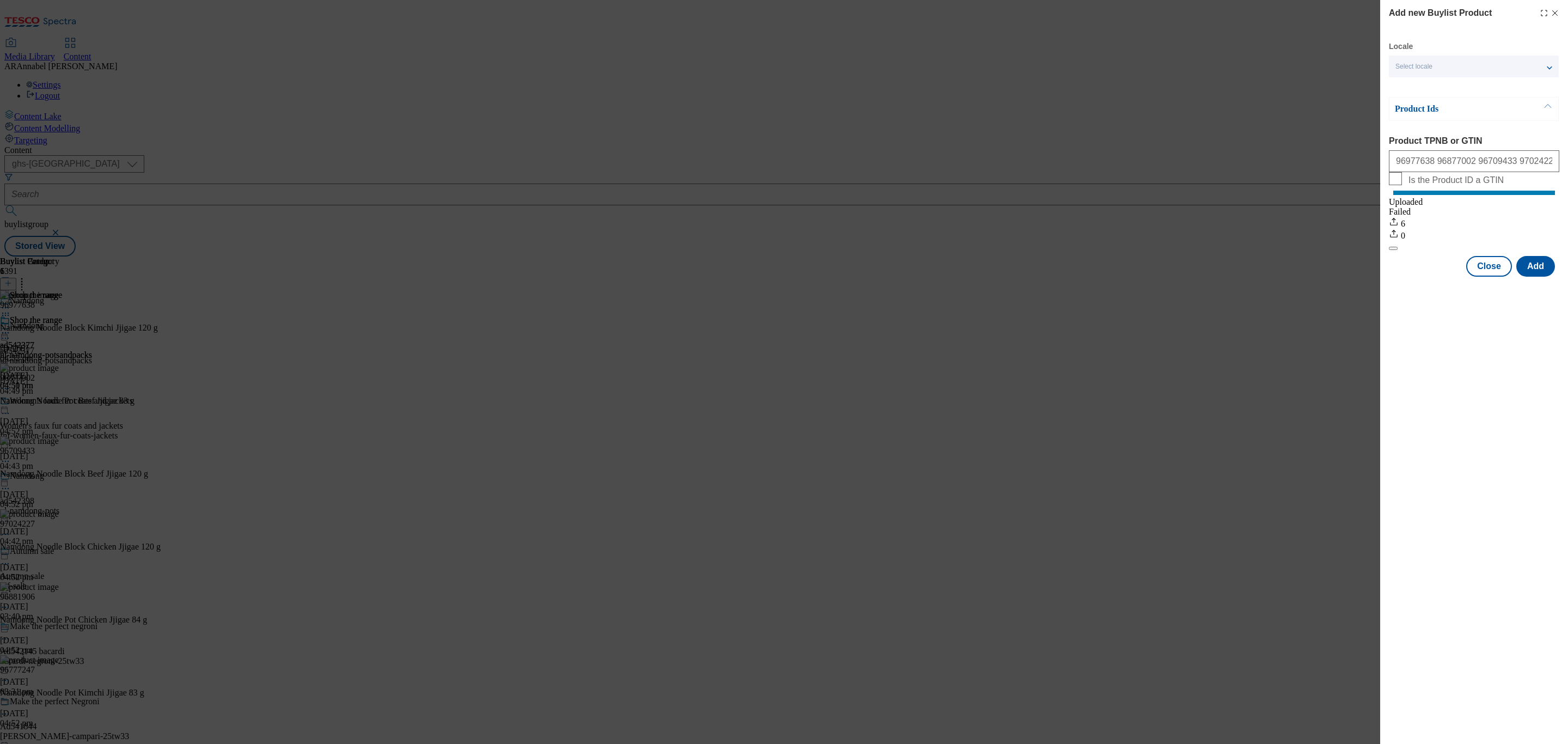
click at [1557, 13] on icon "Modal" at bounding box center [1555, 13] width 9 height 9
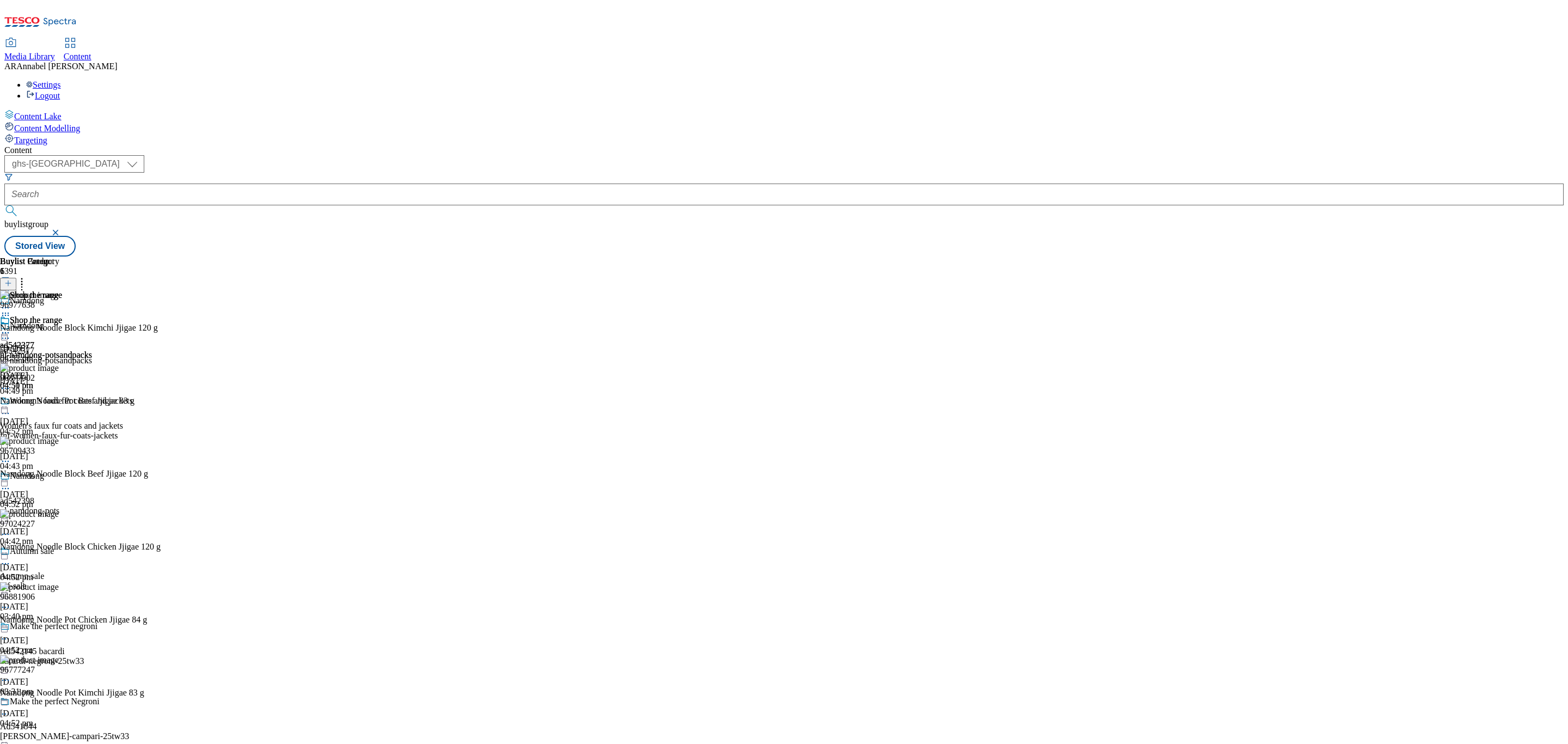
click at [27, 276] on icon at bounding box center [22, 281] width 11 height 11
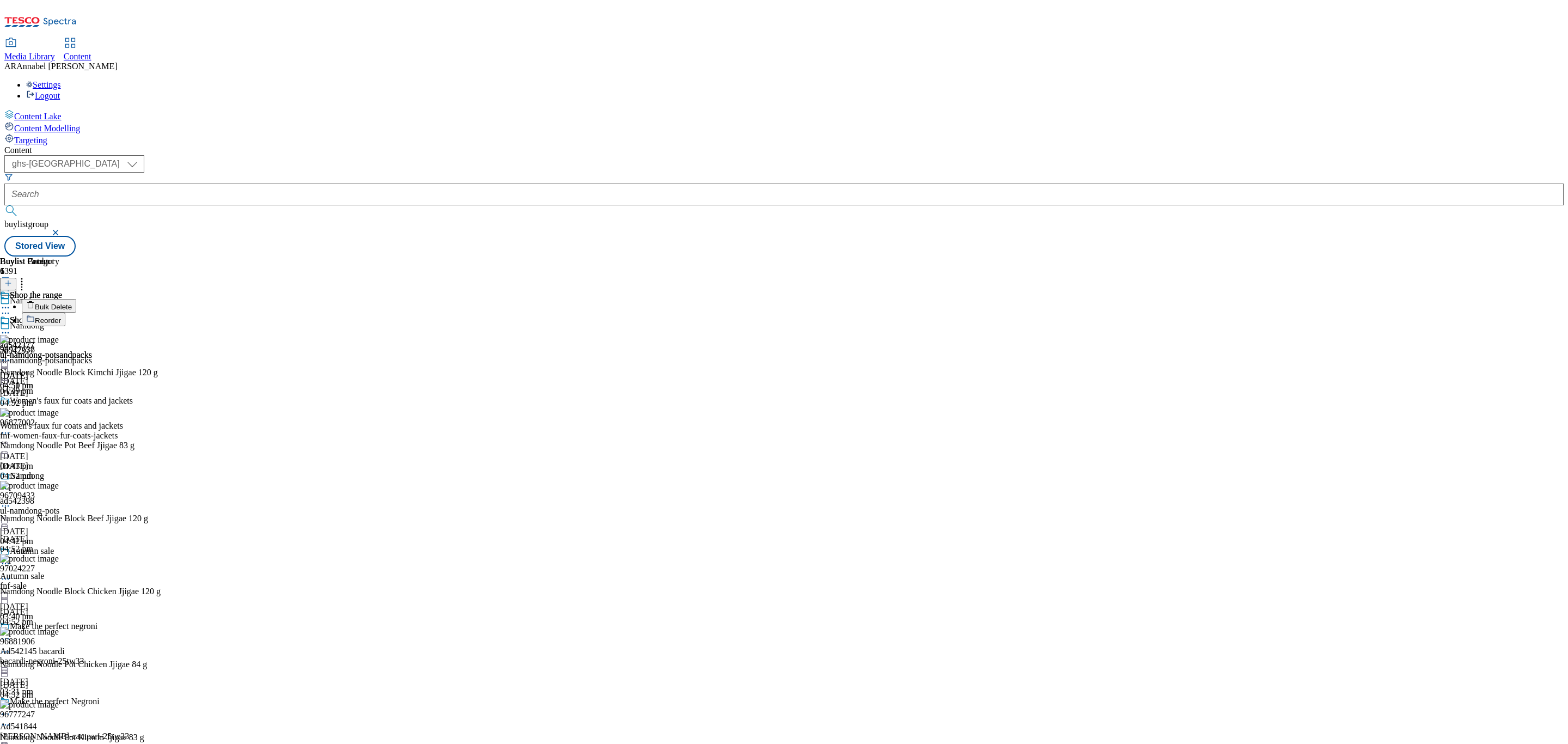
click at [61, 316] on span "Reorder" at bounding box center [48, 320] width 26 height 8
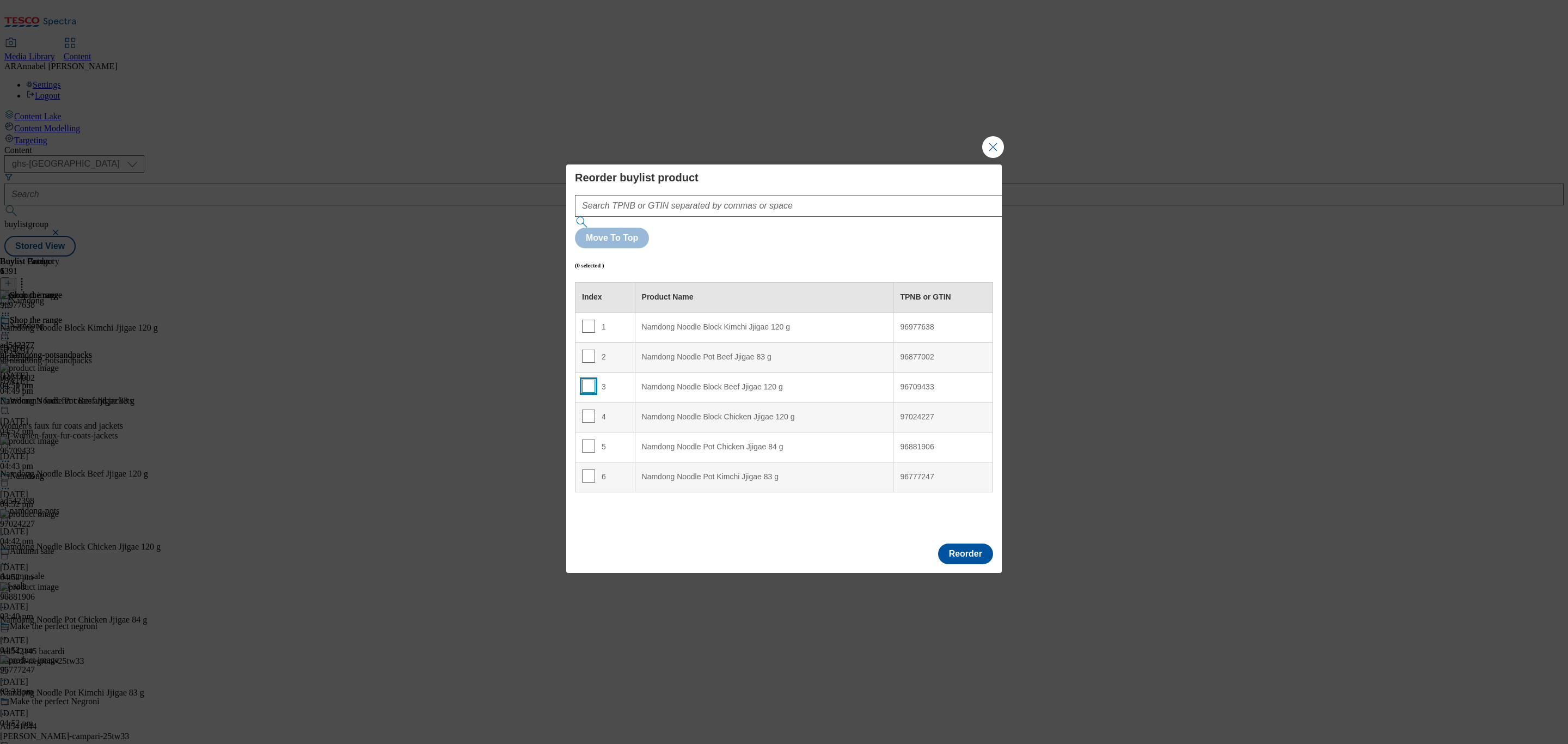
click at [585, 380] on input "Modal" at bounding box center [588, 386] width 13 height 13
checkbox input "true"
click at [634, 312] on td "1" at bounding box center [605, 327] width 60 height 30
click at [585, 320] on input "Modal" at bounding box center [588, 326] width 13 height 13
checkbox input "false"
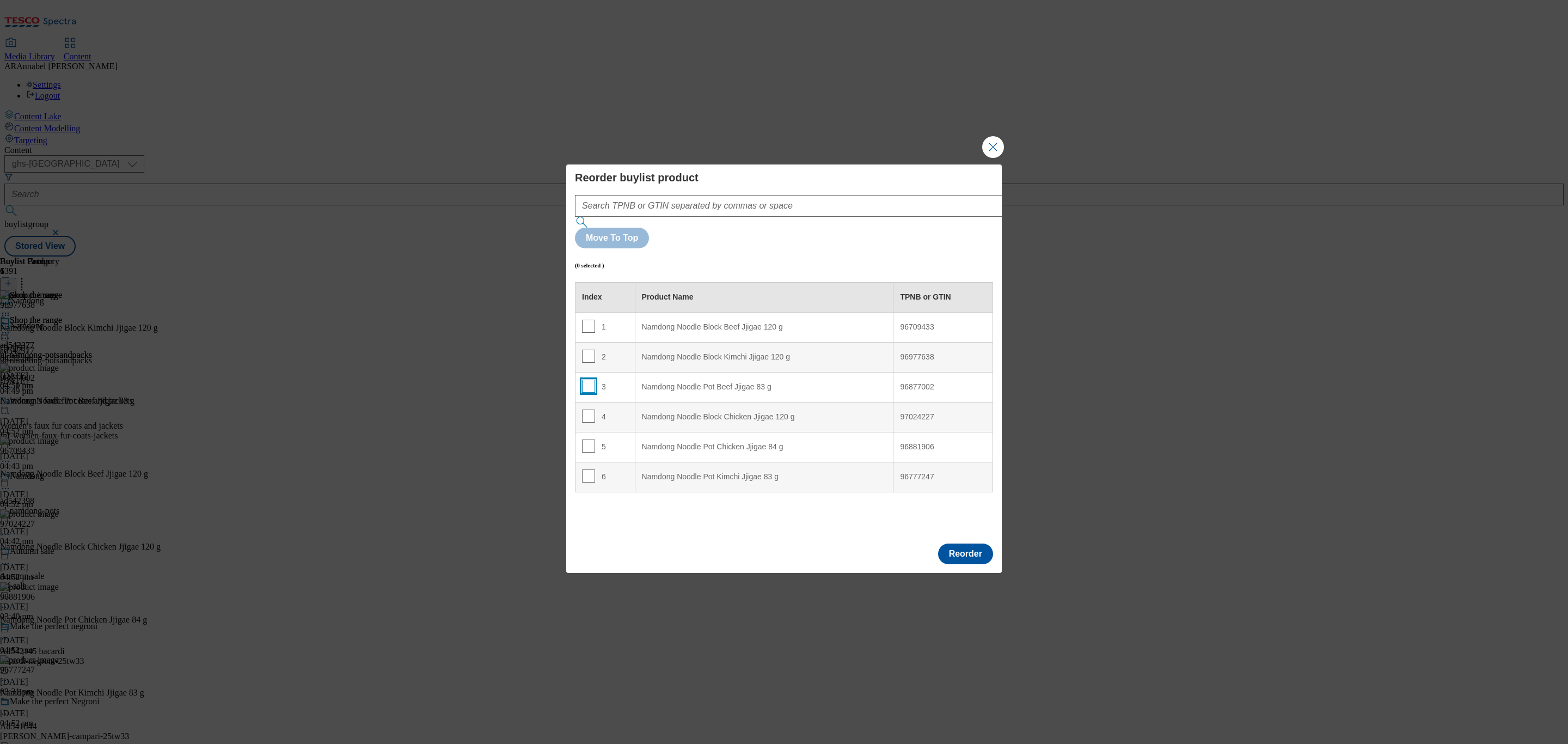
click at [588, 380] on input "Modal" at bounding box center [588, 386] width 13 height 13
checkbox input "true"
click at [623, 350] on div "2" at bounding box center [605, 358] width 46 height 16
click at [592, 350] on input "Modal" at bounding box center [588, 357] width 13 height 13
checkbox input "false"
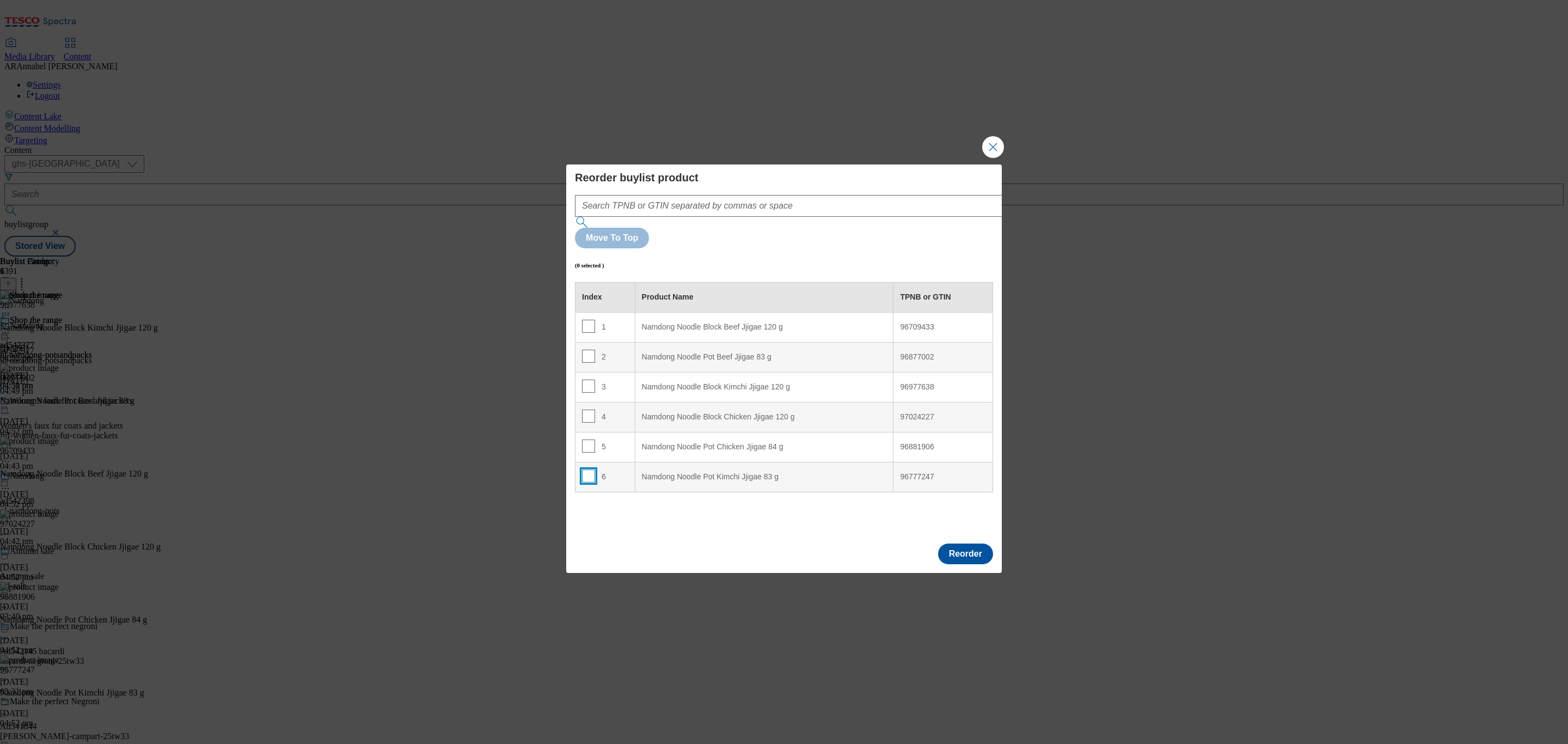
click at [588, 469] on input "Modal" at bounding box center [588, 476] width 13 height 13
checkbox input "true"
click at [603, 410] on div "4" at bounding box center [605, 418] width 46 height 16
click at [586, 410] on input "Modal" at bounding box center [588, 416] width 13 height 13
checkbox input "false"
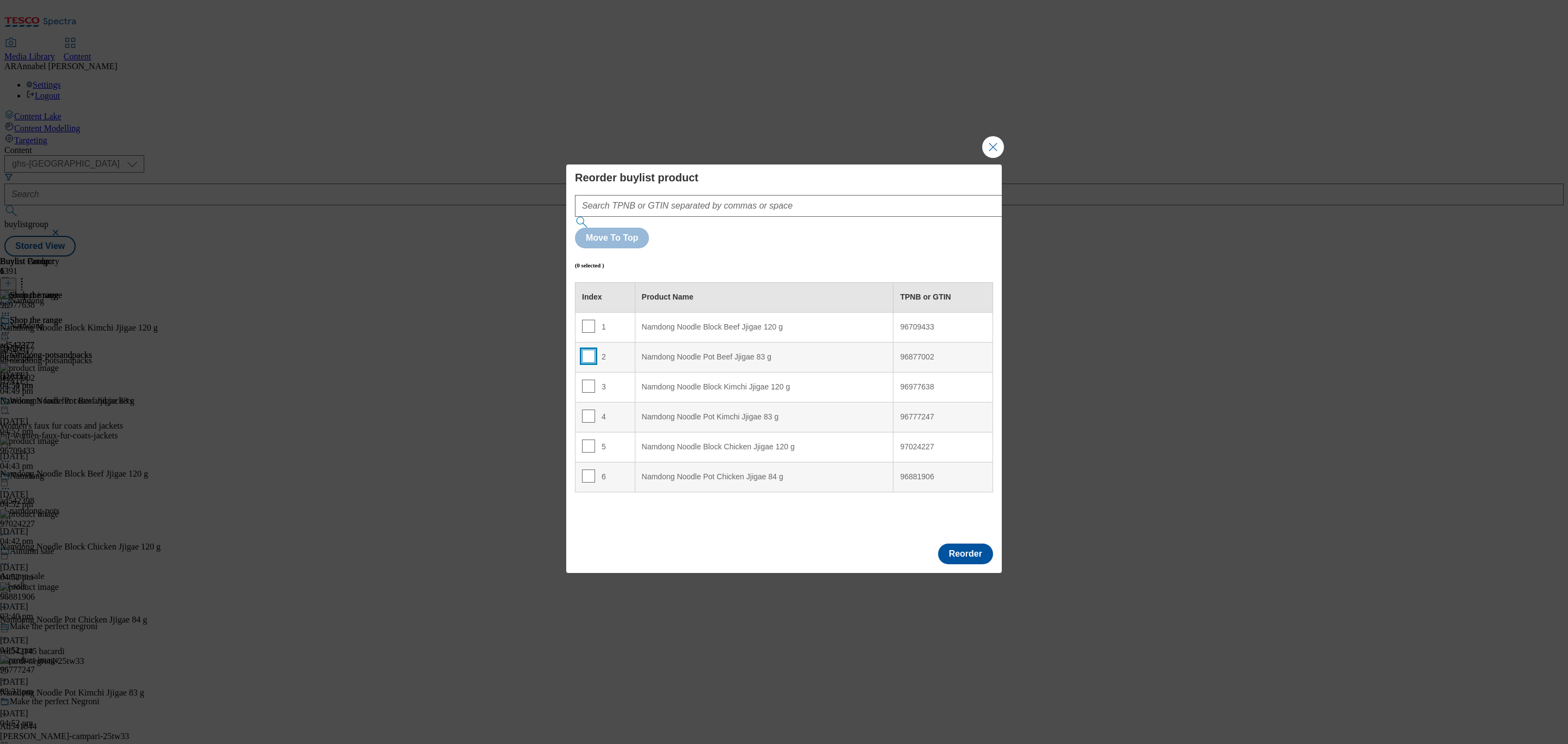
click at [590, 350] on input "Modal" at bounding box center [588, 357] width 13 height 13
checkbox input "true"
click at [626, 320] on div "1" at bounding box center [605, 328] width 46 height 16
click at [580, 312] on td "1" at bounding box center [605, 327] width 60 height 30
click at [588, 320] on input "Modal" at bounding box center [588, 326] width 13 height 13
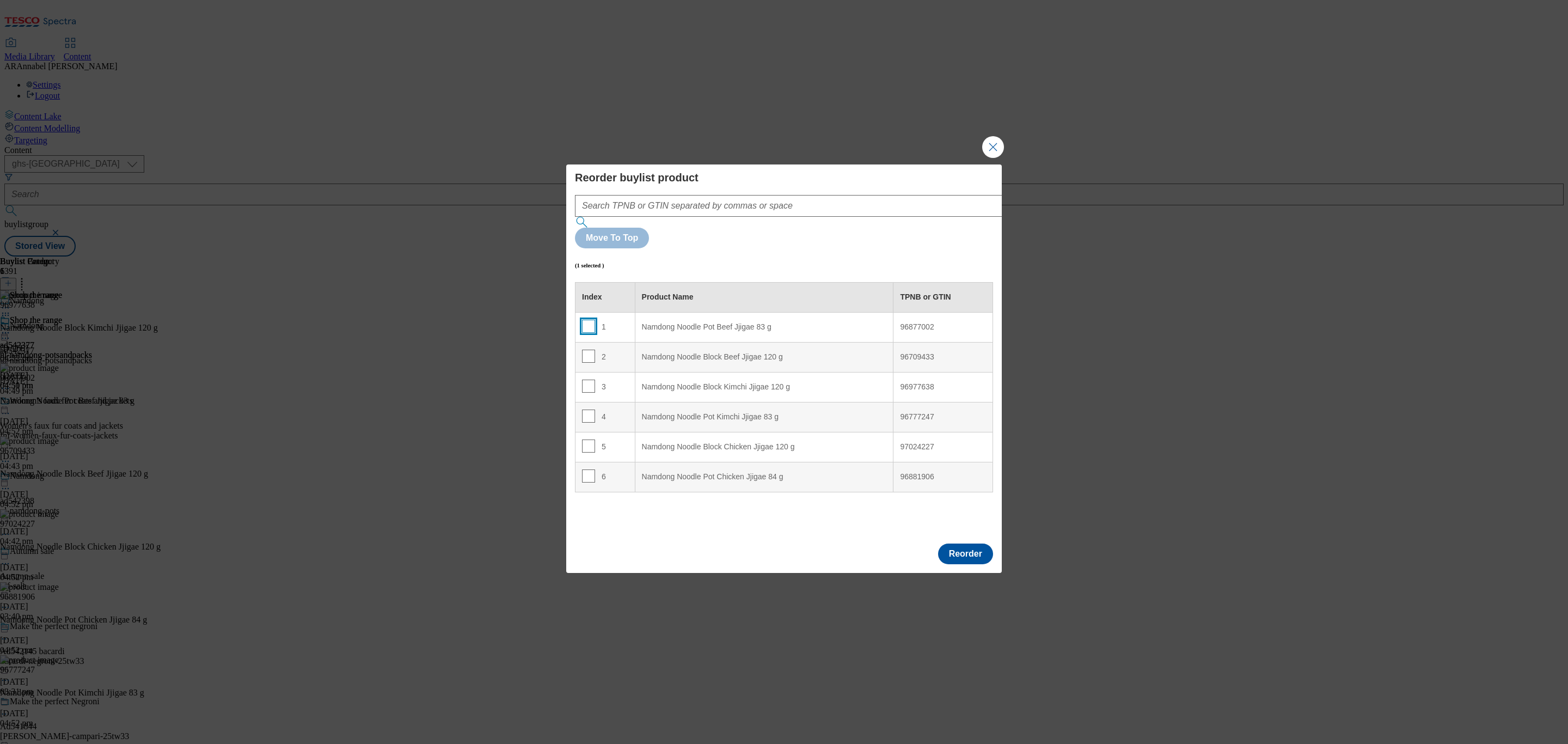
checkbox input "false"
click at [585, 410] on input "Modal" at bounding box center [588, 416] width 13 height 13
checkbox input "true"
click at [613, 380] on div "3" at bounding box center [605, 387] width 46 height 16
click at [588, 380] on input "Modal" at bounding box center [588, 386] width 13 height 13
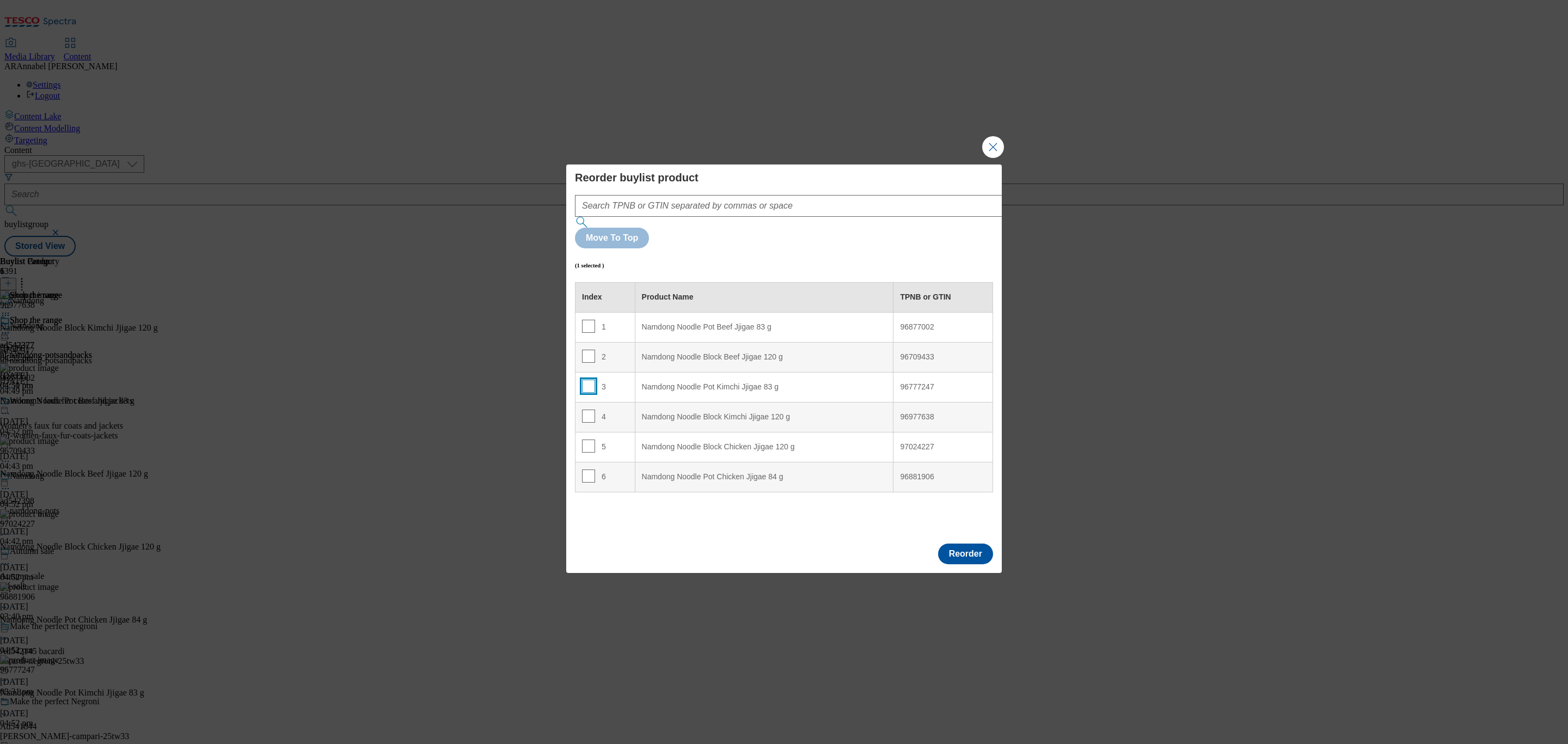
checkbox input "false"
drag, startPoint x: 584, startPoint y: 450, endPoint x: 613, endPoint y: 418, distance: 43.2
click at [584, 469] on input "Modal" at bounding box center [588, 476] width 13 height 13
checkbox input "true"
click at [621, 432] on td "5" at bounding box center [605, 446] width 60 height 30
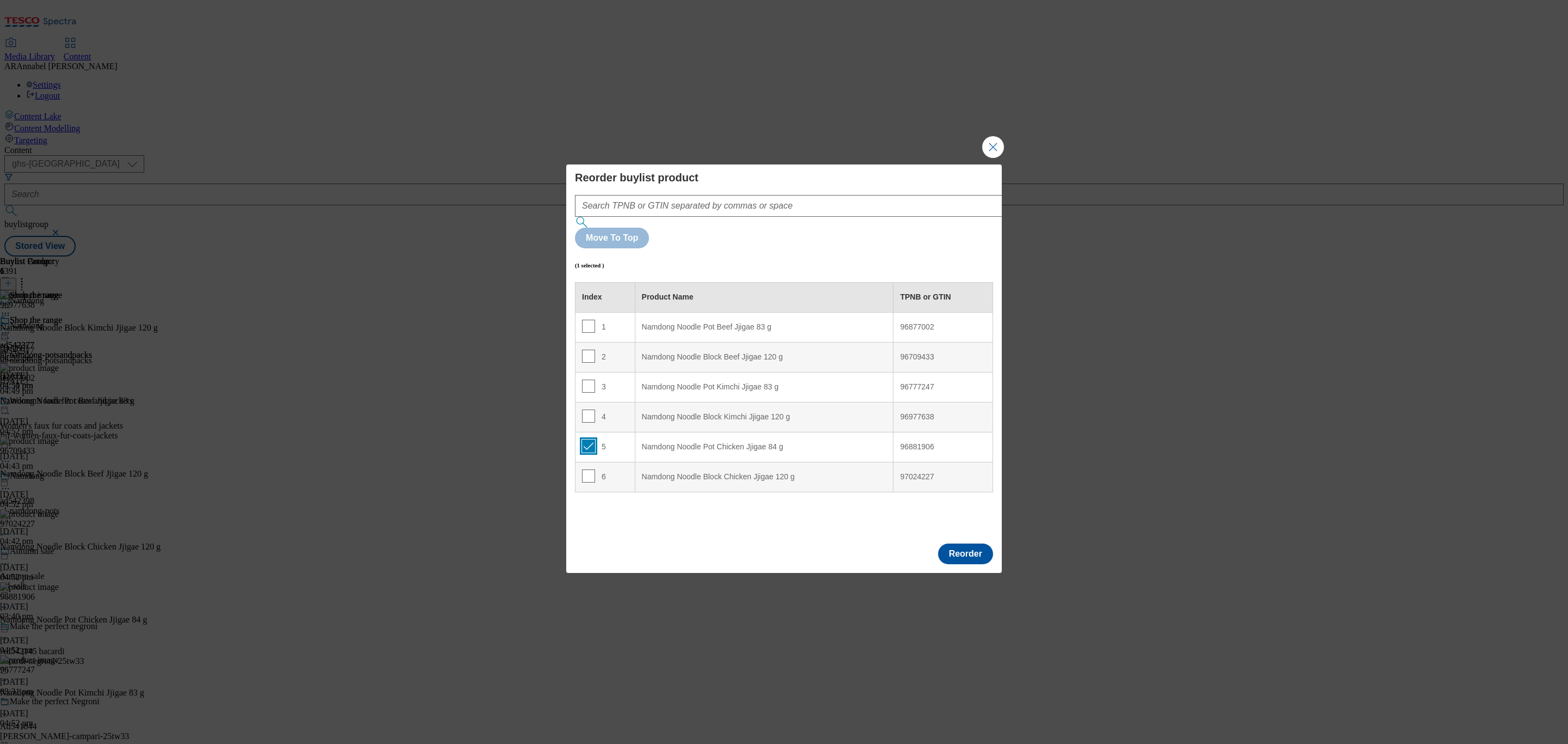
click at [582, 440] on input "Modal" at bounding box center [588, 446] width 13 height 13
checkbox input "false"
click at [963, 544] on button "Reorder" at bounding box center [965, 554] width 55 height 20
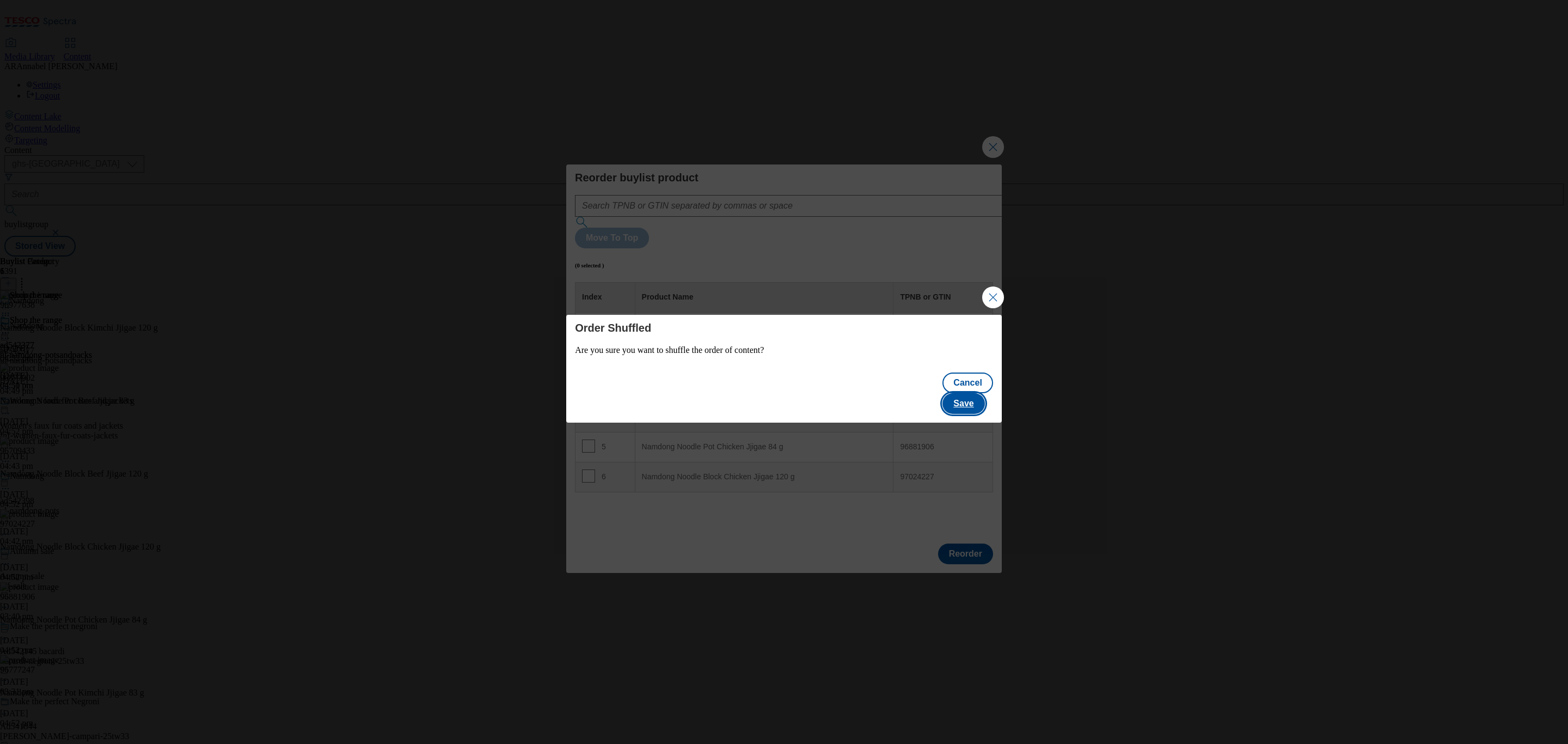
click at [972, 393] on button "Save" at bounding box center [964, 403] width 42 height 20
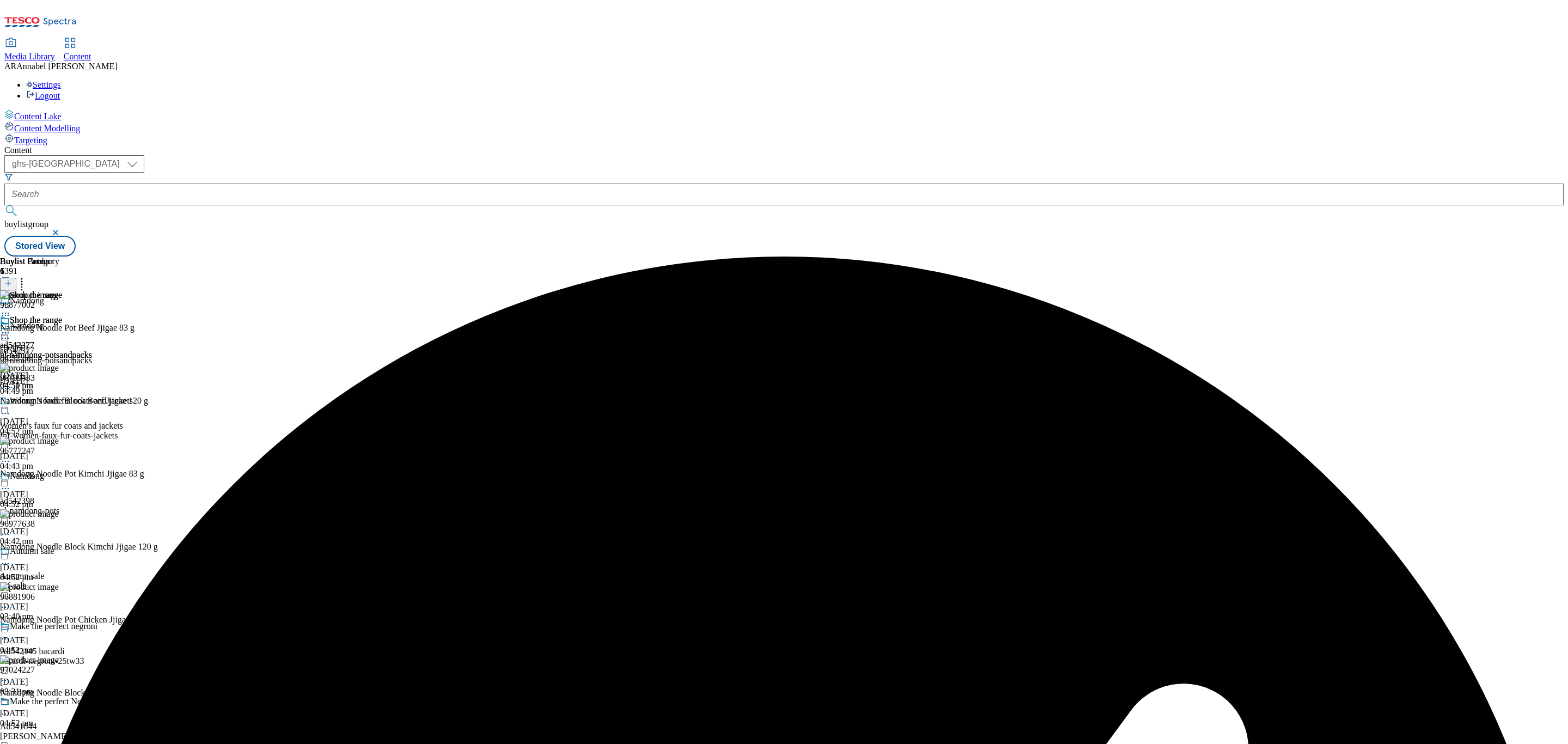
click at [11, 328] on icon at bounding box center [5, 333] width 11 height 11
click at [59, 402] on span "Preview" at bounding box center [46, 406] width 26 height 8
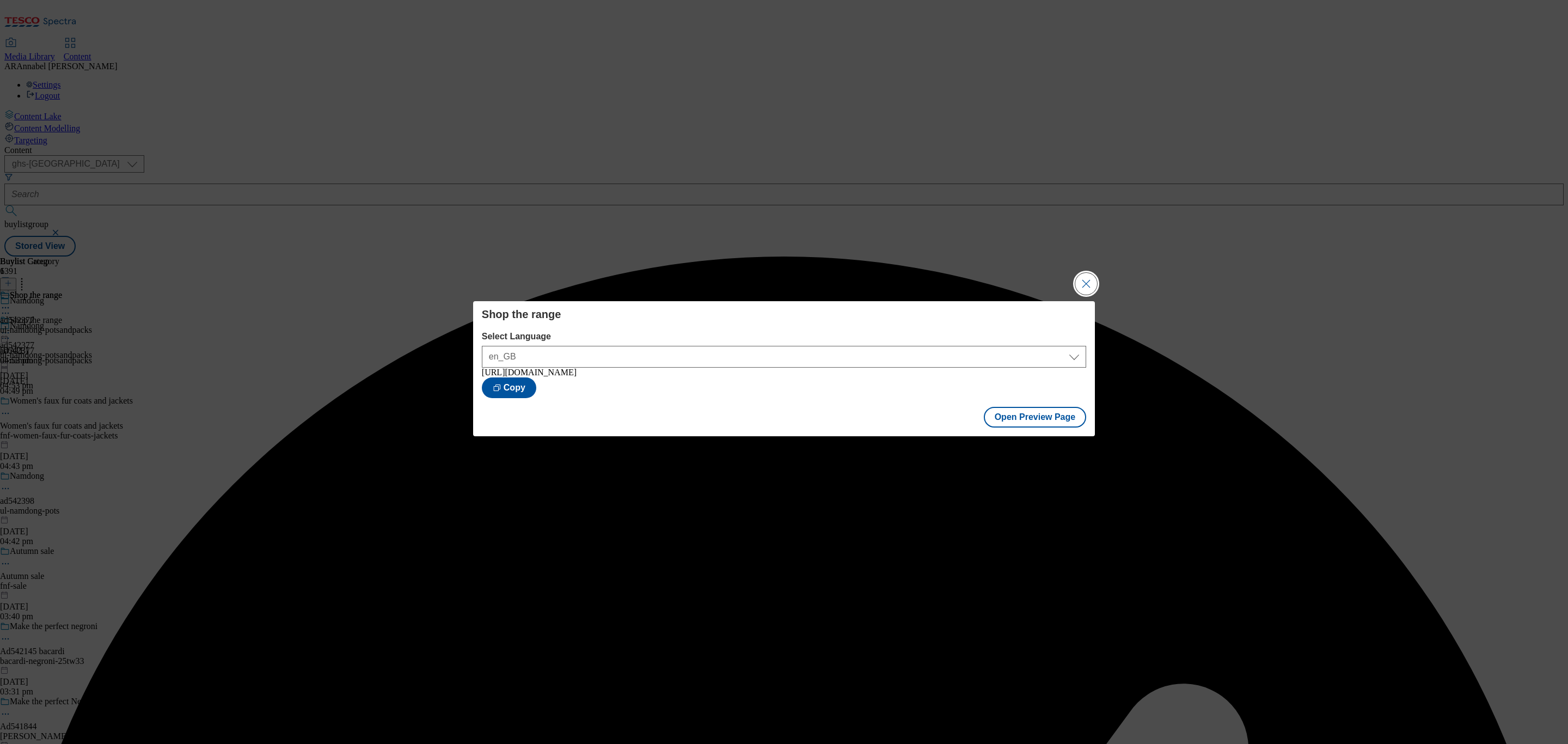
click at [1078, 277] on button "Close Modal" at bounding box center [1086, 283] width 22 height 22
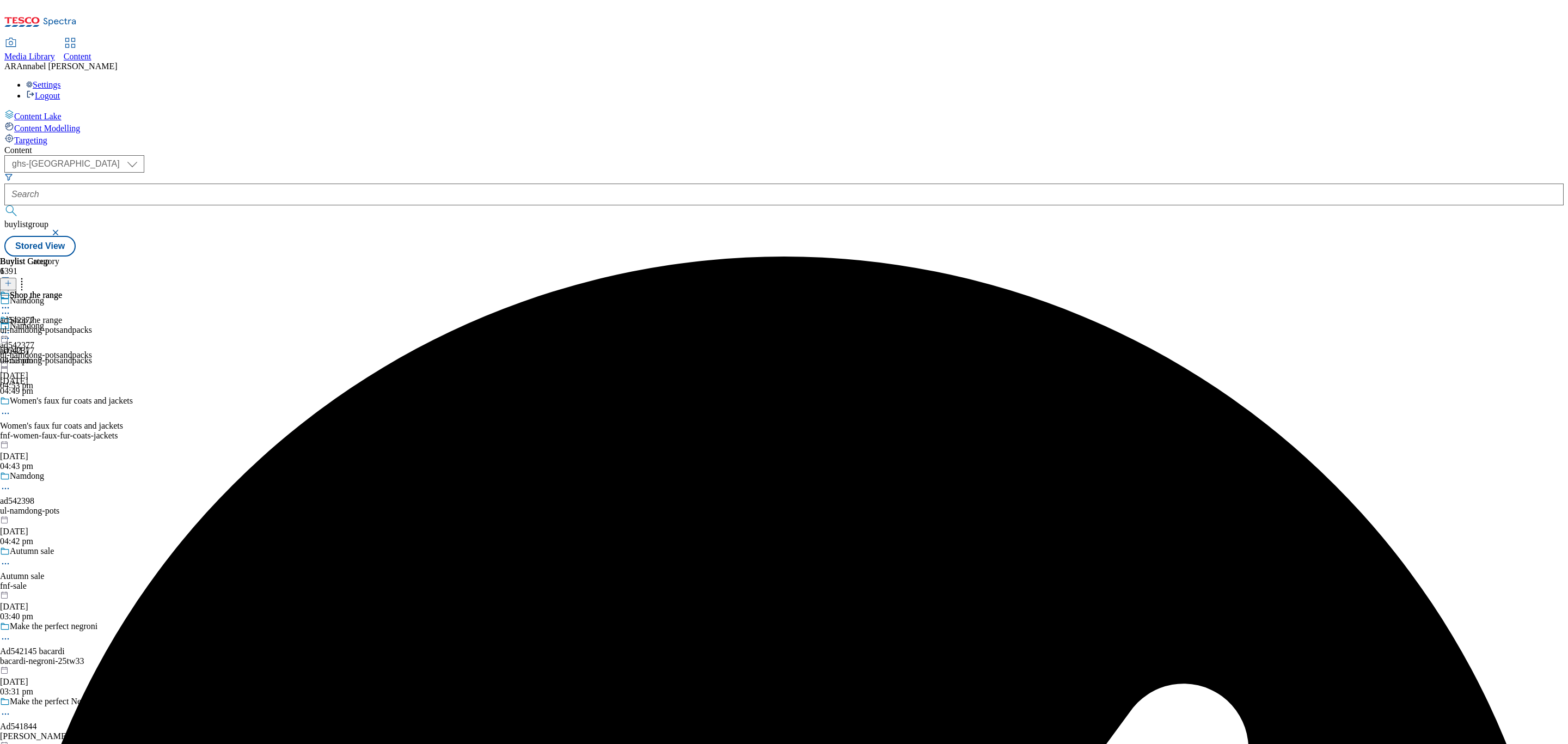
click at [11, 328] on icon at bounding box center [5, 333] width 11 height 11
click at [58, 440] on span "Publish" at bounding box center [45, 444] width 24 height 8
click at [92, 328] on div at bounding box center [46, 334] width 92 height 13
click at [95, 424] on li "Open Preview Url" at bounding box center [58, 430] width 73 height 13
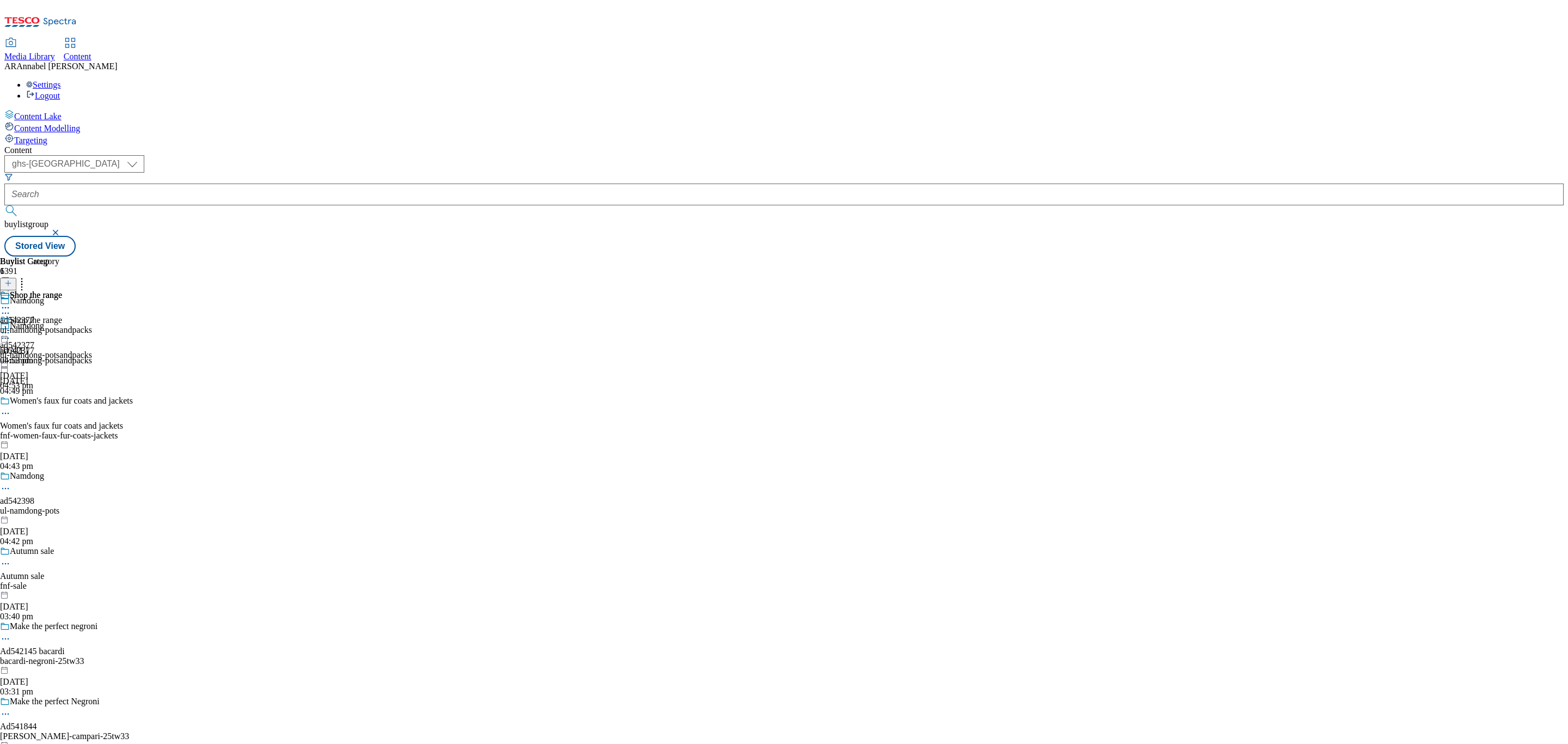
click at [11, 328] on icon at bounding box center [5, 333] width 11 height 11
click at [90, 427] on span "Open Preview Url" at bounding box center [62, 431] width 57 height 8
